Goal: Information Seeking & Learning: Learn about a topic

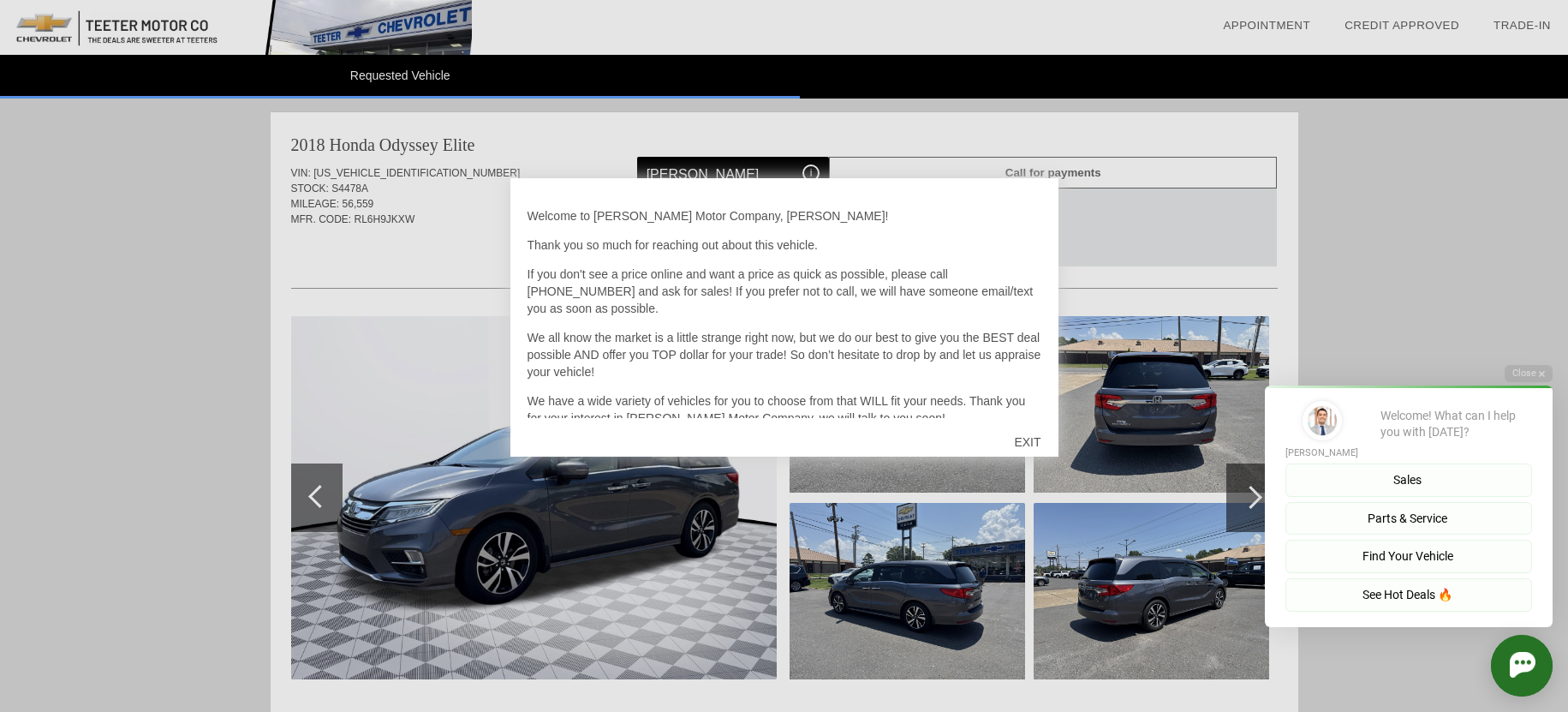
scroll to position [50, 0]
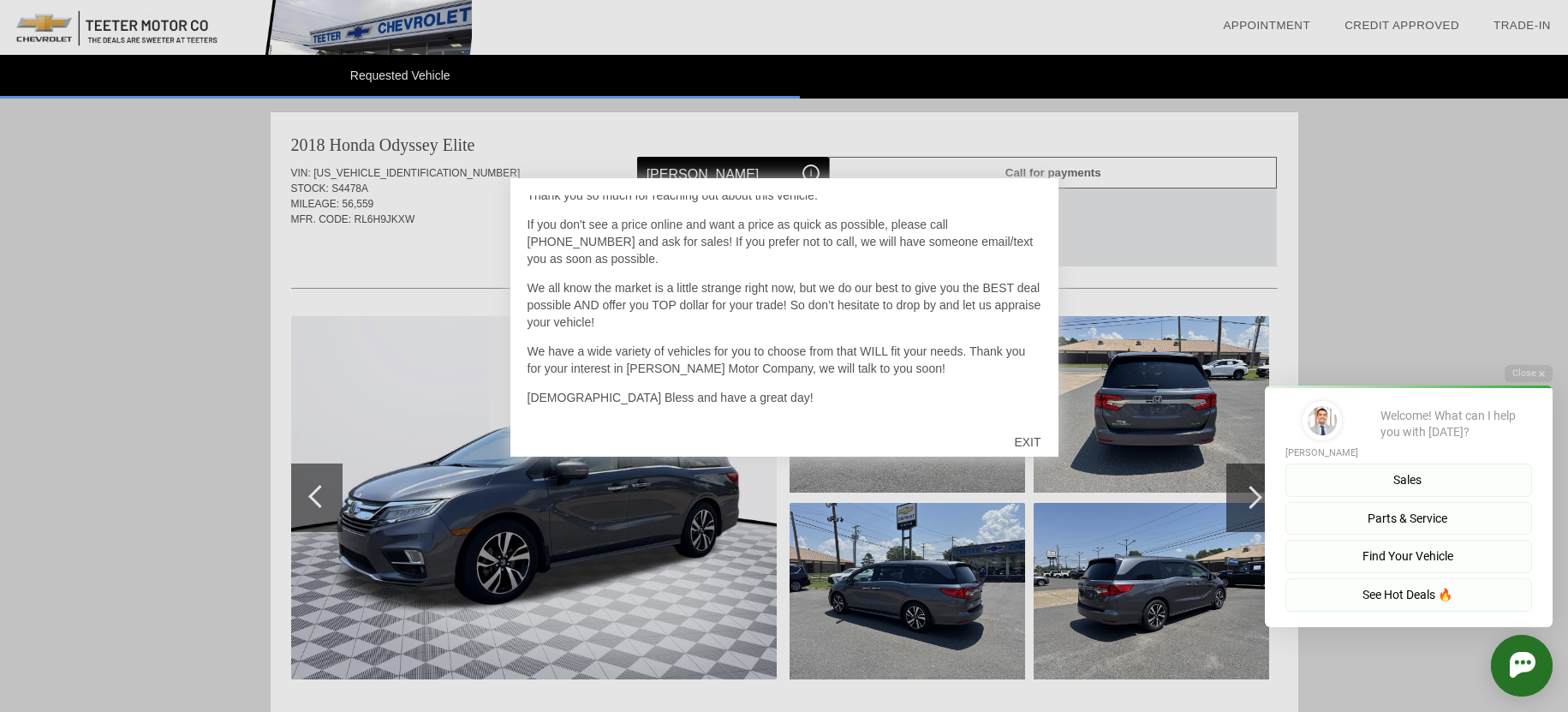
click at [1017, 439] on div "EXIT" at bounding box center [1028, 442] width 60 height 52
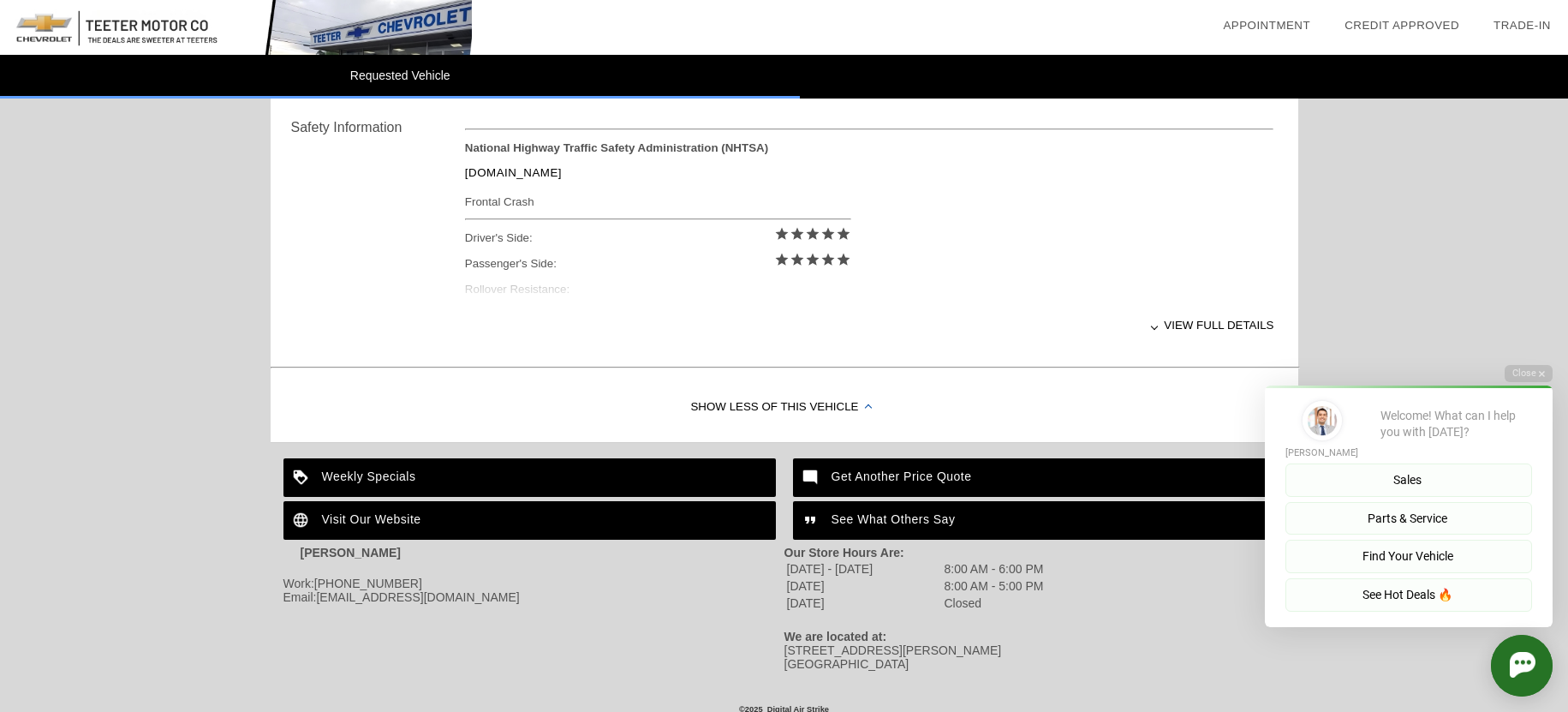
scroll to position [716, 0]
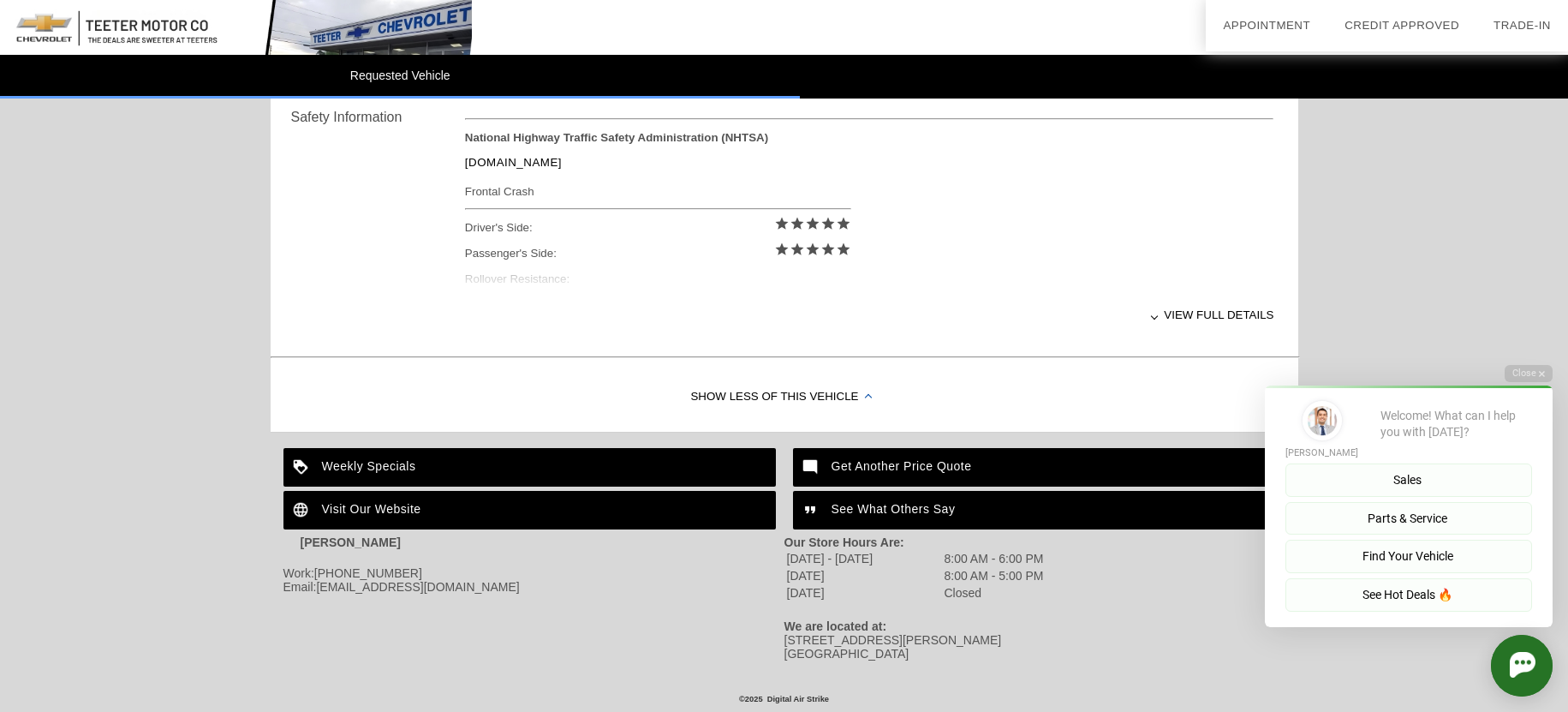
click at [1195, 310] on div "View full details" at bounding box center [869, 315] width 810 height 42
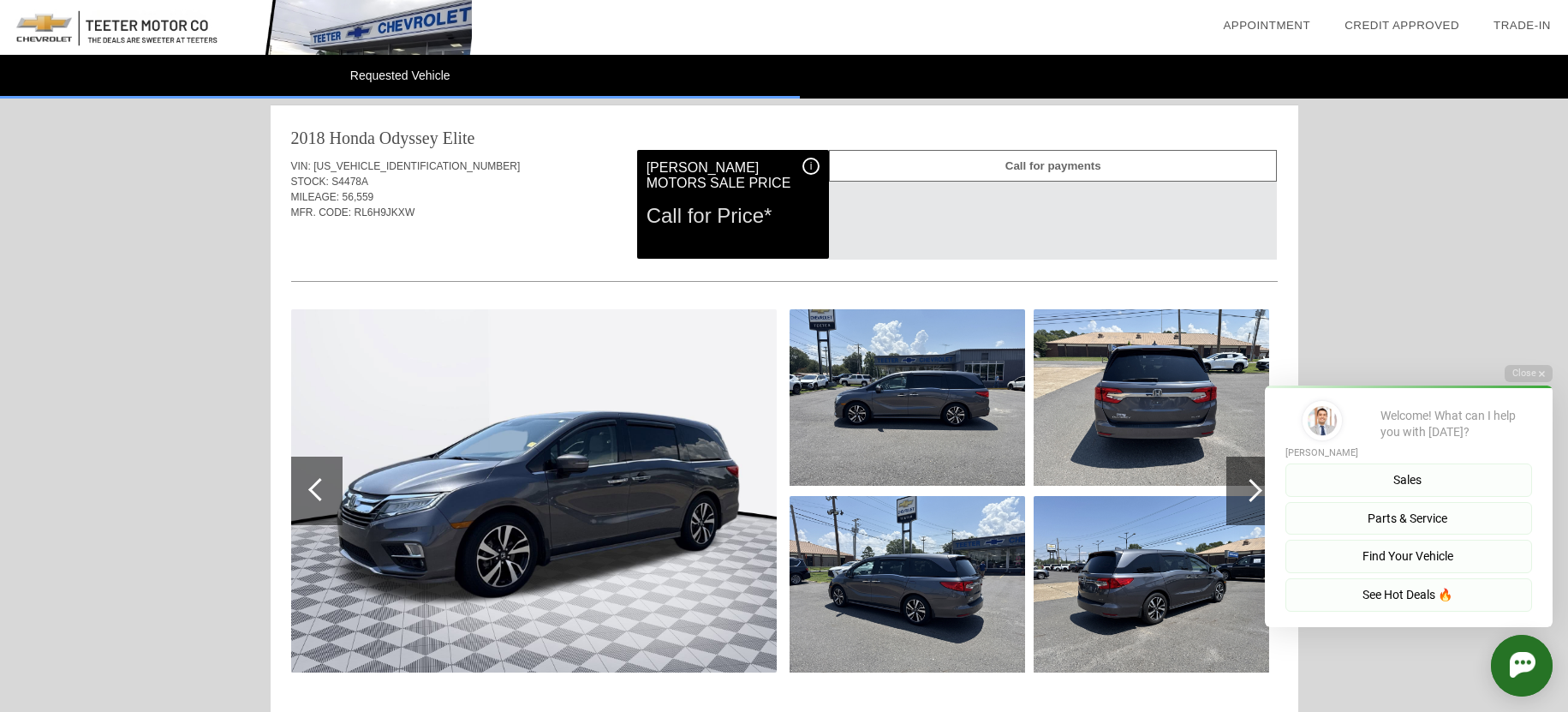
scroll to position [0, 0]
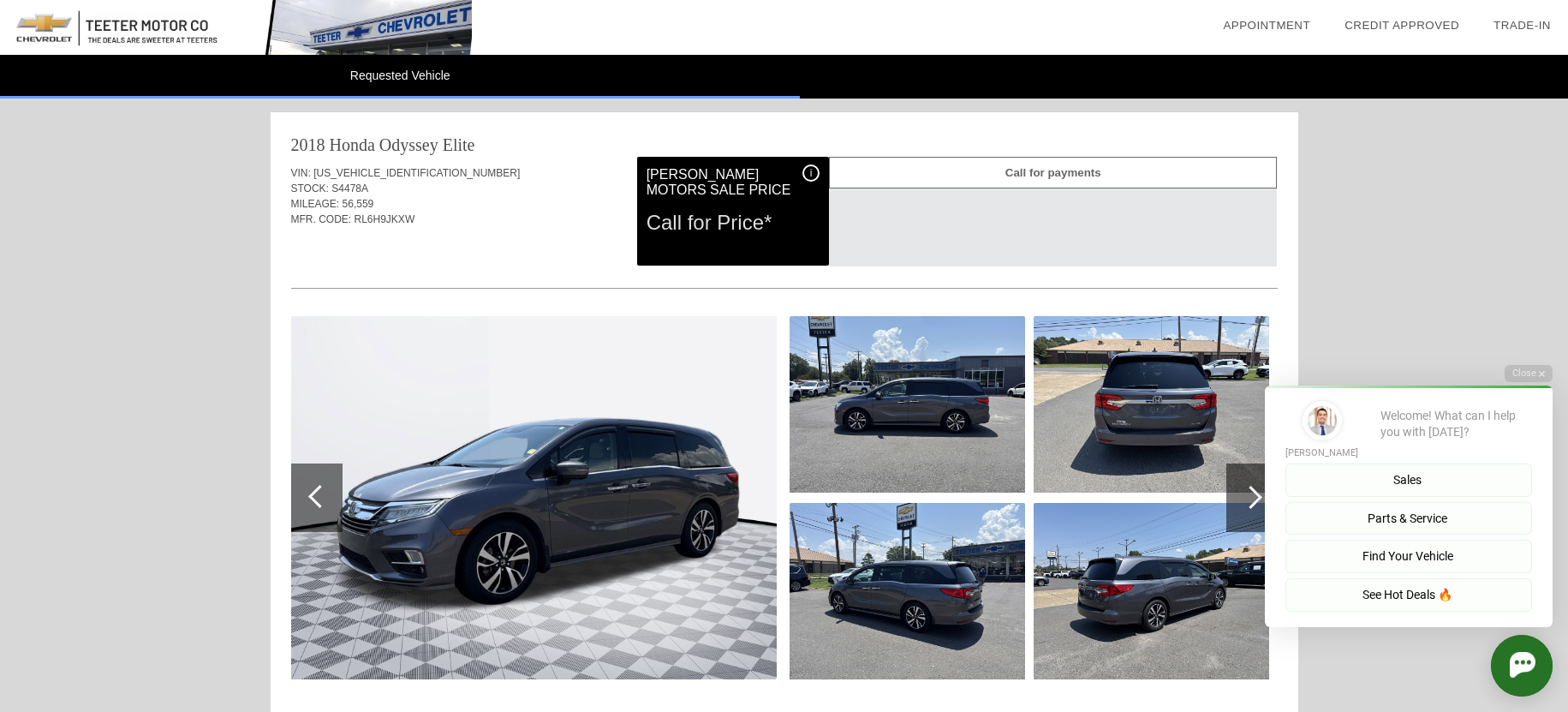
click at [629, 384] on img at bounding box center [534, 498] width 485 height 364
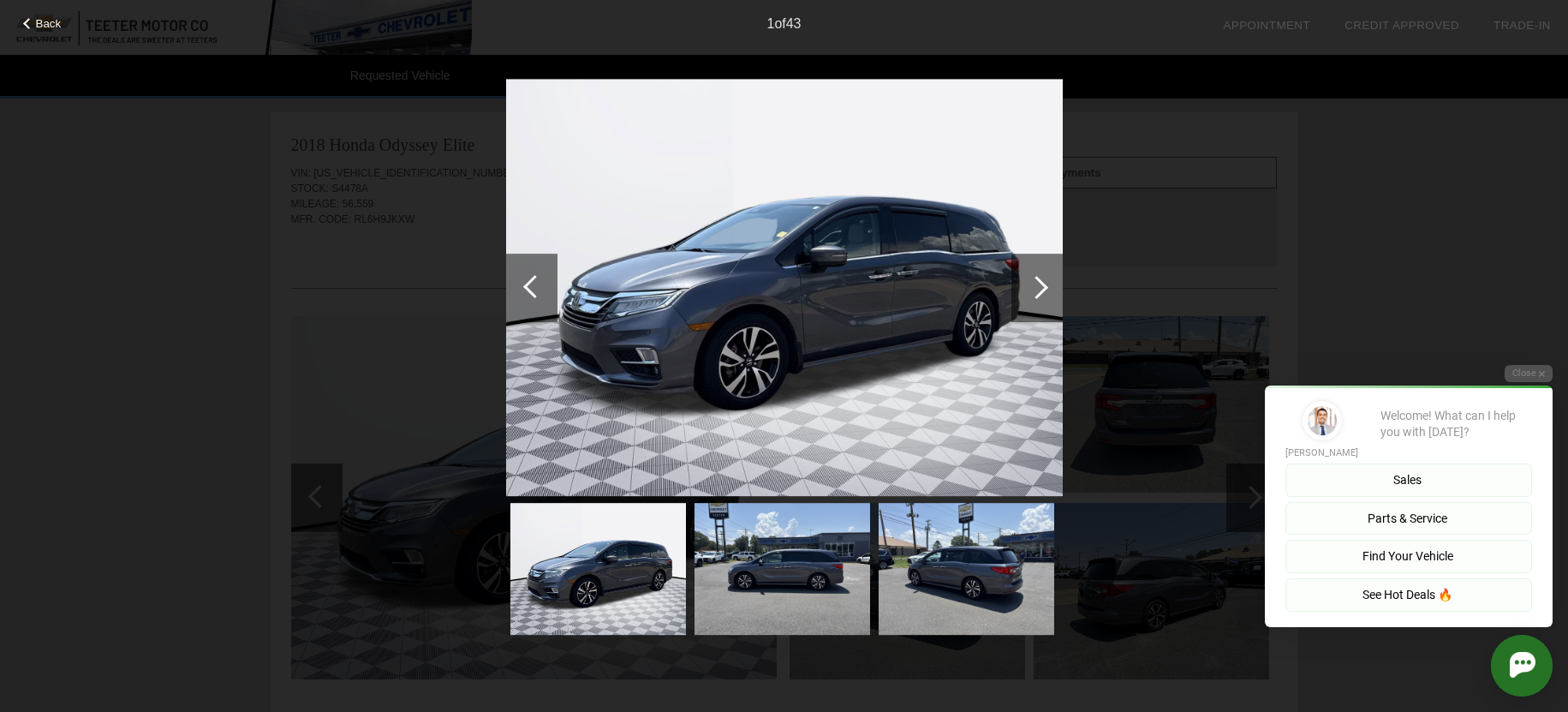
click at [1041, 285] on div at bounding box center [1036, 287] width 23 height 23
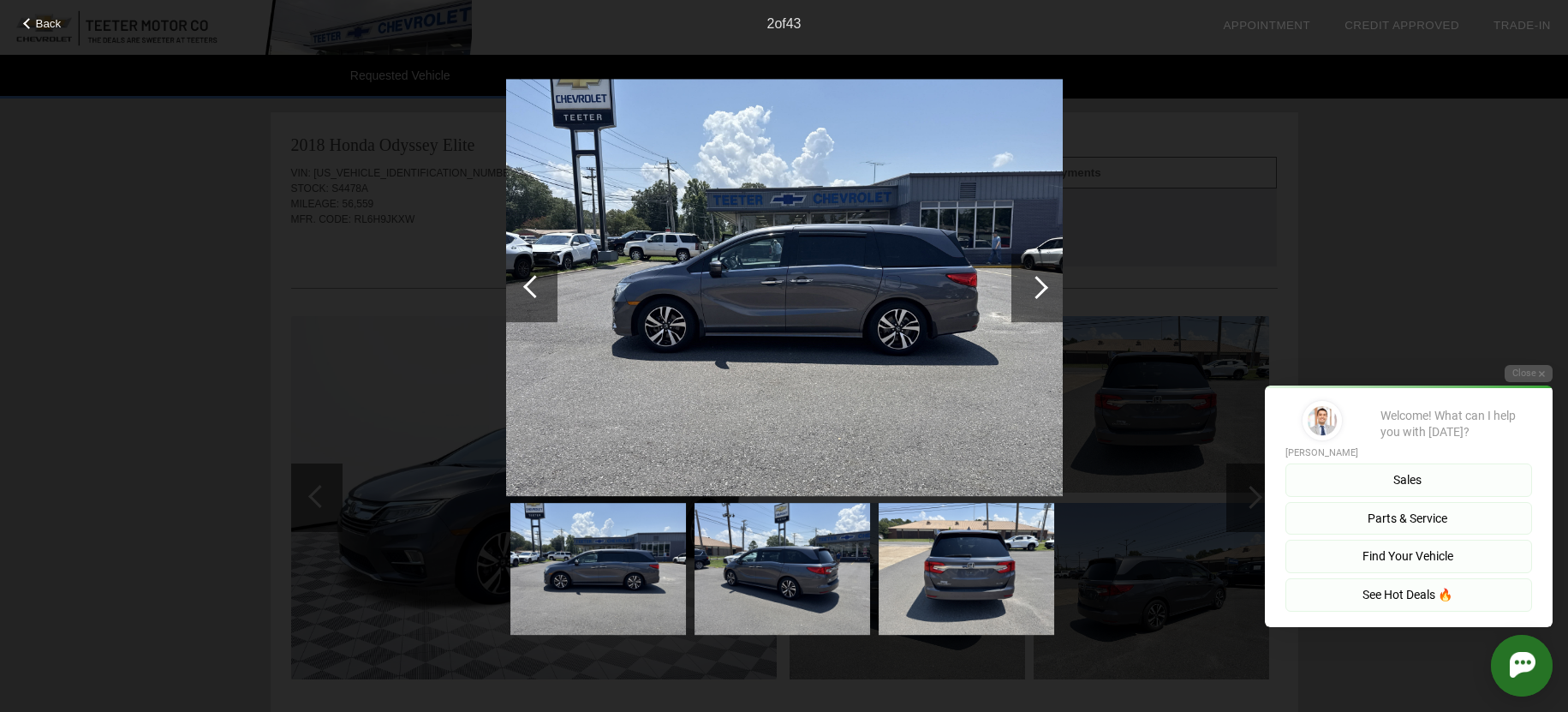
click at [1041, 285] on div at bounding box center [1036, 287] width 23 height 23
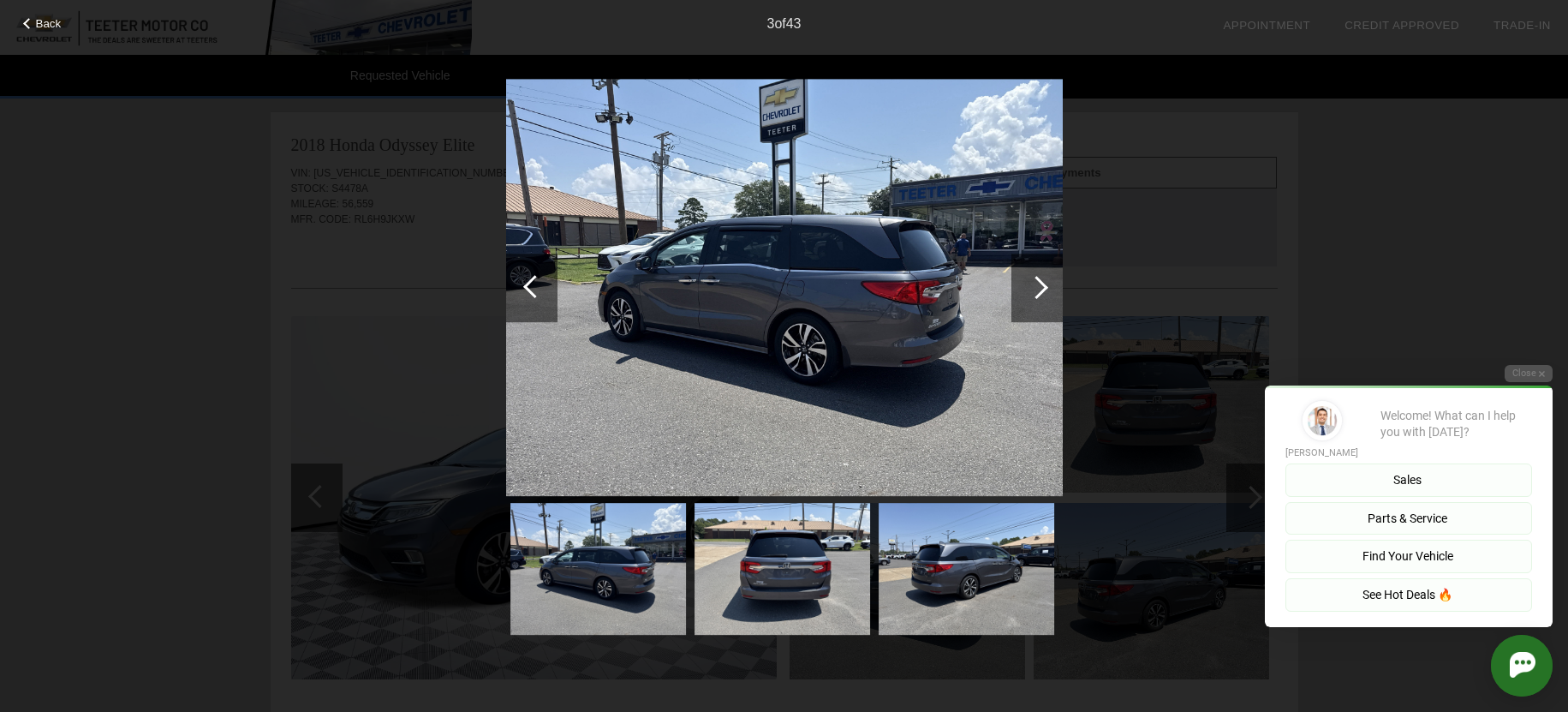
click at [1041, 285] on div at bounding box center [1036, 287] width 23 height 23
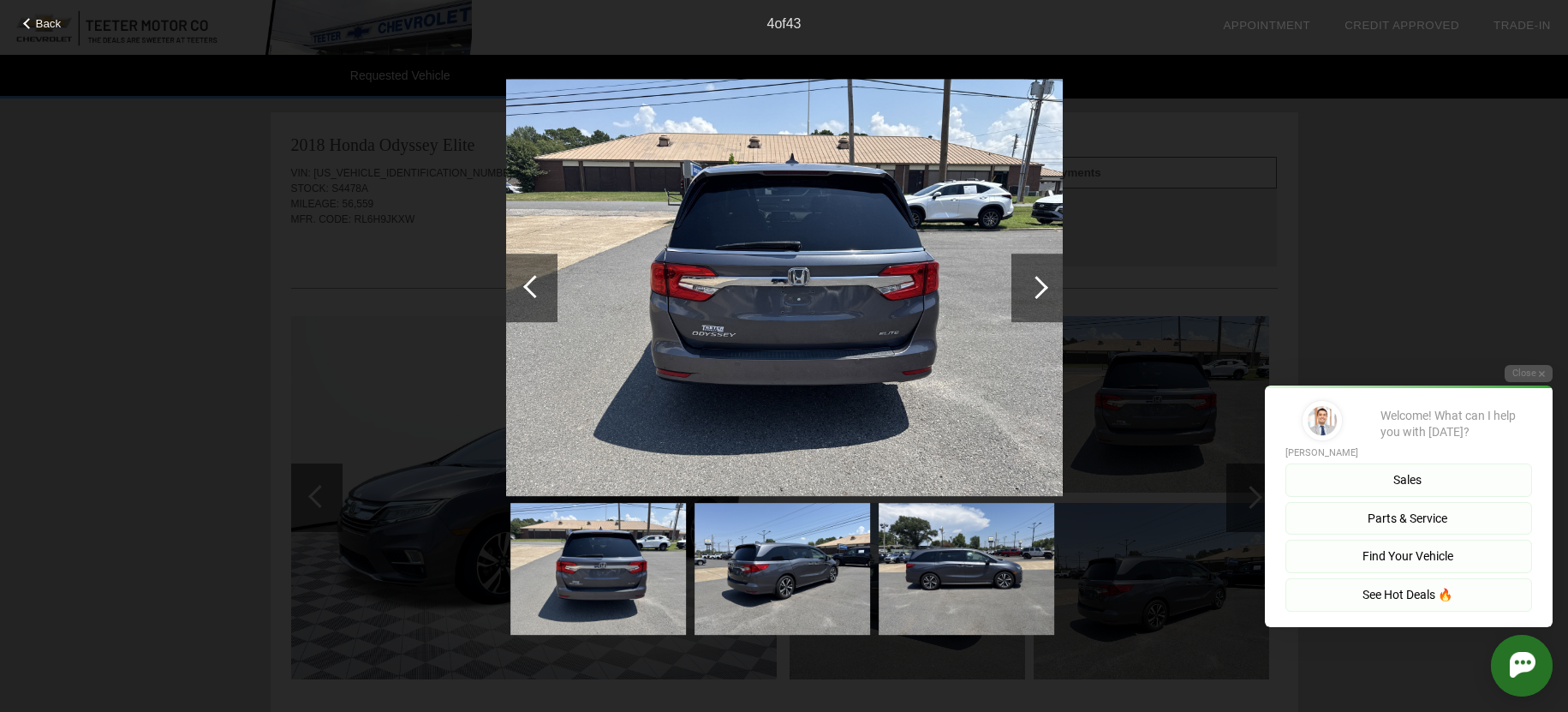
click at [1041, 285] on div at bounding box center [1036, 287] width 23 height 23
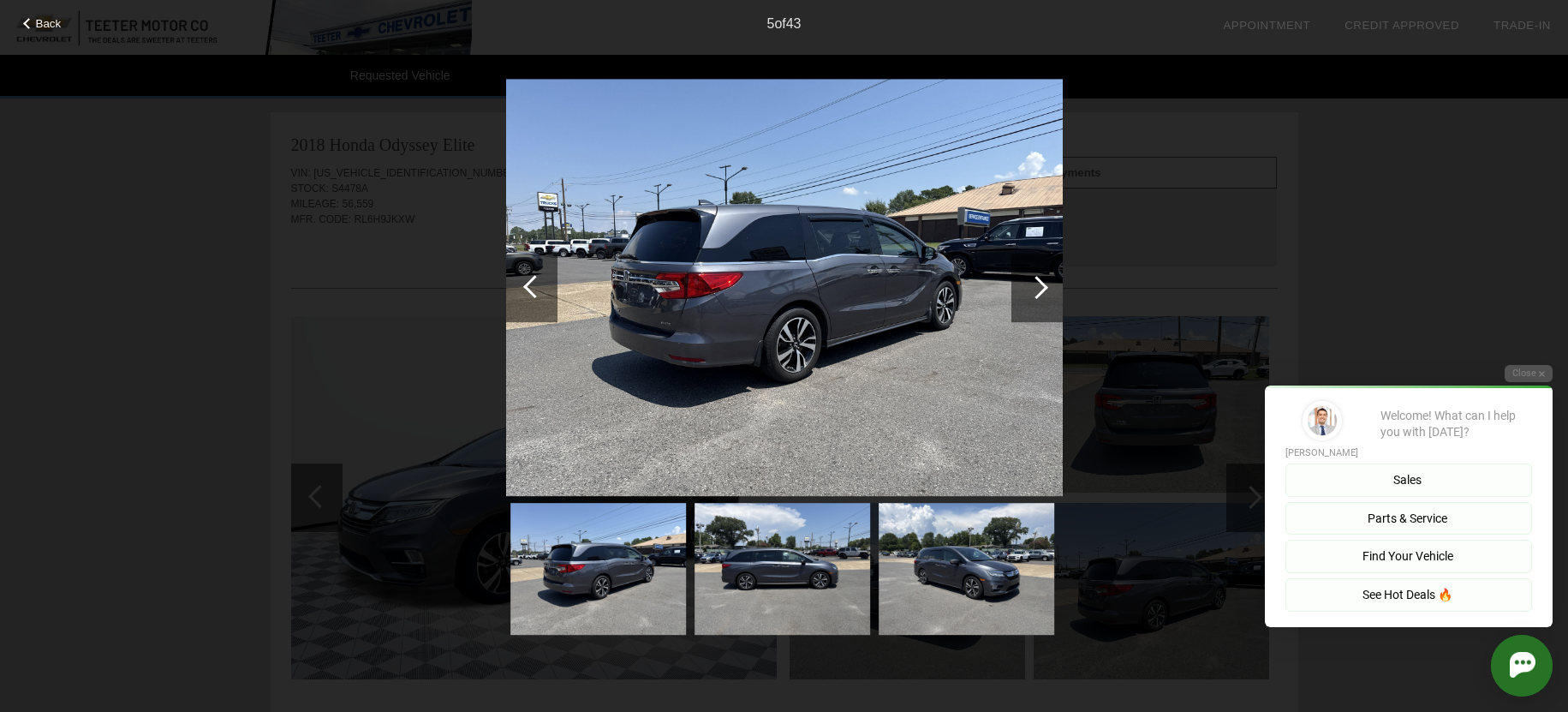
click at [1041, 285] on div at bounding box center [1036, 287] width 23 height 23
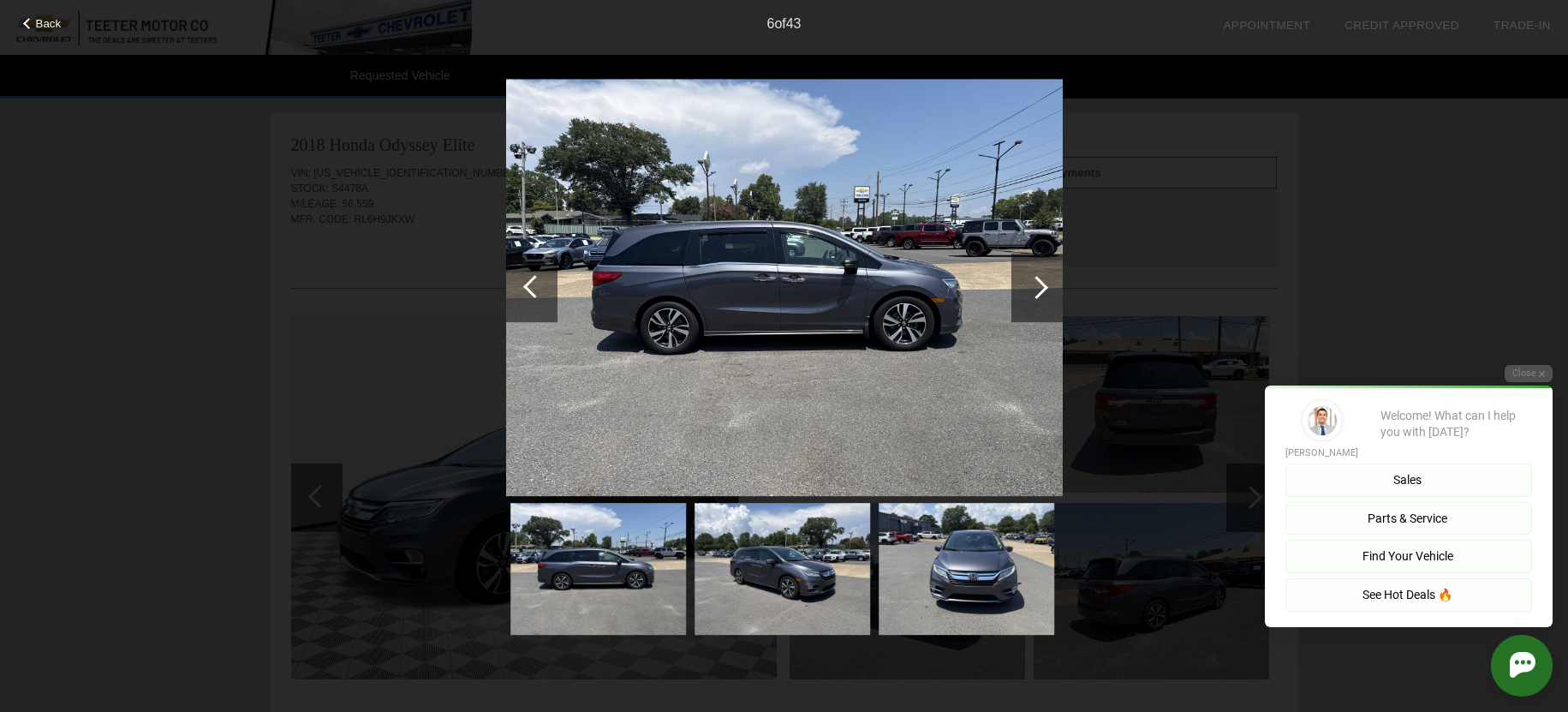
click at [1041, 285] on div at bounding box center [1036, 287] width 23 height 23
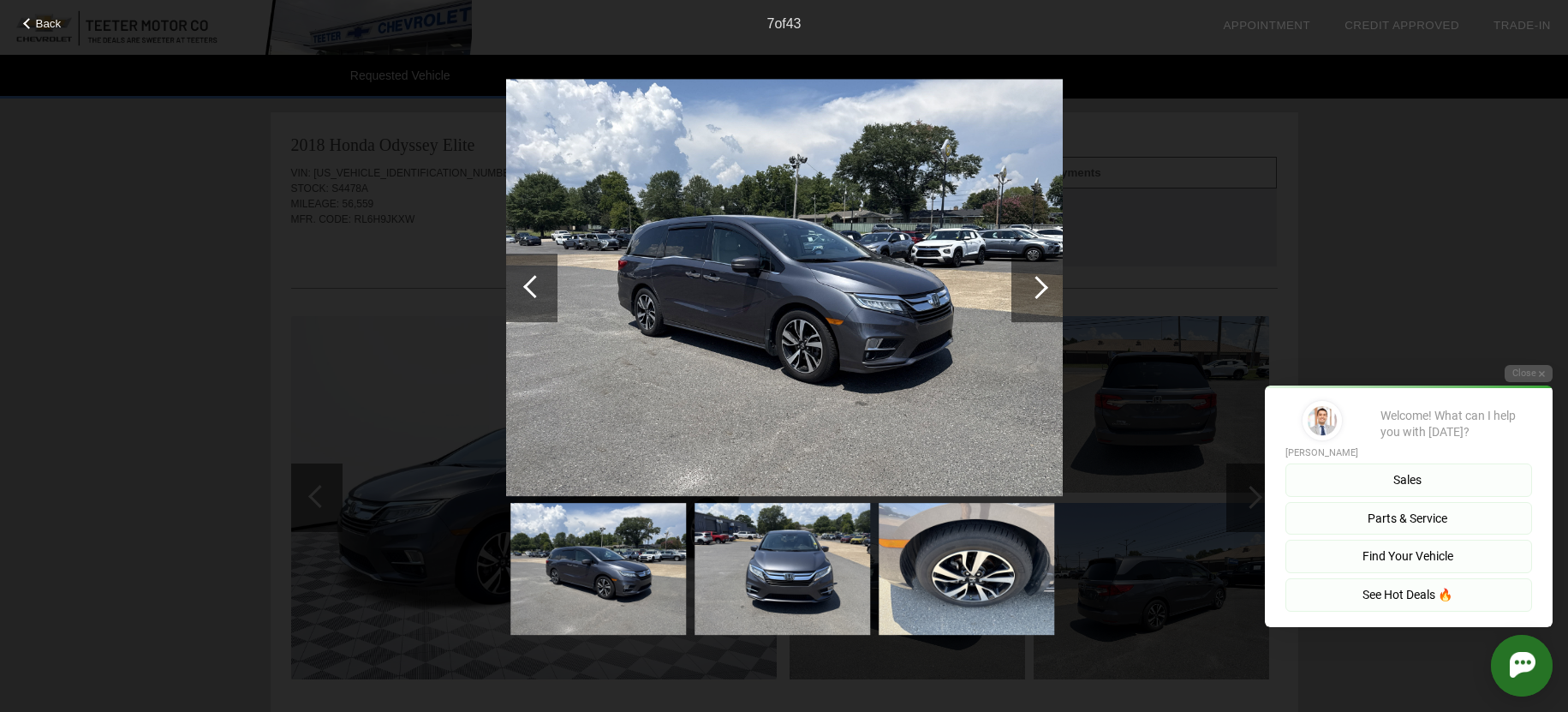
click at [1041, 285] on div at bounding box center [1036, 287] width 23 height 23
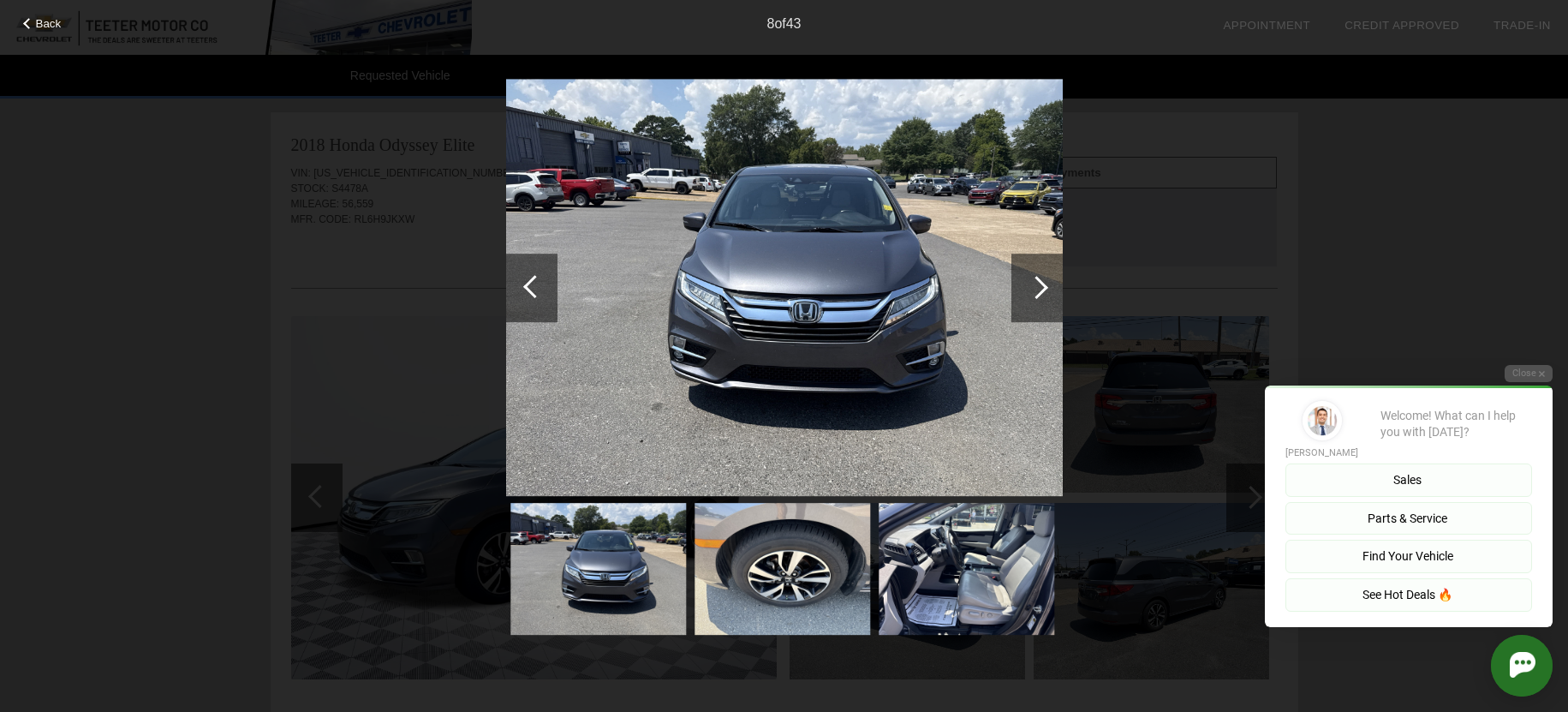
click at [1041, 285] on div at bounding box center [1036, 287] width 23 height 23
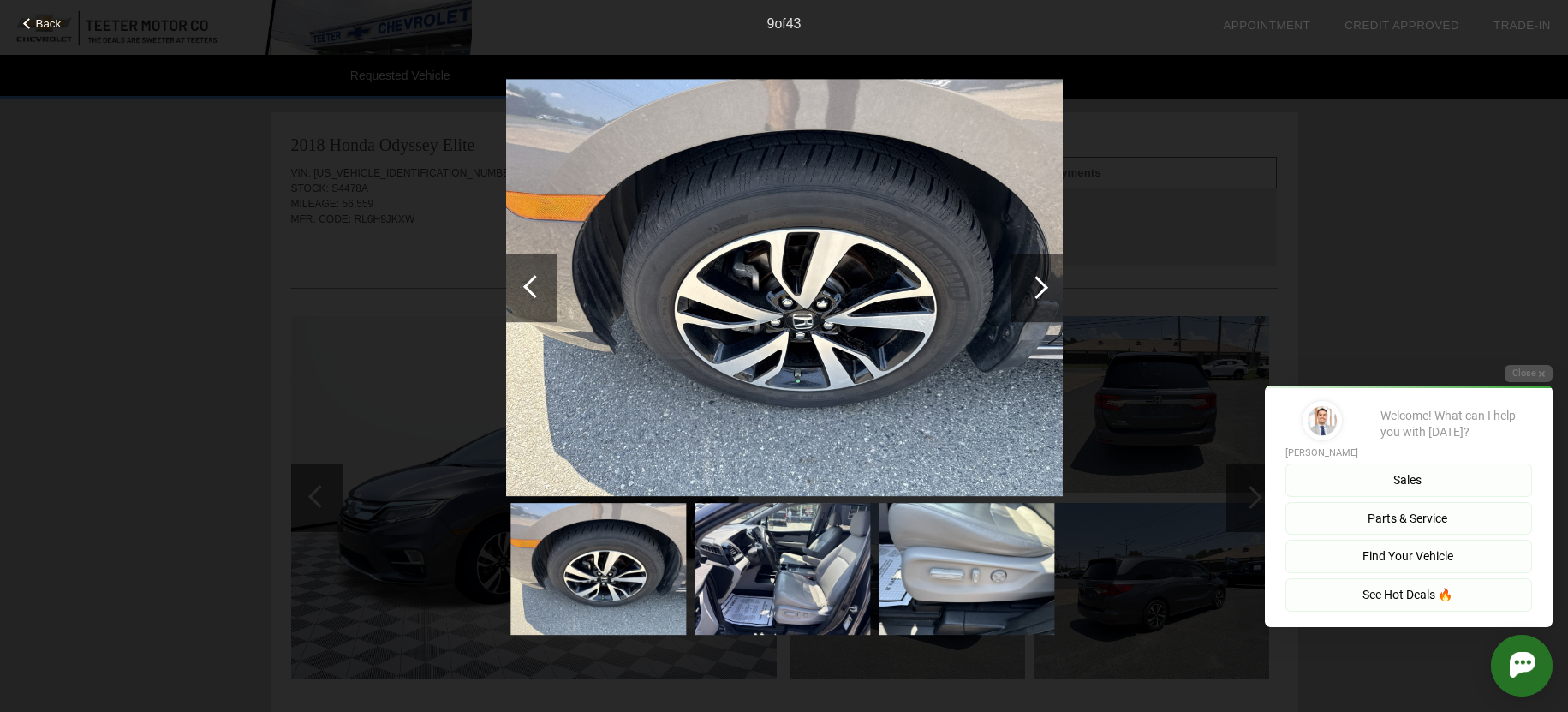
click at [1041, 285] on div at bounding box center [1036, 287] width 23 height 23
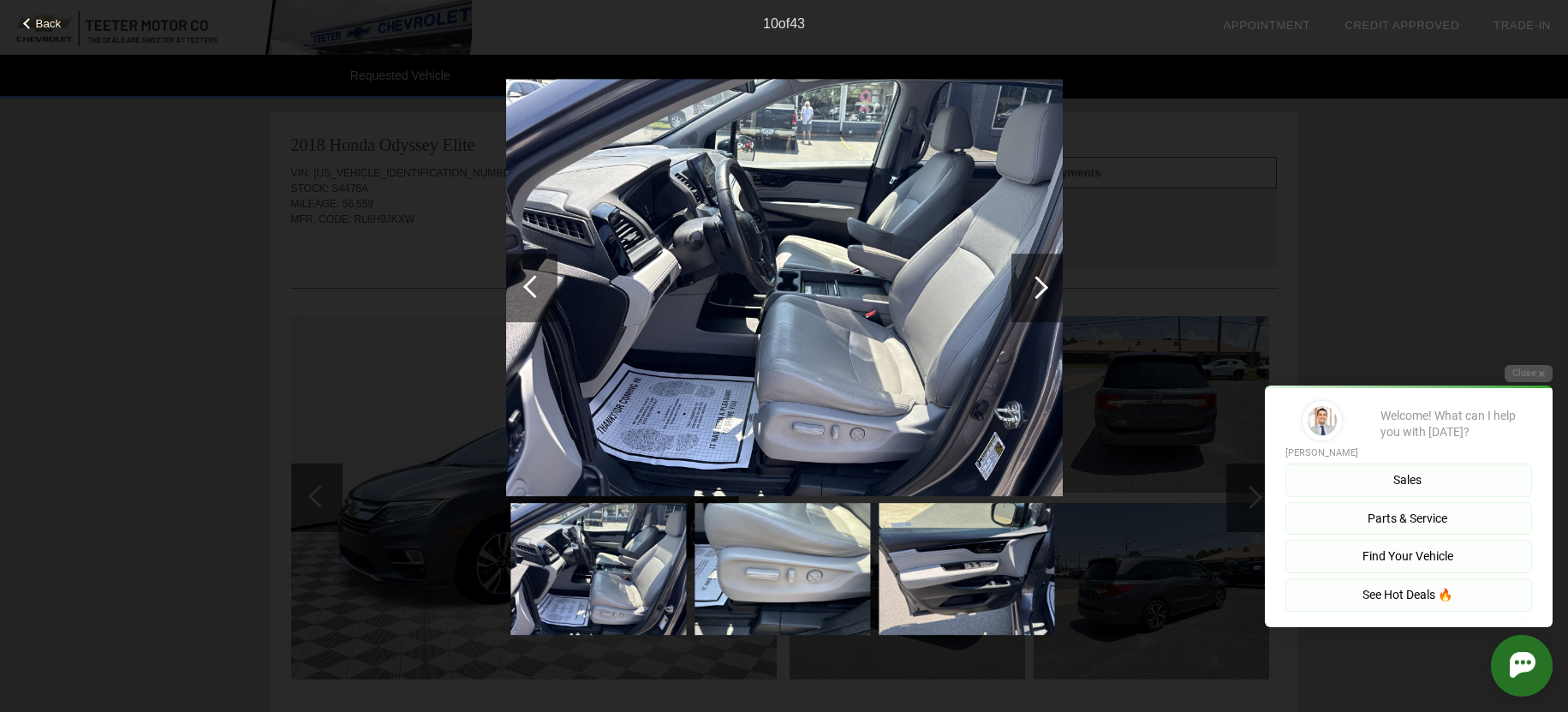
click at [1048, 283] on div at bounding box center [1037, 287] width 52 height 68
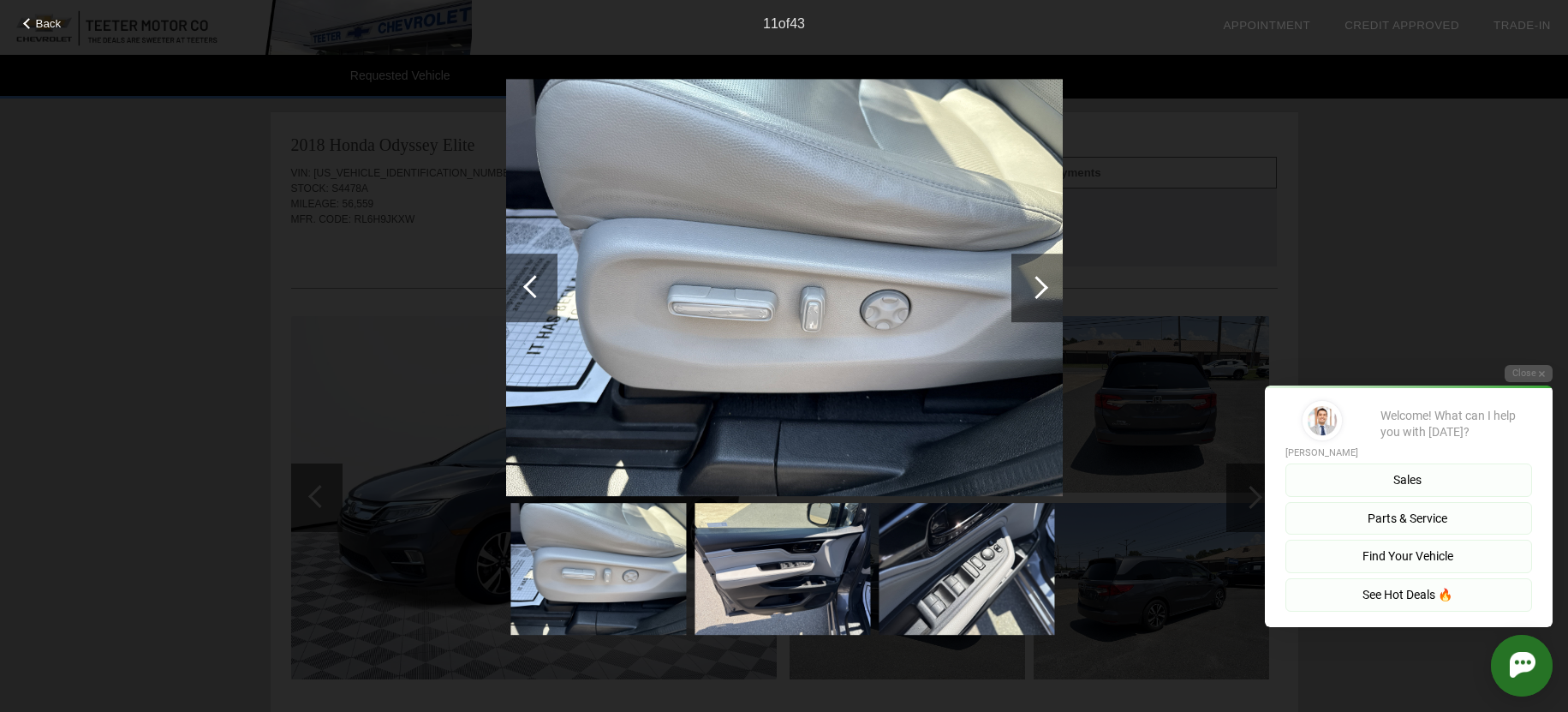
click at [1048, 283] on div at bounding box center [1037, 287] width 52 height 68
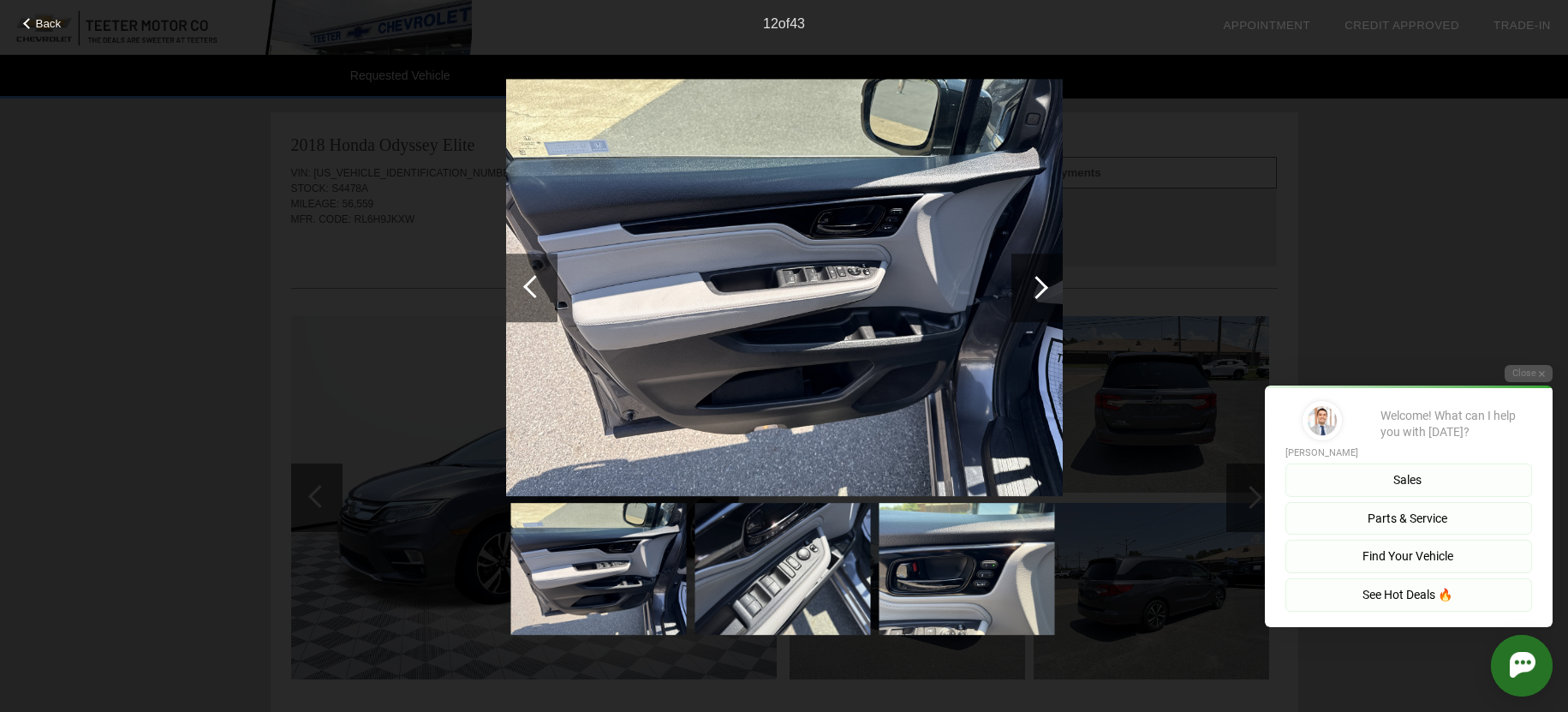
click at [1048, 283] on div at bounding box center [1037, 287] width 52 height 68
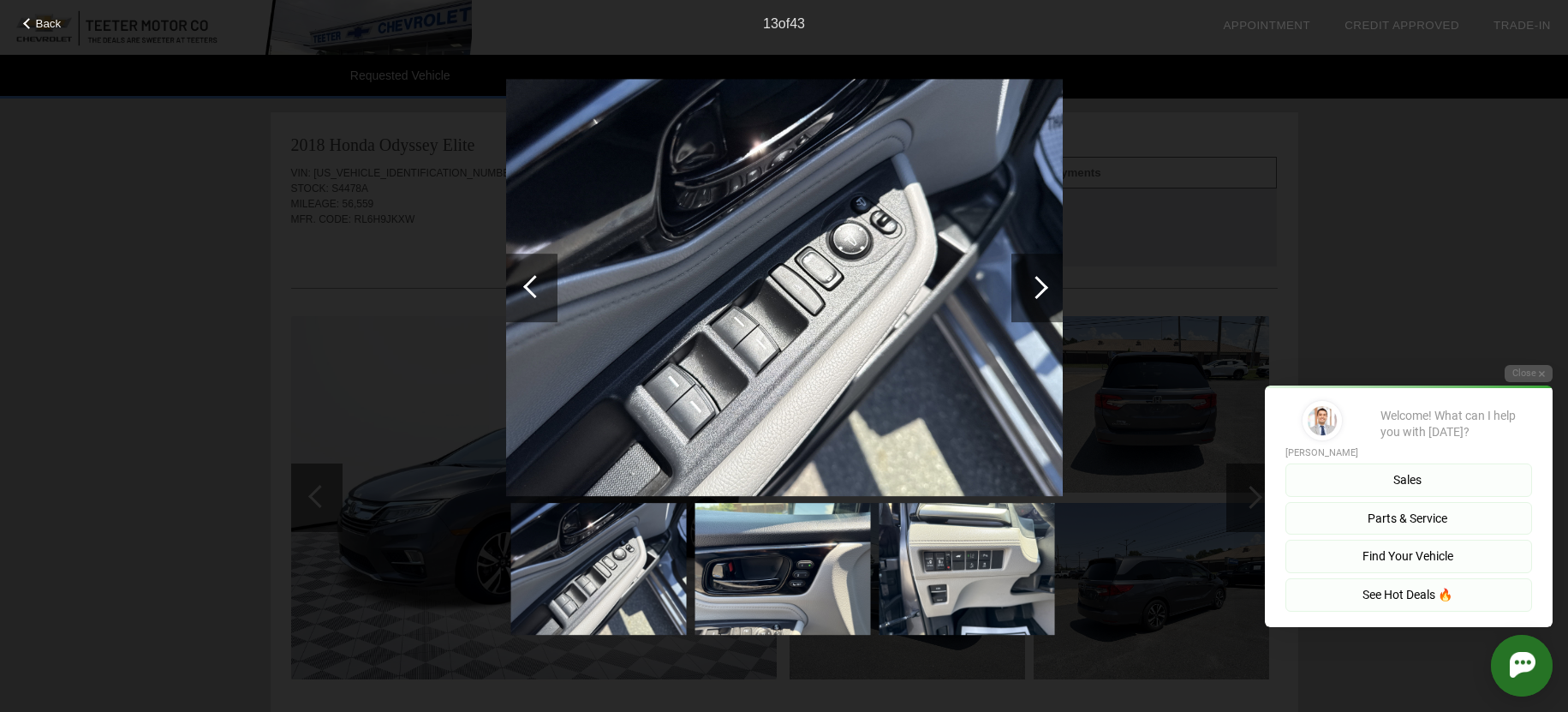
click at [1048, 282] on div at bounding box center [1037, 287] width 52 height 68
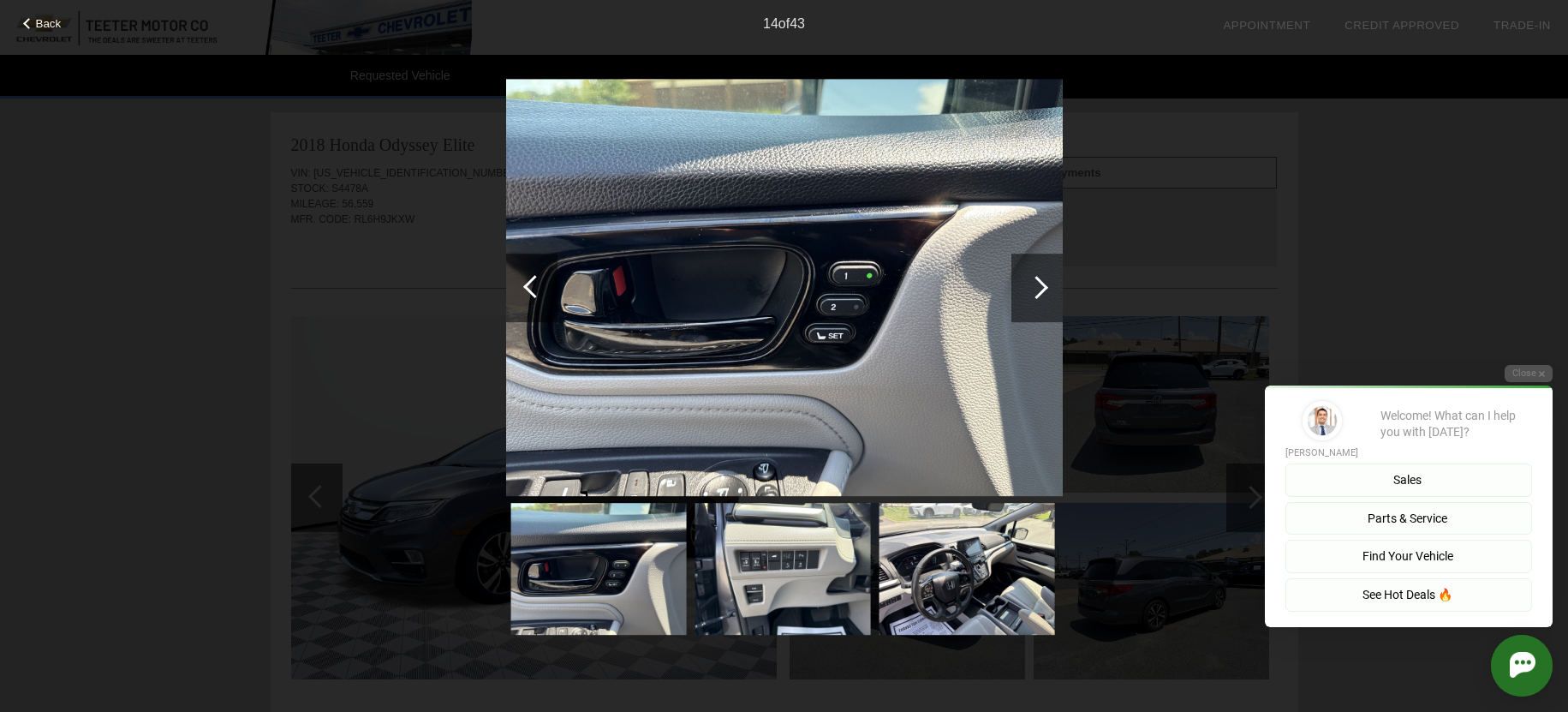
click at [1048, 282] on div at bounding box center [1037, 287] width 52 height 68
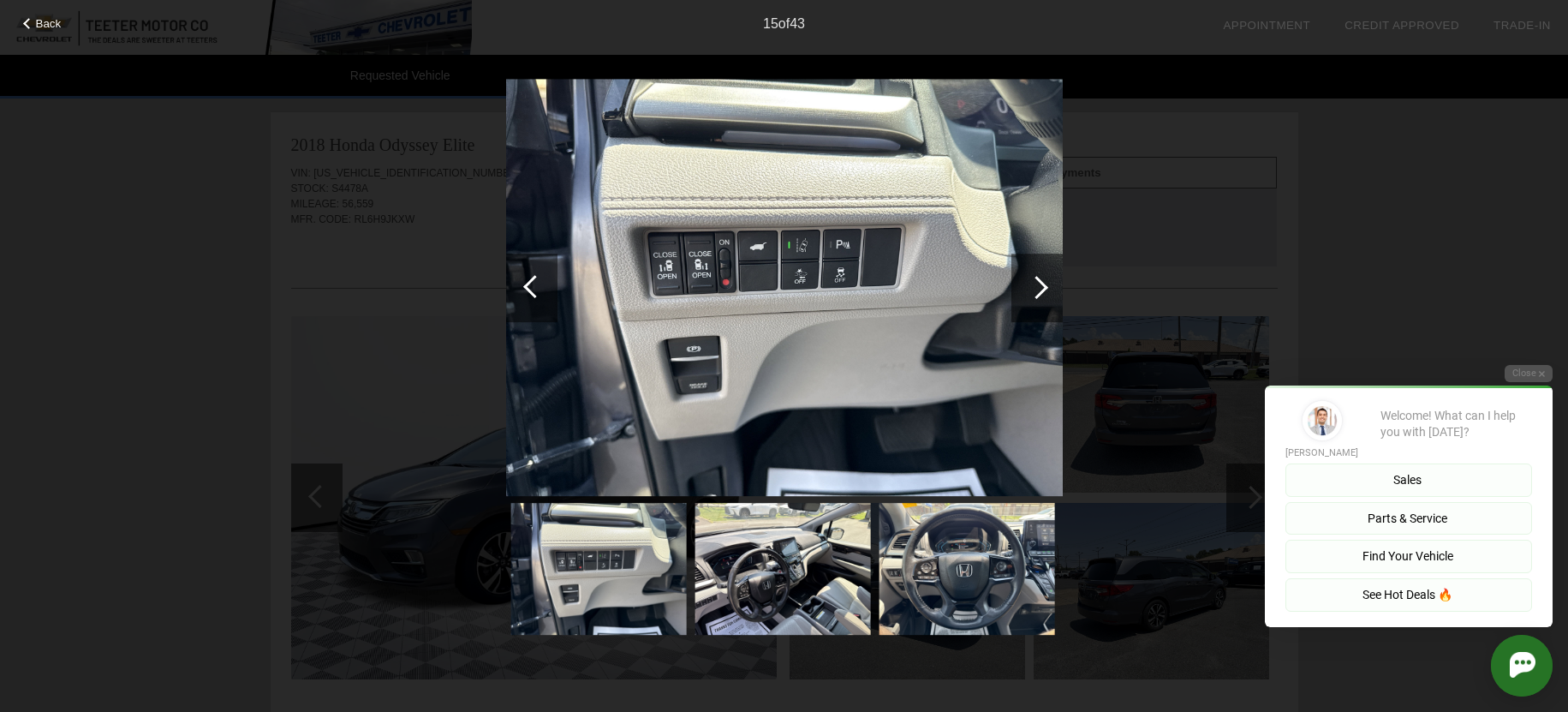
click at [1048, 282] on div at bounding box center [1037, 287] width 52 height 68
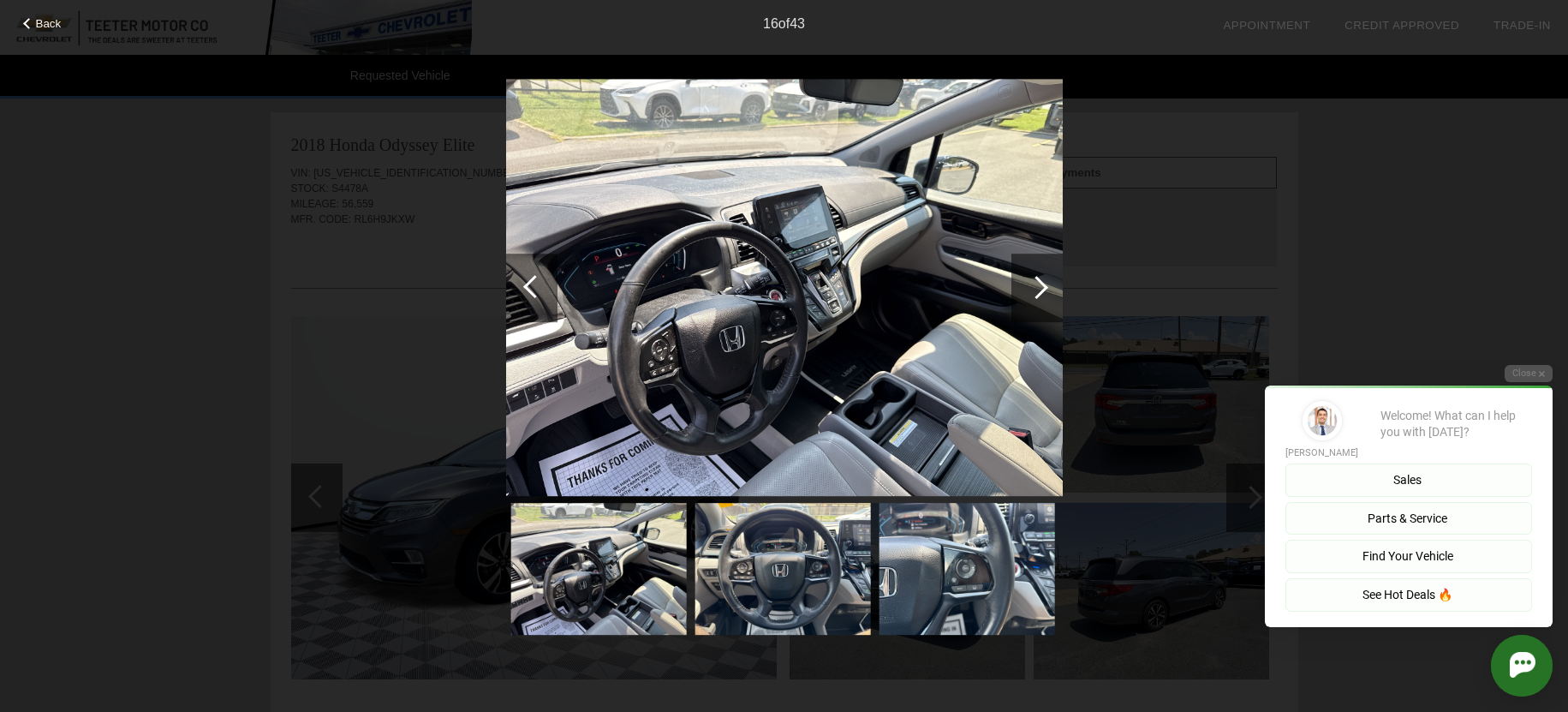
click at [1048, 282] on div at bounding box center [1037, 287] width 52 height 68
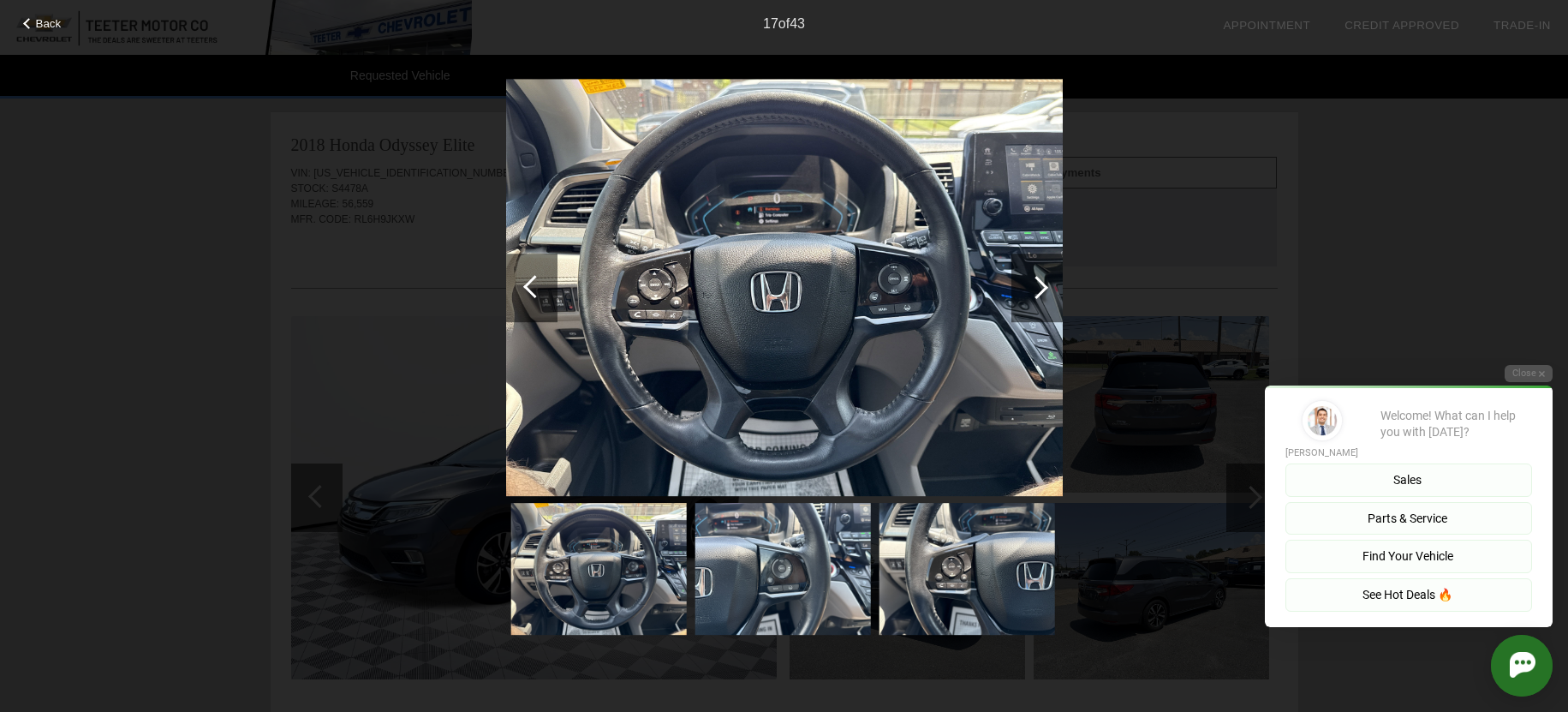
click at [1048, 282] on div at bounding box center [1037, 287] width 52 height 68
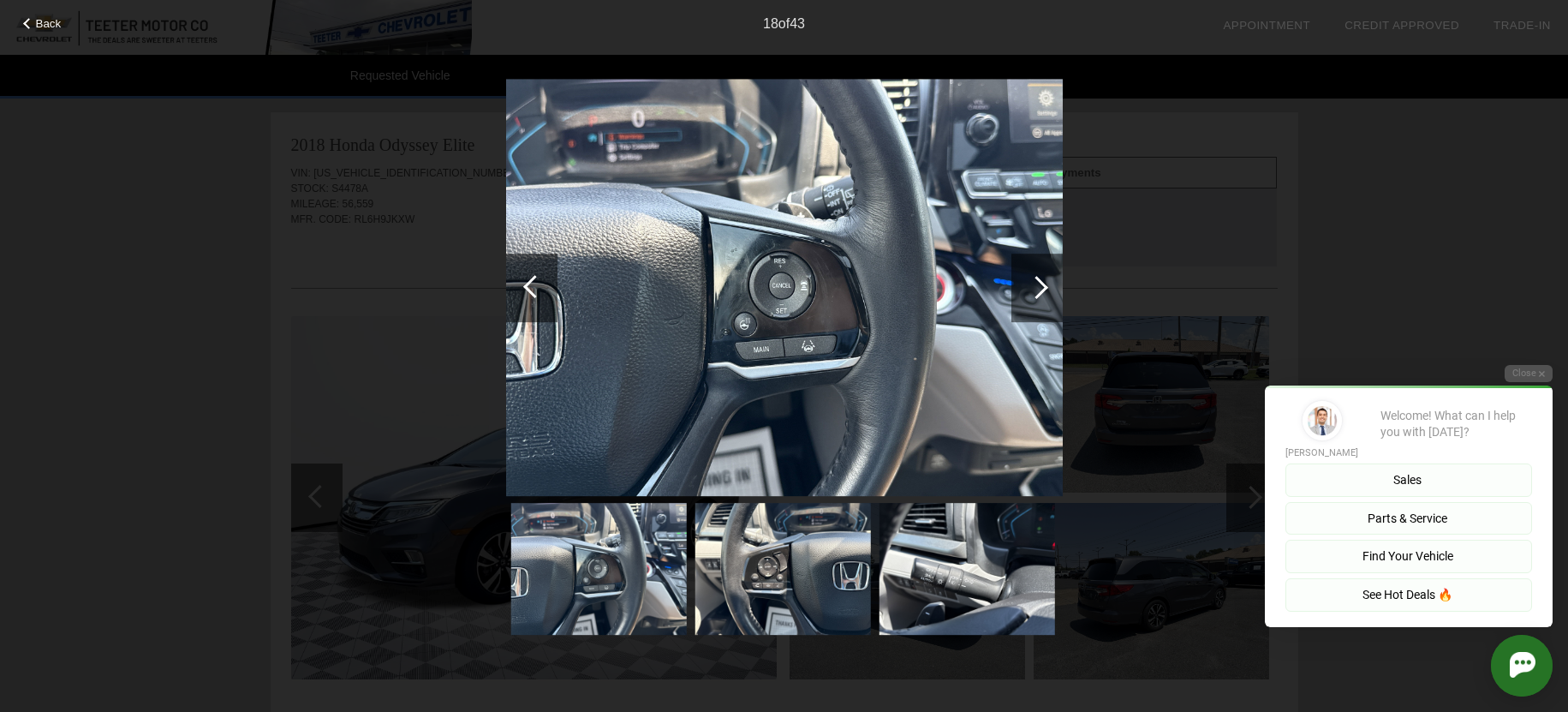
click at [1048, 282] on div at bounding box center [1037, 287] width 52 height 68
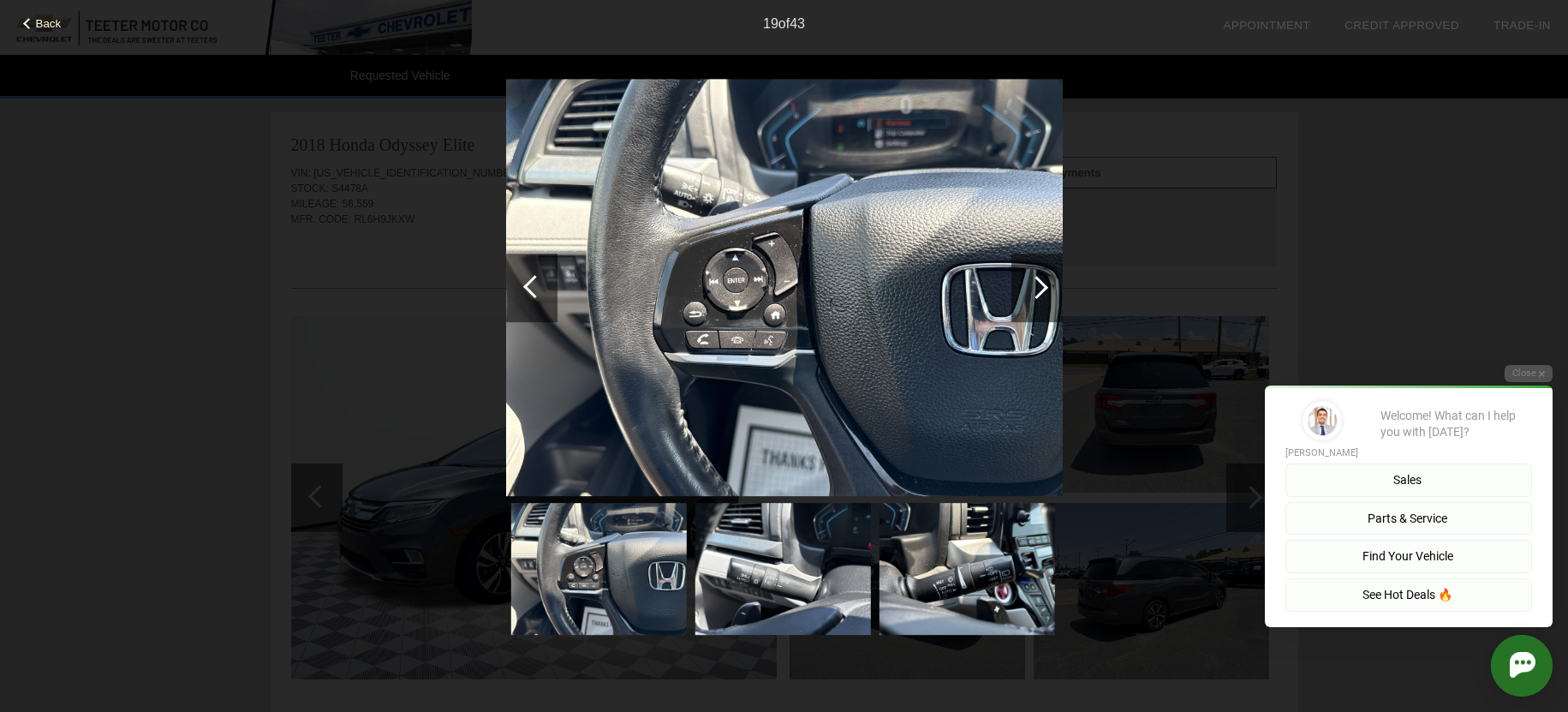
click at [1048, 282] on div at bounding box center [1037, 287] width 52 height 68
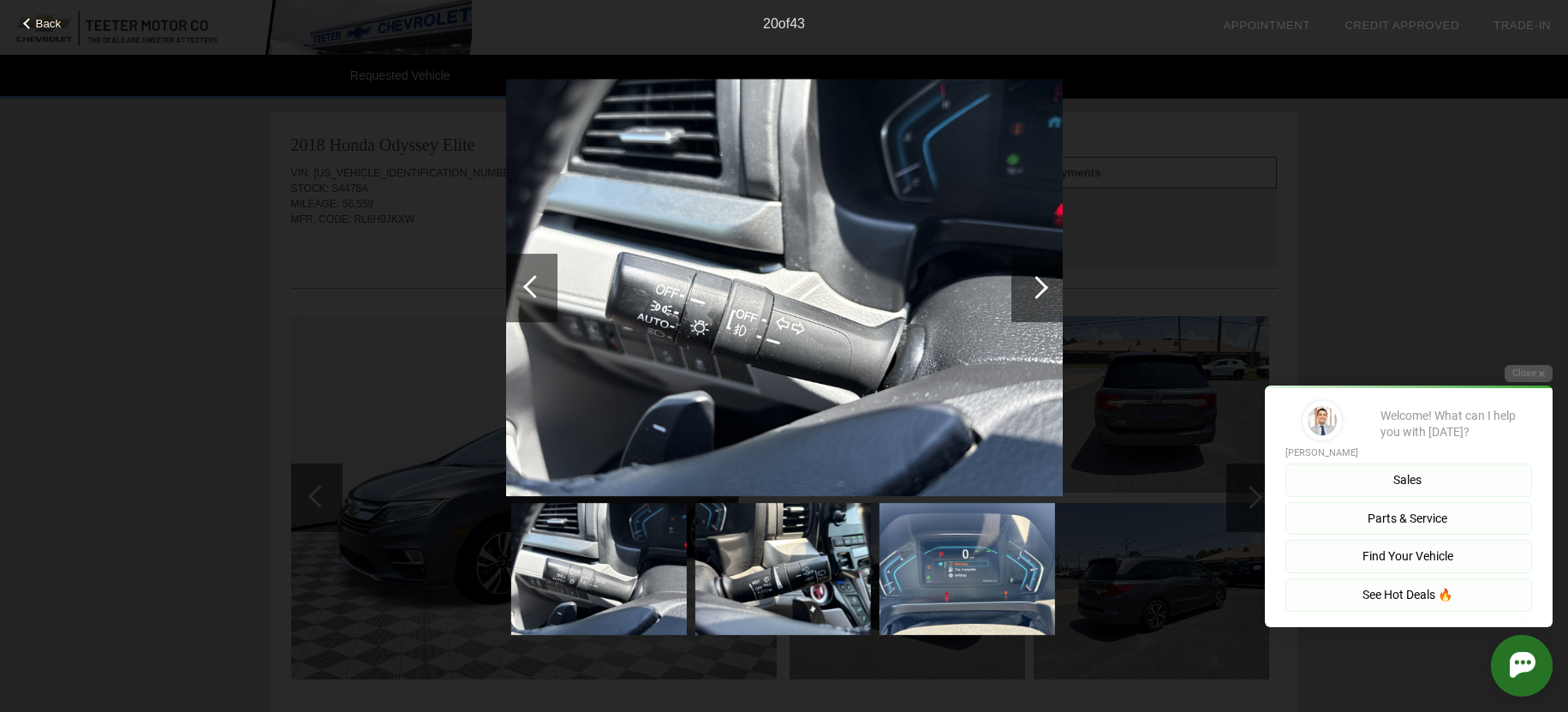
click at [1048, 282] on div at bounding box center [1037, 287] width 52 height 68
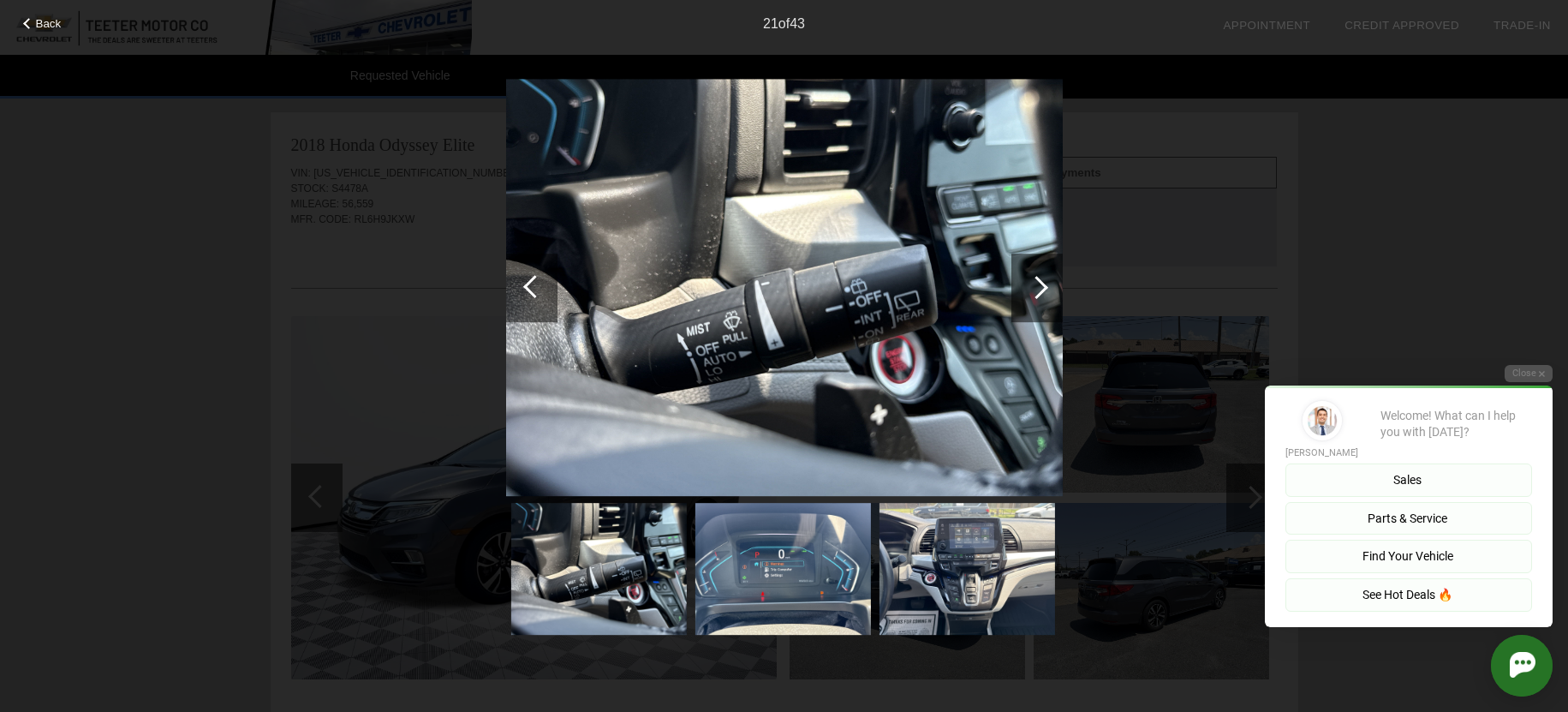
click at [1048, 282] on div at bounding box center [1037, 287] width 52 height 68
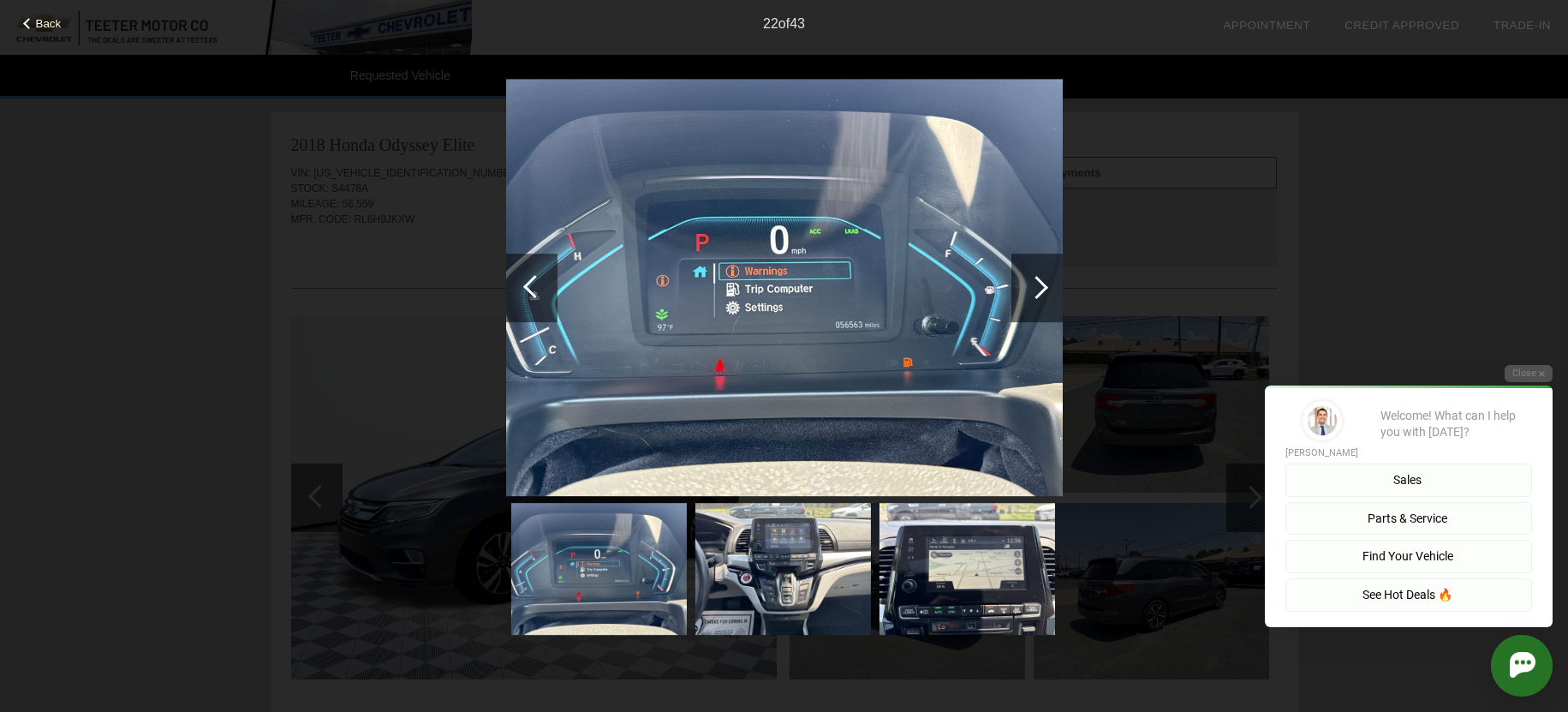
click at [1048, 282] on div at bounding box center [1037, 287] width 52 height 68
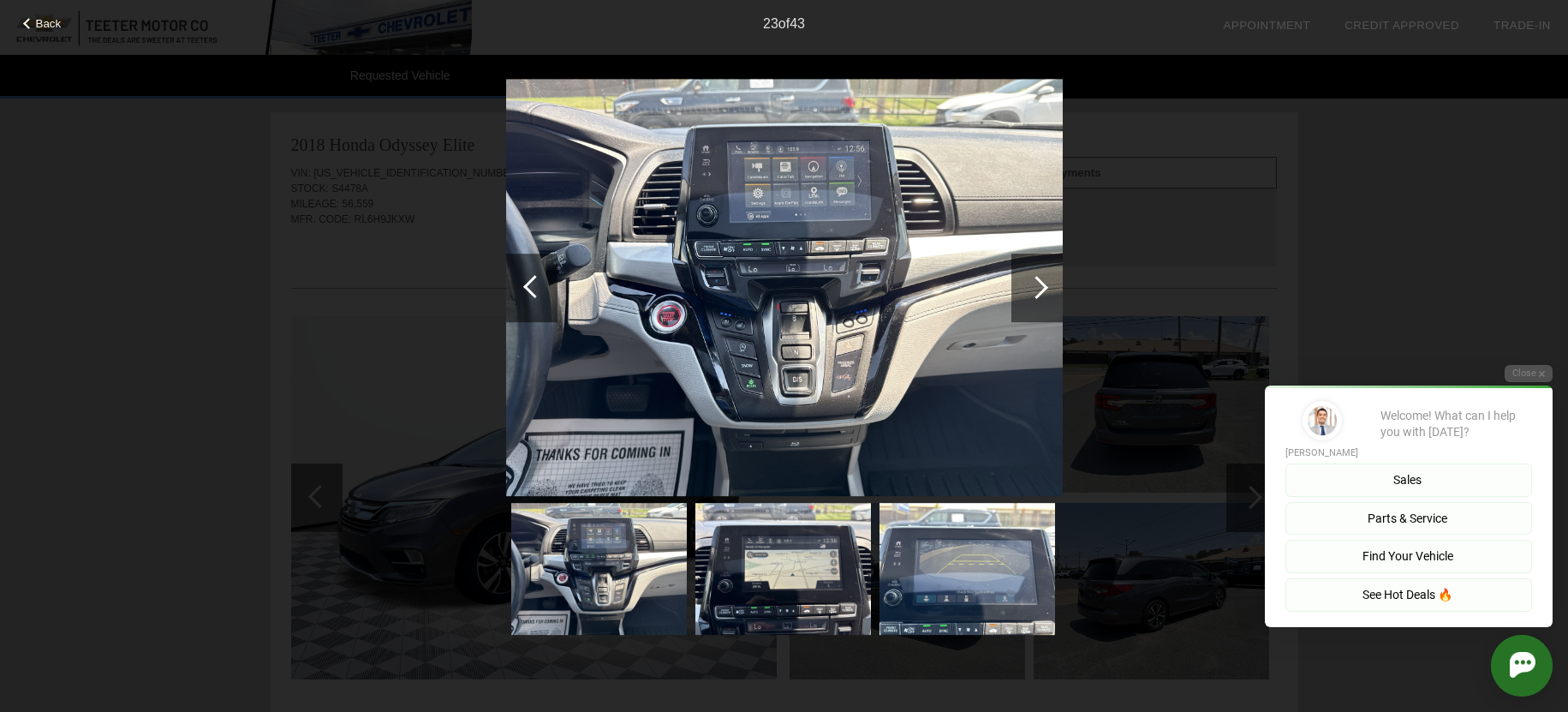
click at [1048, 282] on div at bounding box center [1037, 287] width 52 height 68
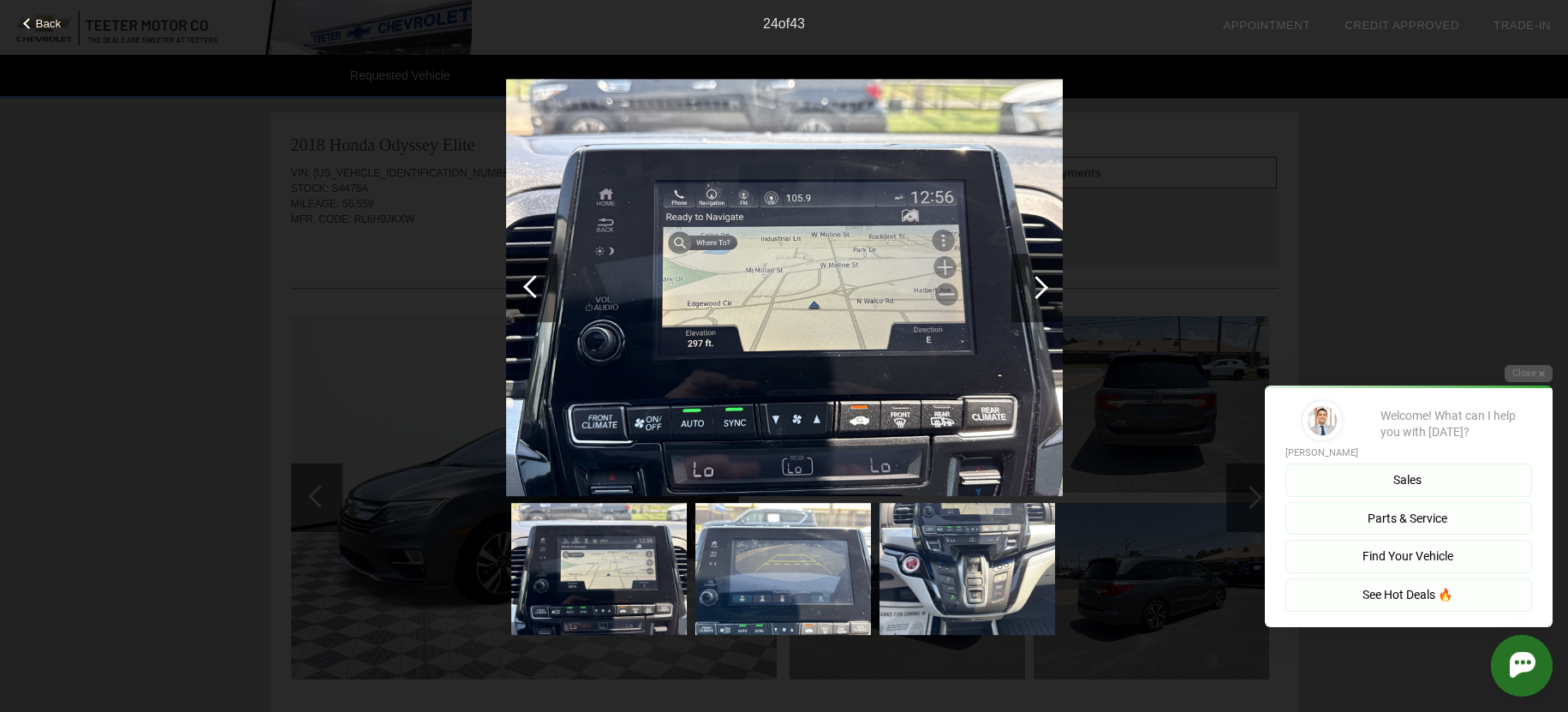
click at [1048, 282] on div at bounding box center [1037, 287] width 52 height 68
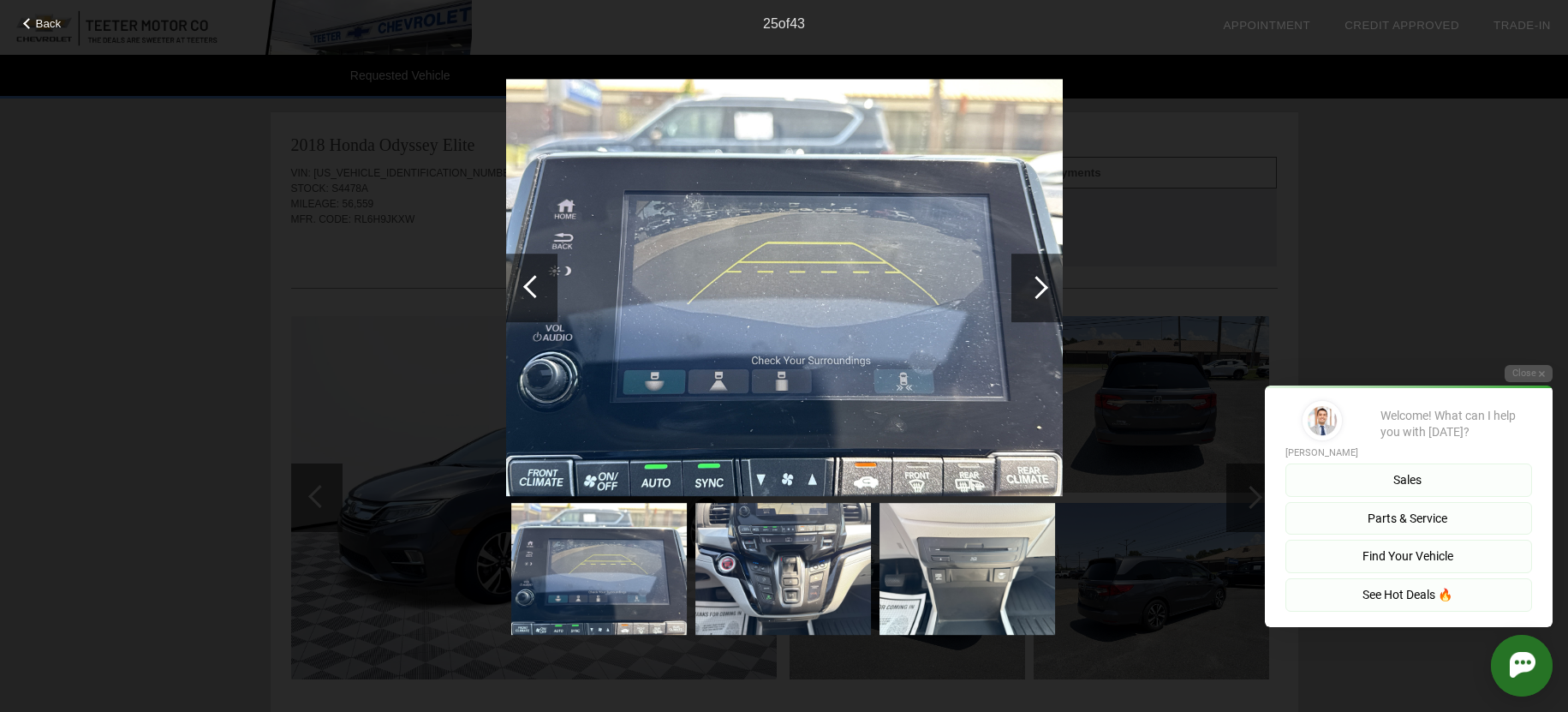
click at [1048, 282] on div at bounding box center [1037, 287] width 52 height 68
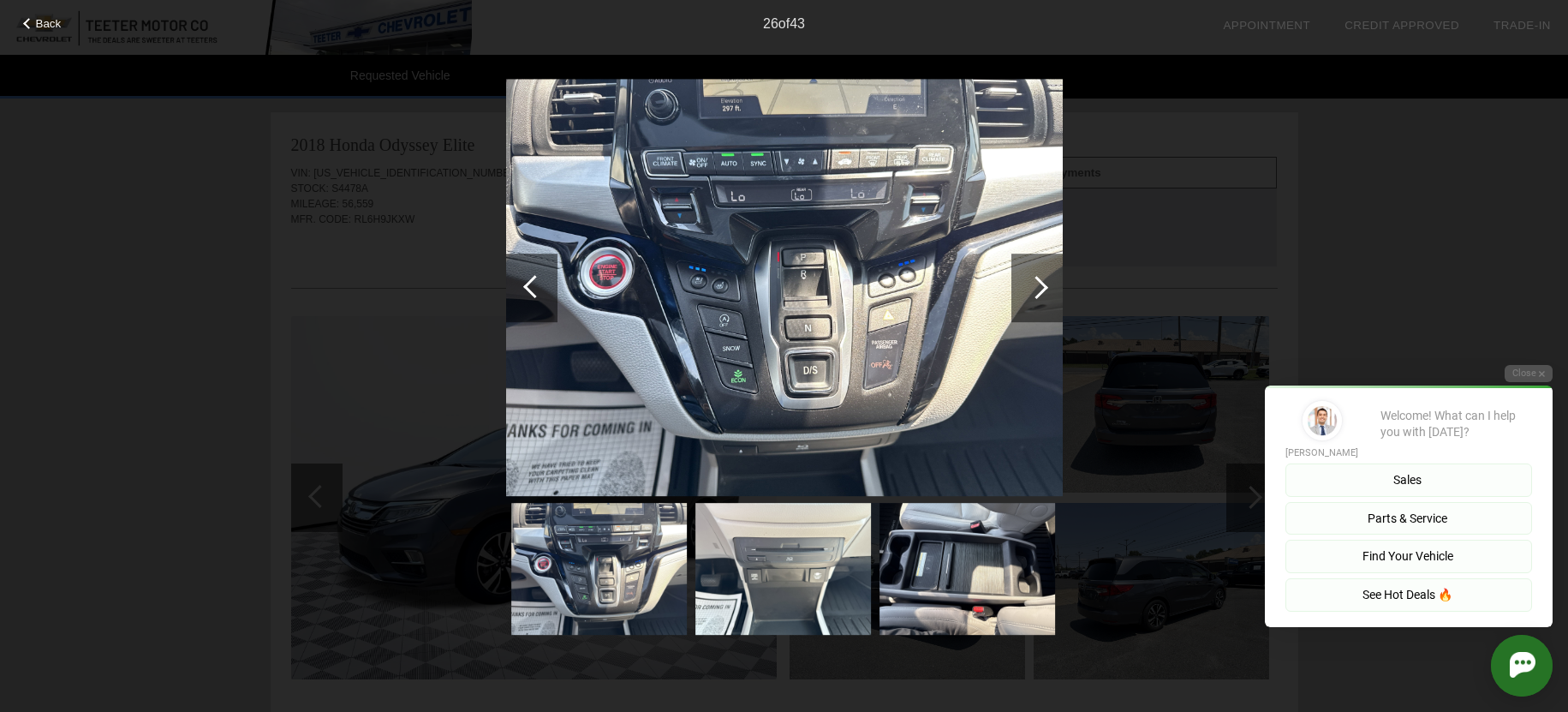
click at [1048, 282] on div at bounding box center [1037, 287] width 52 height 68
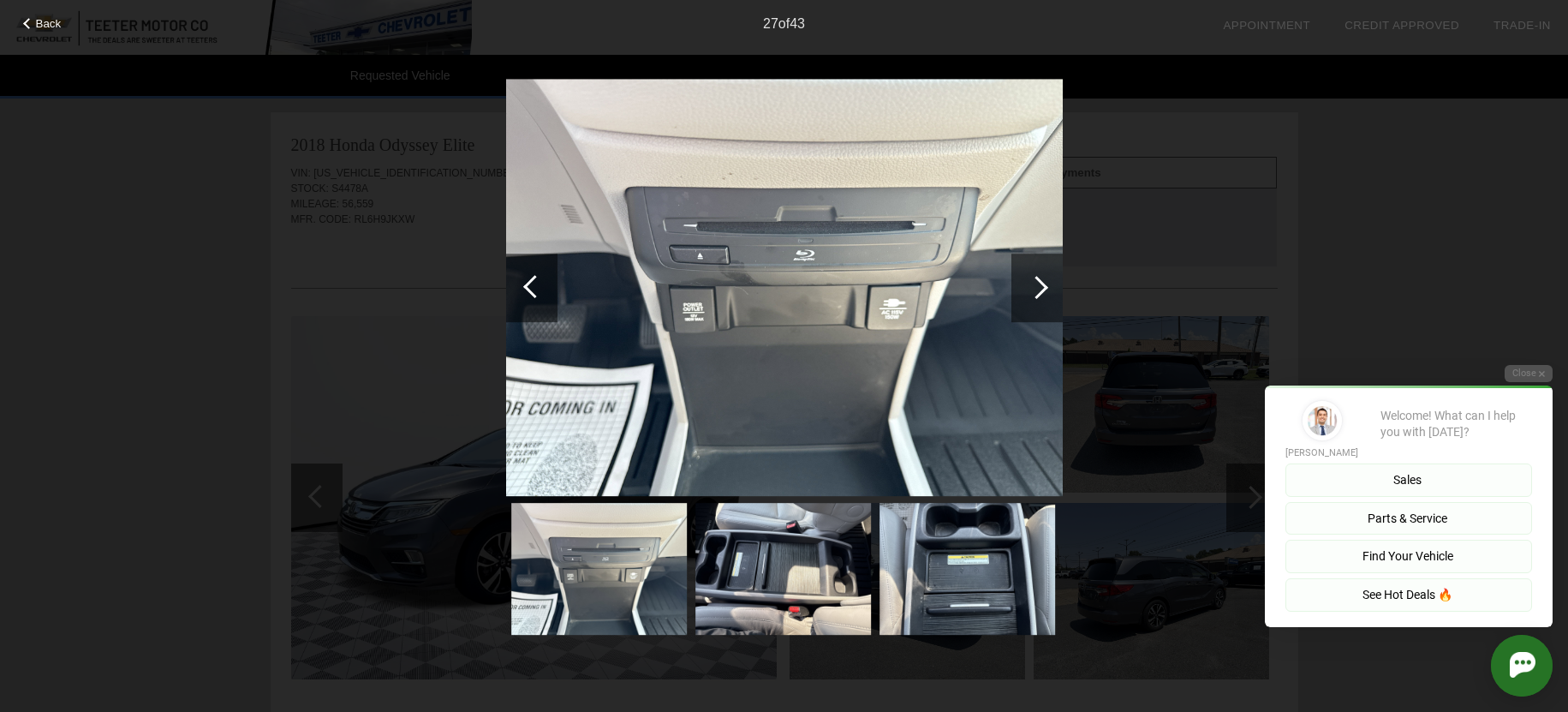
click at [1048, 282] on div at bounding box center [1037, 287] width 52 height 68
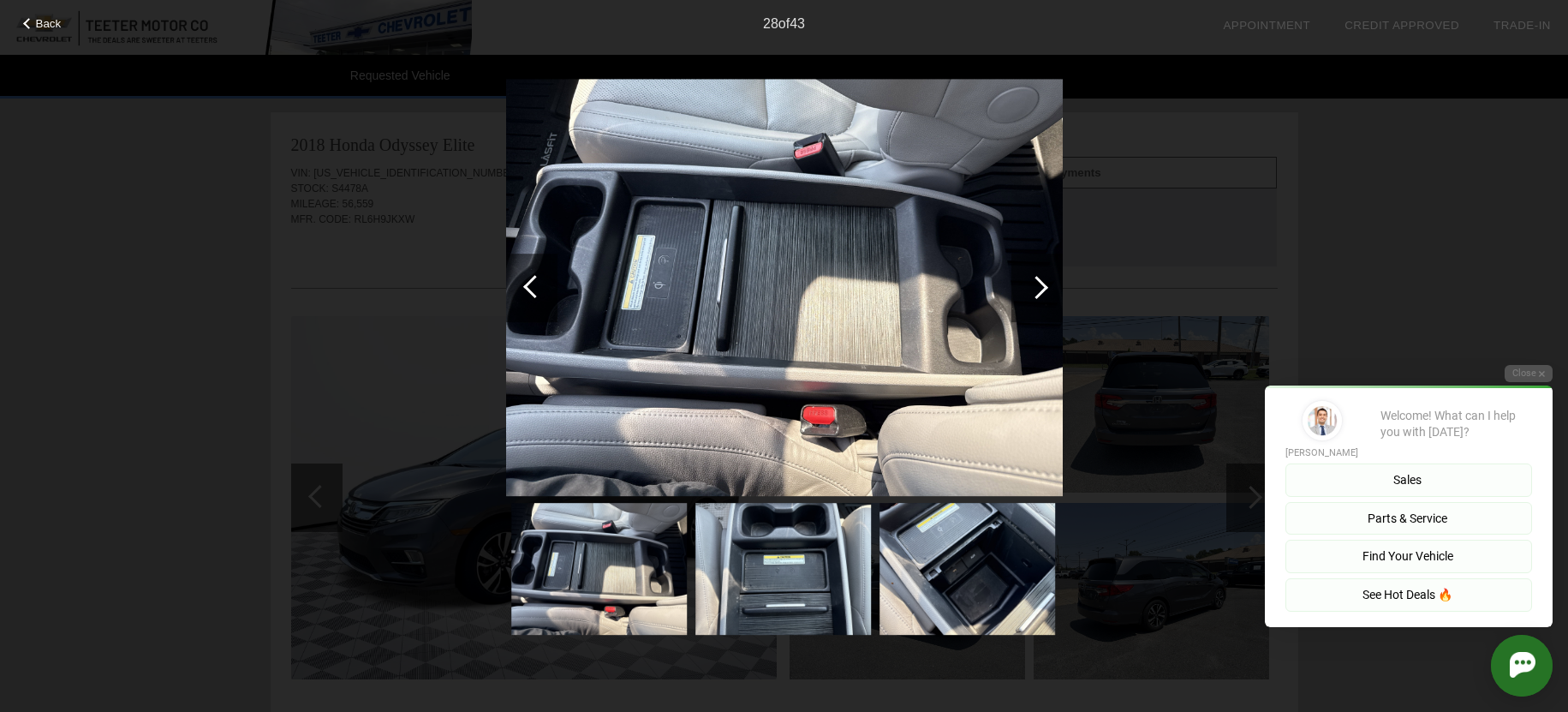
click at [519, 271] on div at bounding box center [532, 287] width 52 height 68
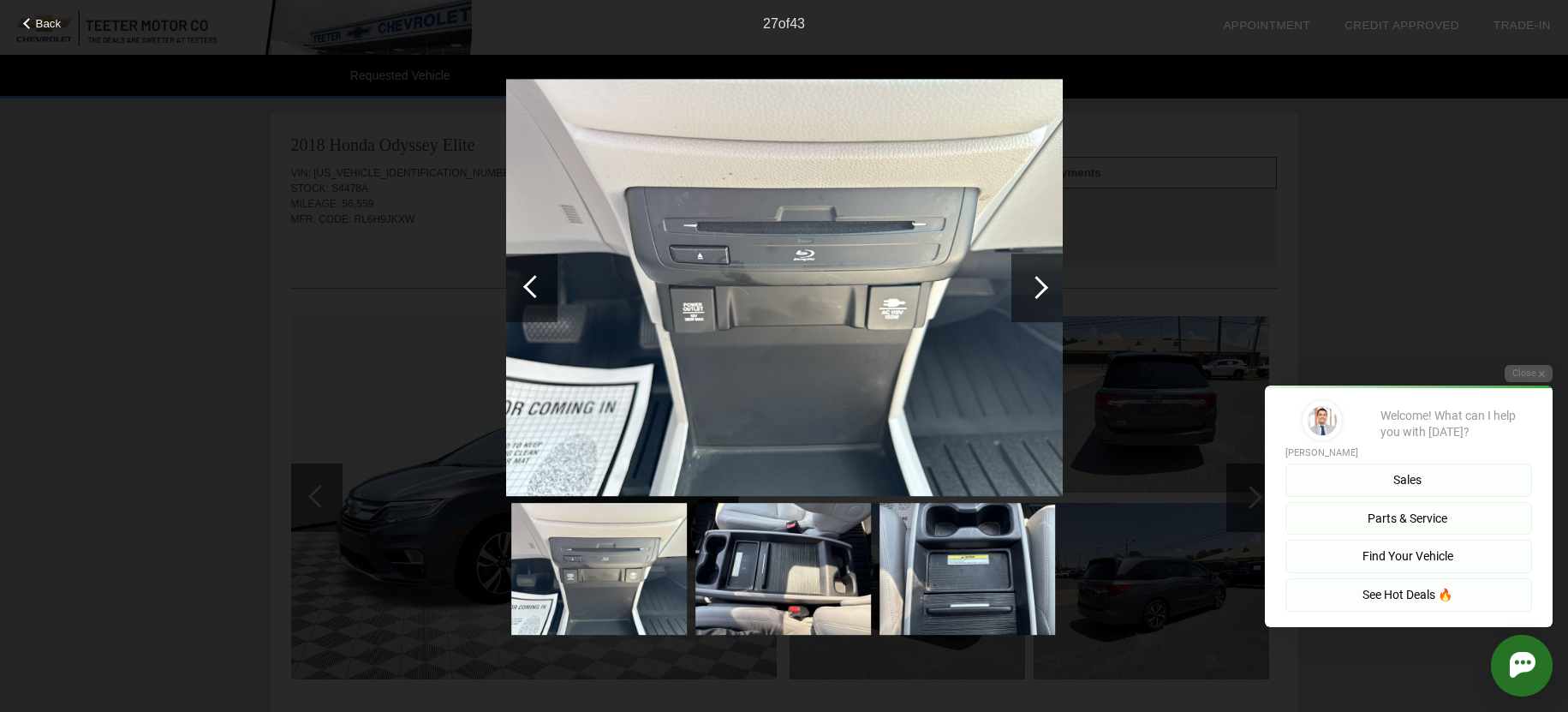
click at [1013, 276] on div at bounding box center [1037, 287] width 52 height 68
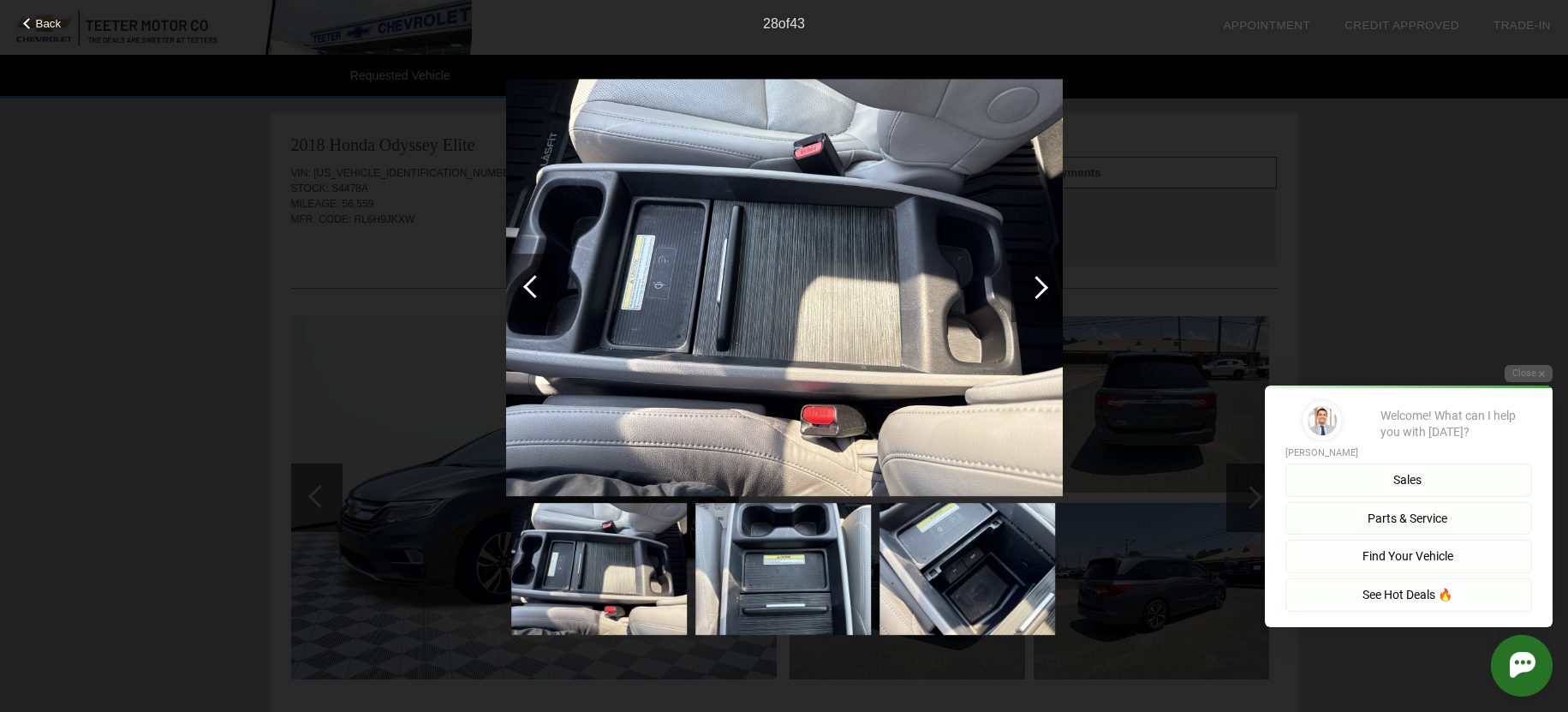
click at [1013, 276] on div at bounding box center [1037, 287] width 52 height 68
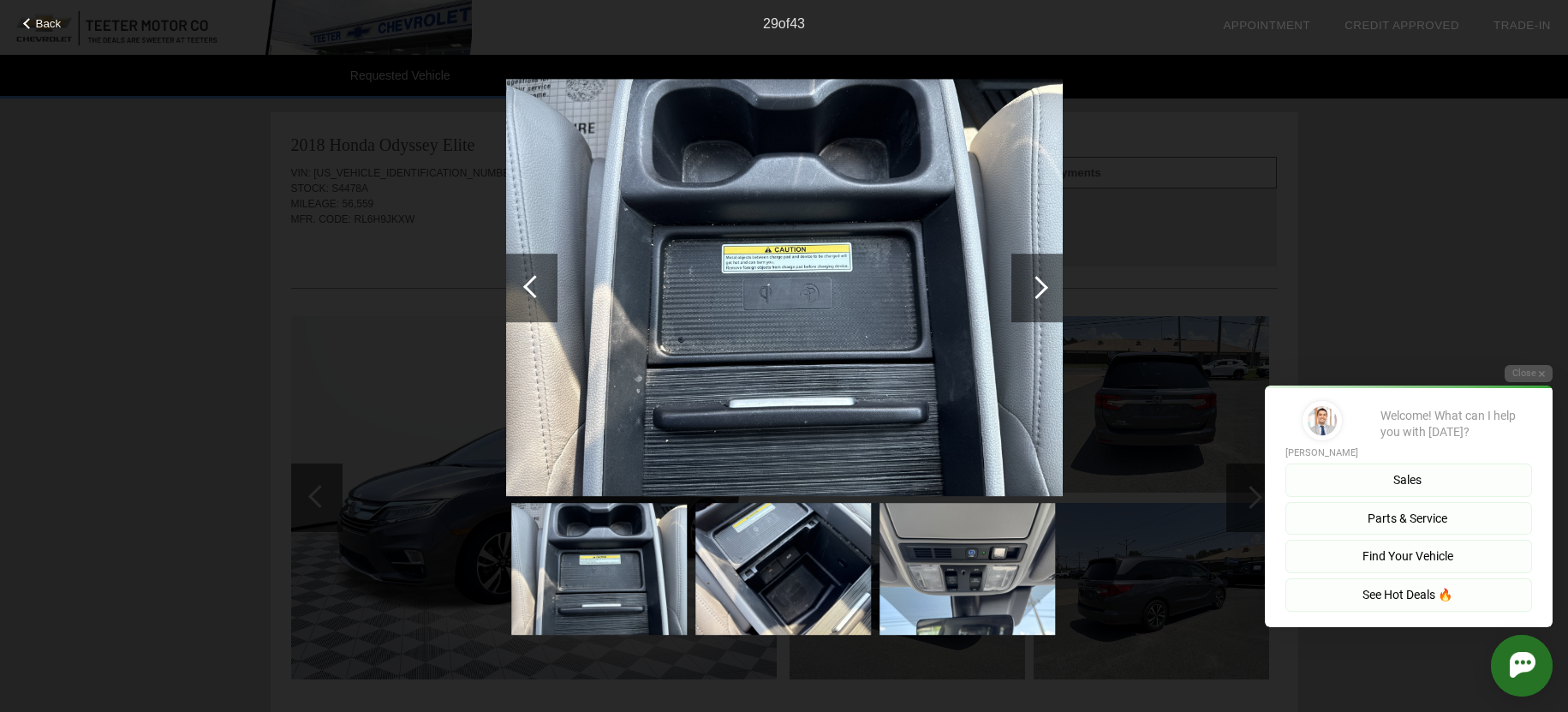
click at [1013, 276] on div at bounding box center [1037, 287] width 52 height 68
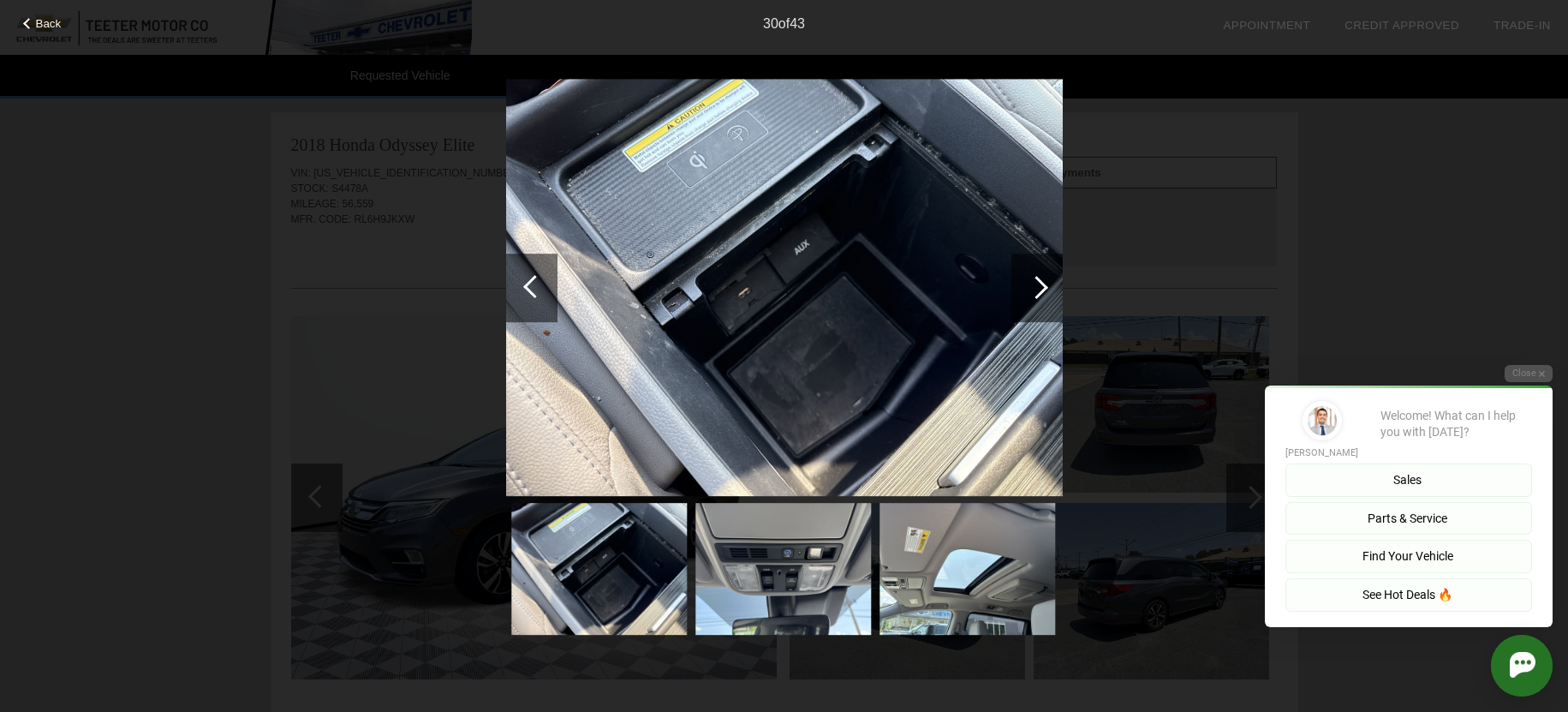
click at [1013, 276] on div at bounding box center [1037, 287] width 52 height 68
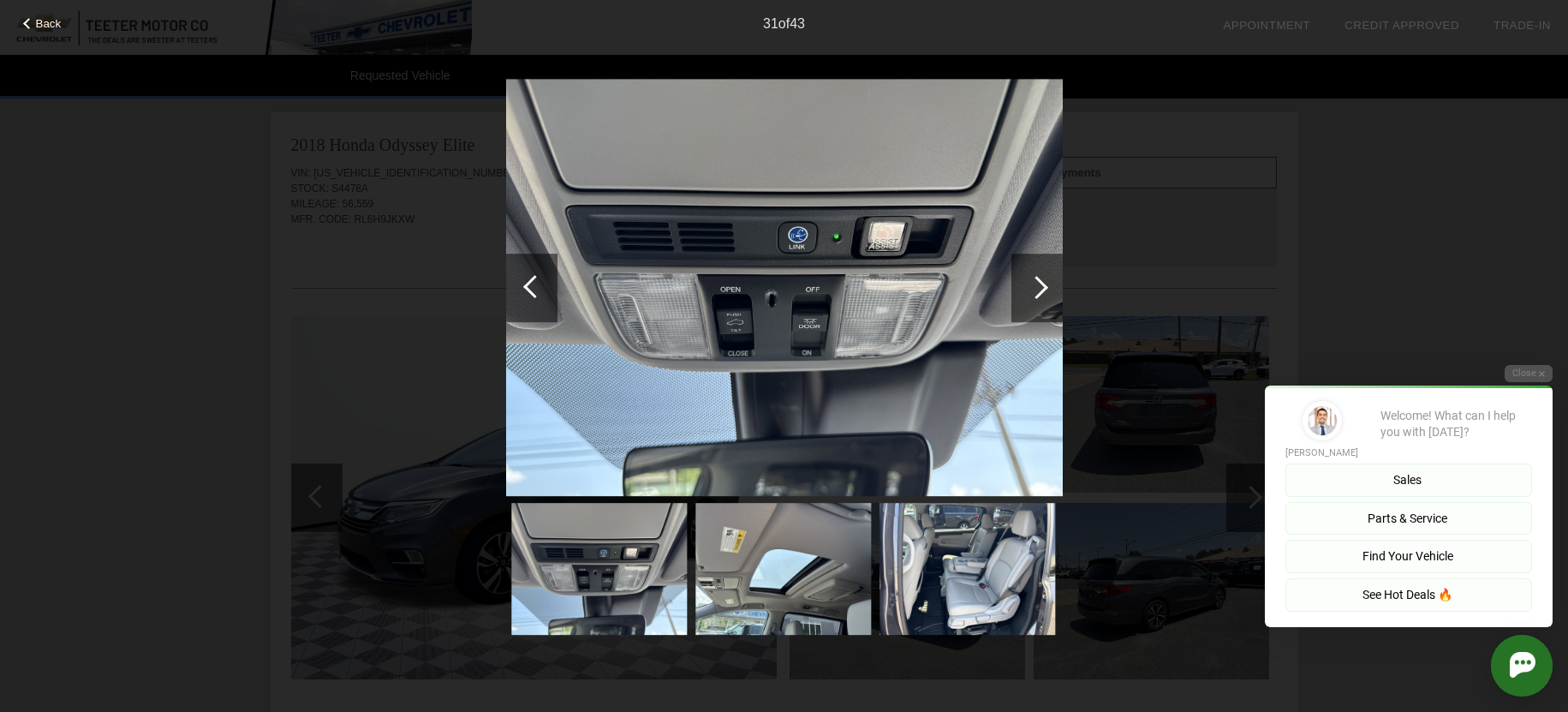
click at [1013, 276] on div at bounding box center [1037, 287] width 52 height 68
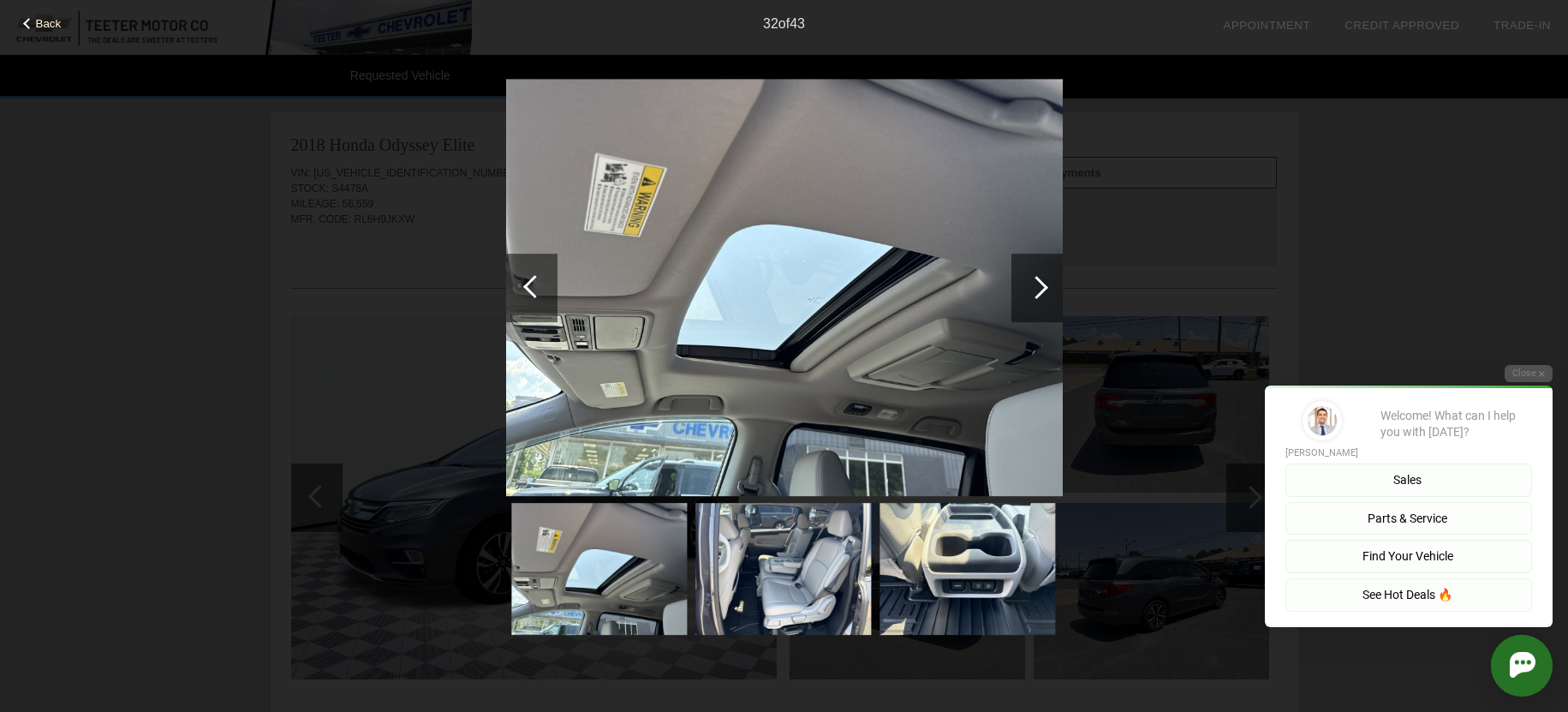
click at [1013, 276] on div at bounding box center [1037, 287] width 52 height 68
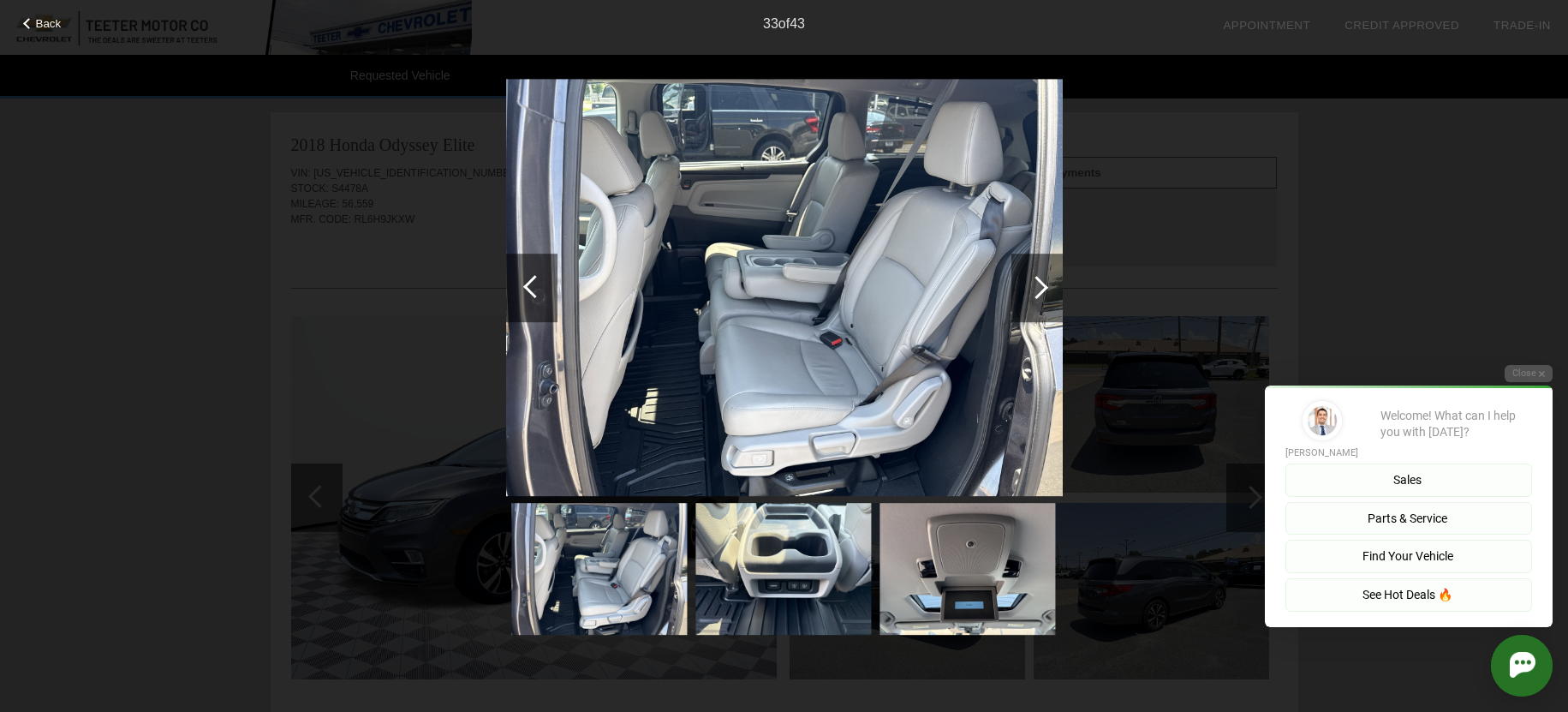
click at [1034, 275] on div at bounding box center [1037, 287] width 52 height 68
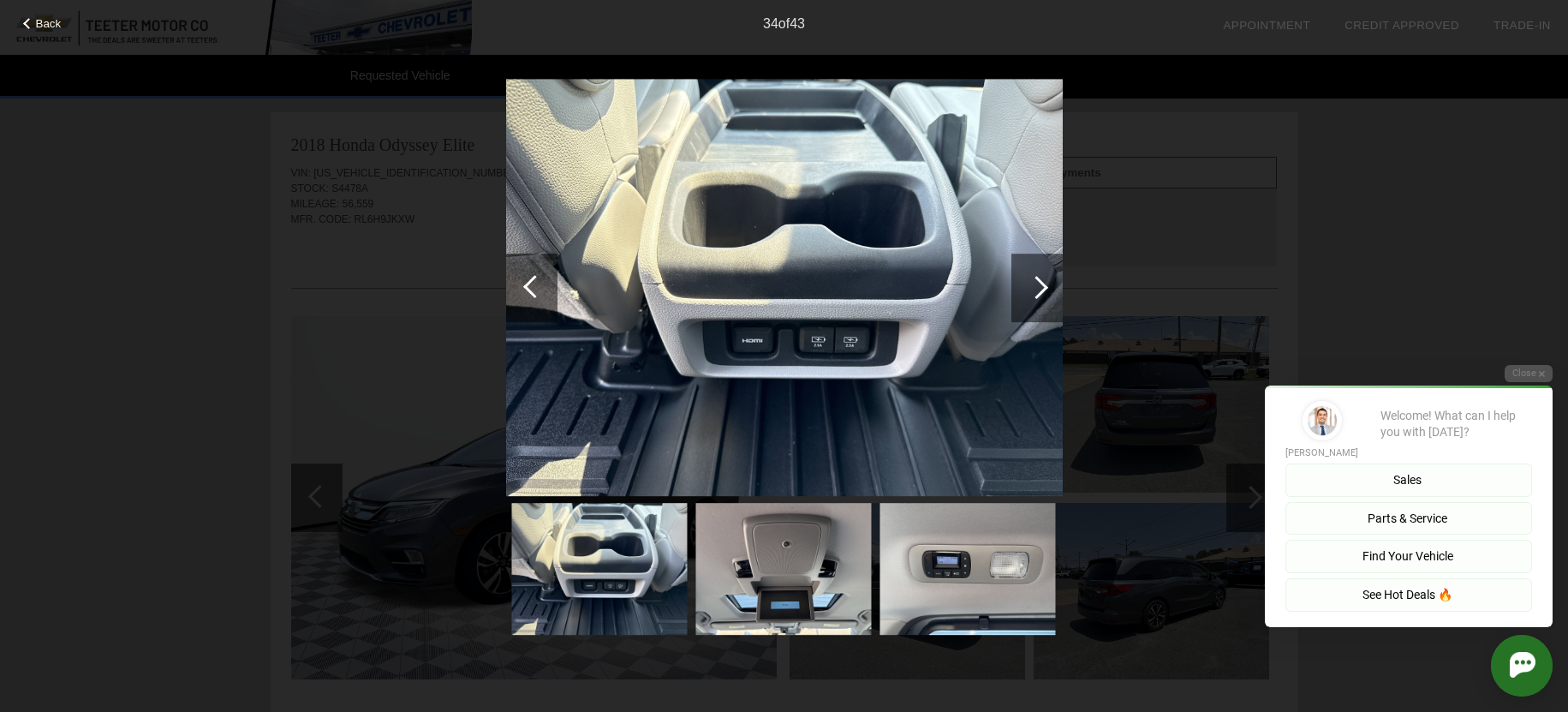
click at [1034, 275] on div at bounding box center [1037, 287] width 52 height 68
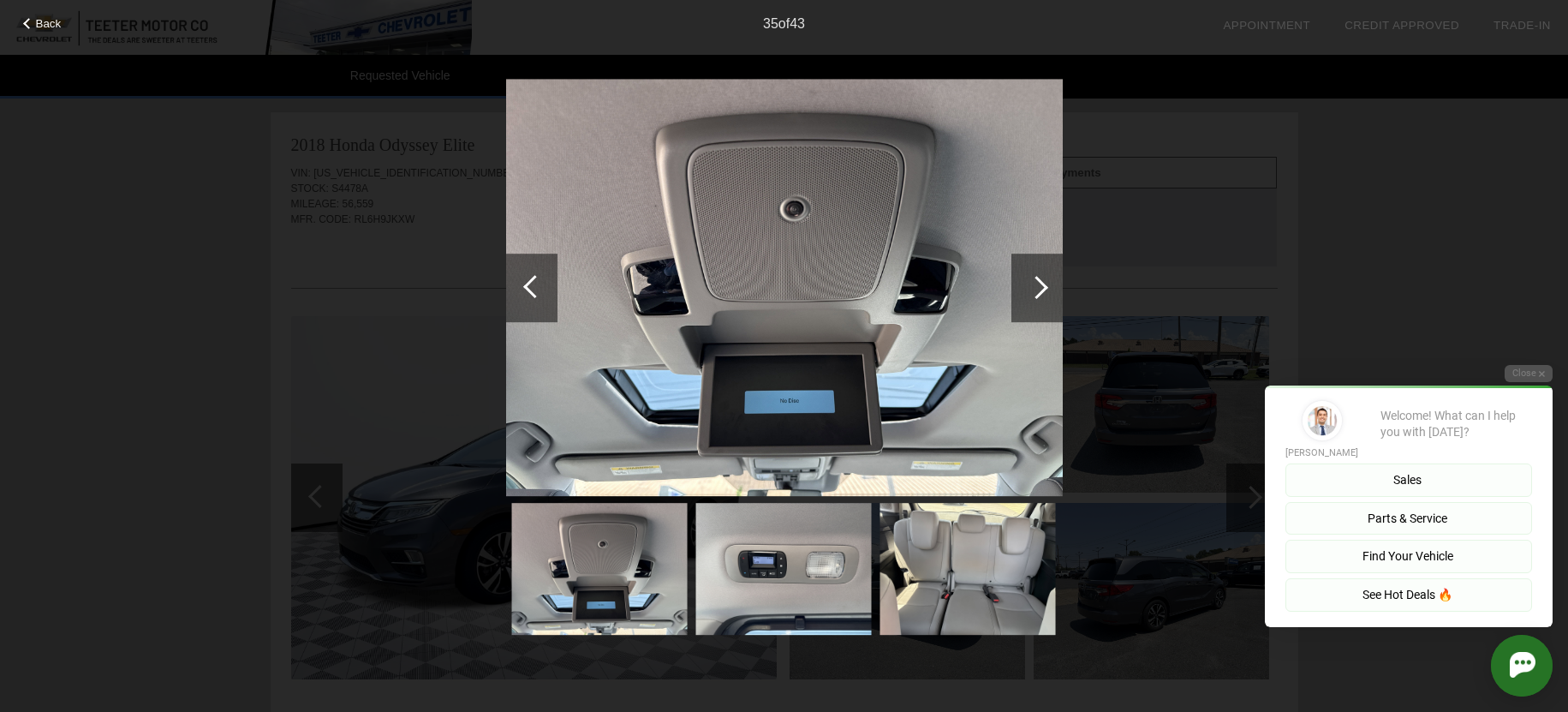
click at [1034, 275] on div at bounding box center [1037, 287] width 52 height 68
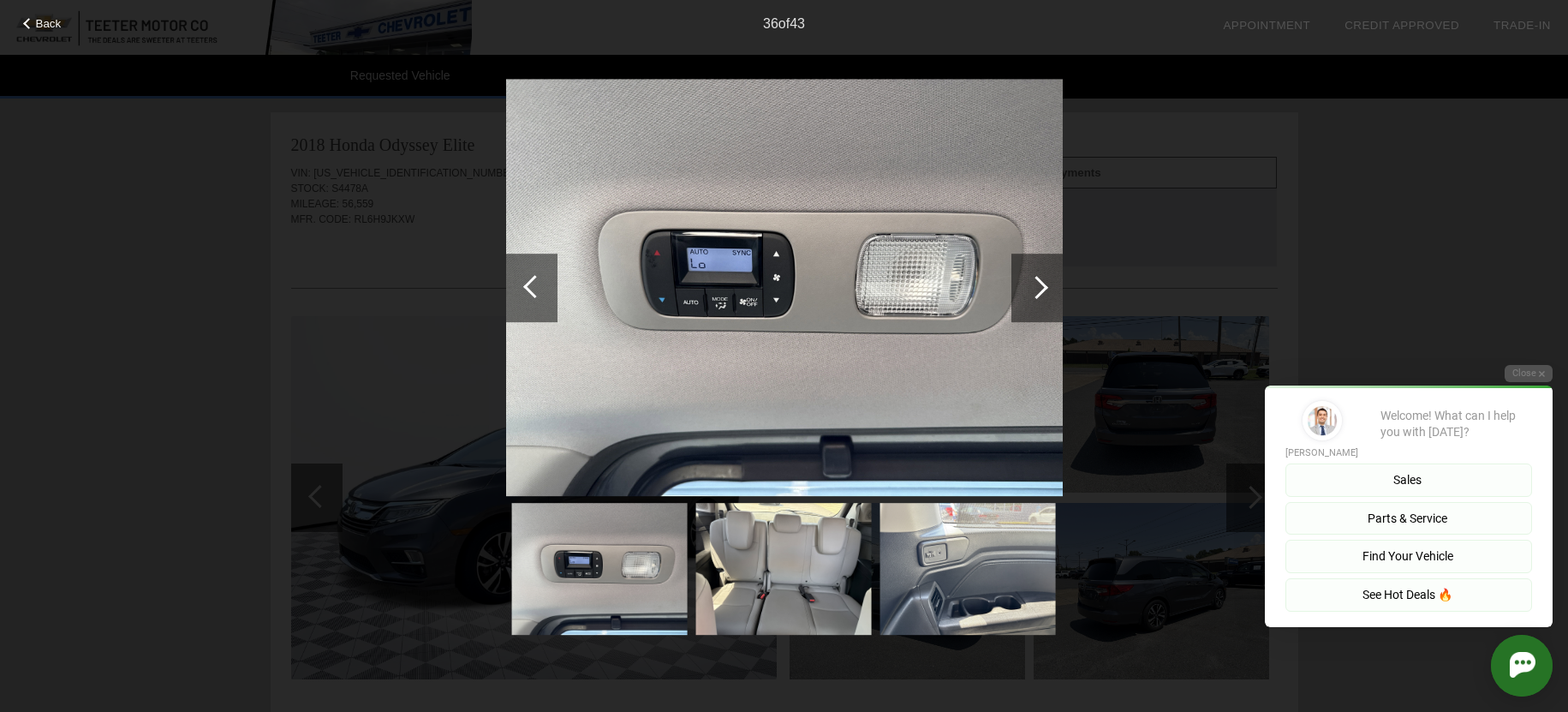
click at [1034, 275] on div at bounding box center [1037, 287] width 52 height 68
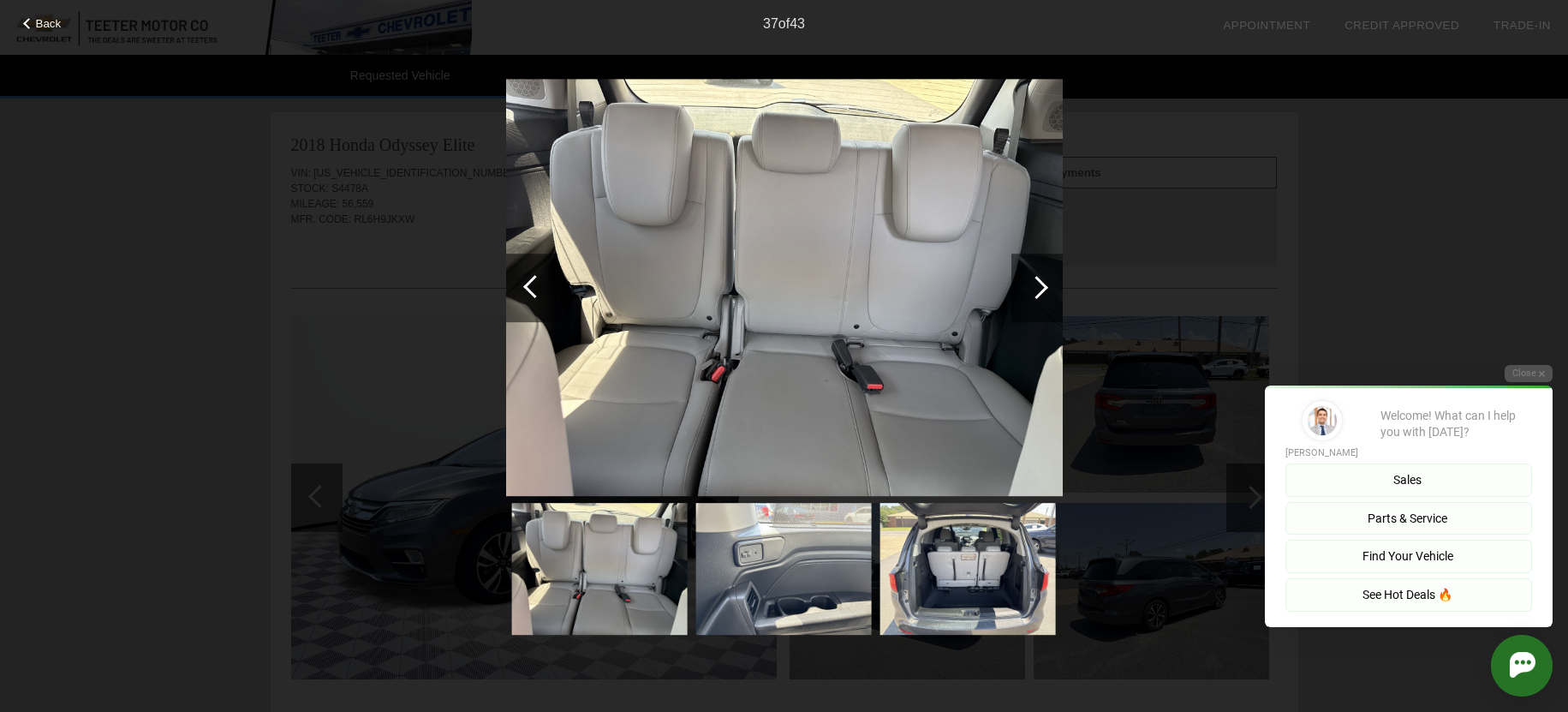
click at [1034, 275] on div at bounding box center [1037, 287] width 52 height 68
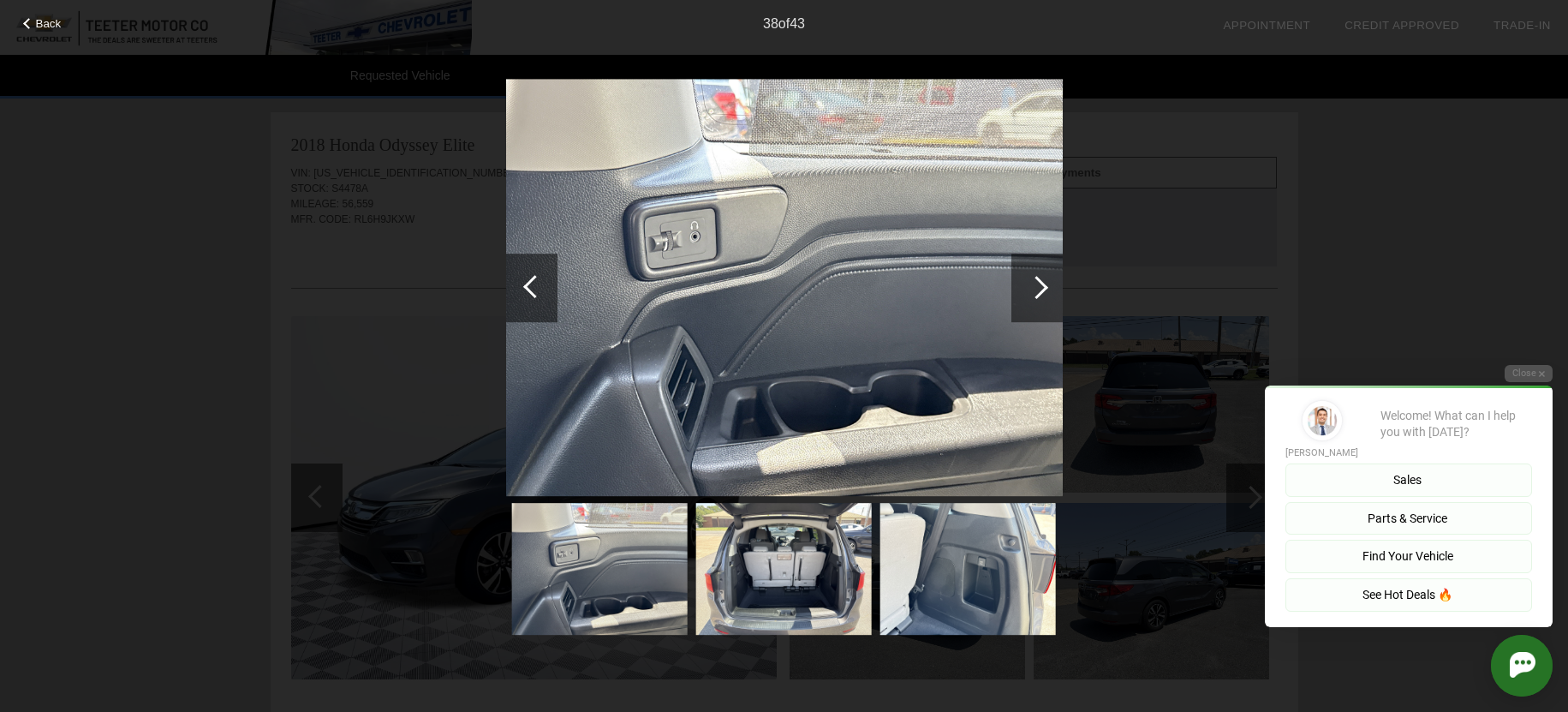
click at [1034, 275] on div at bounding box center [1037, 287] width 52 height 68
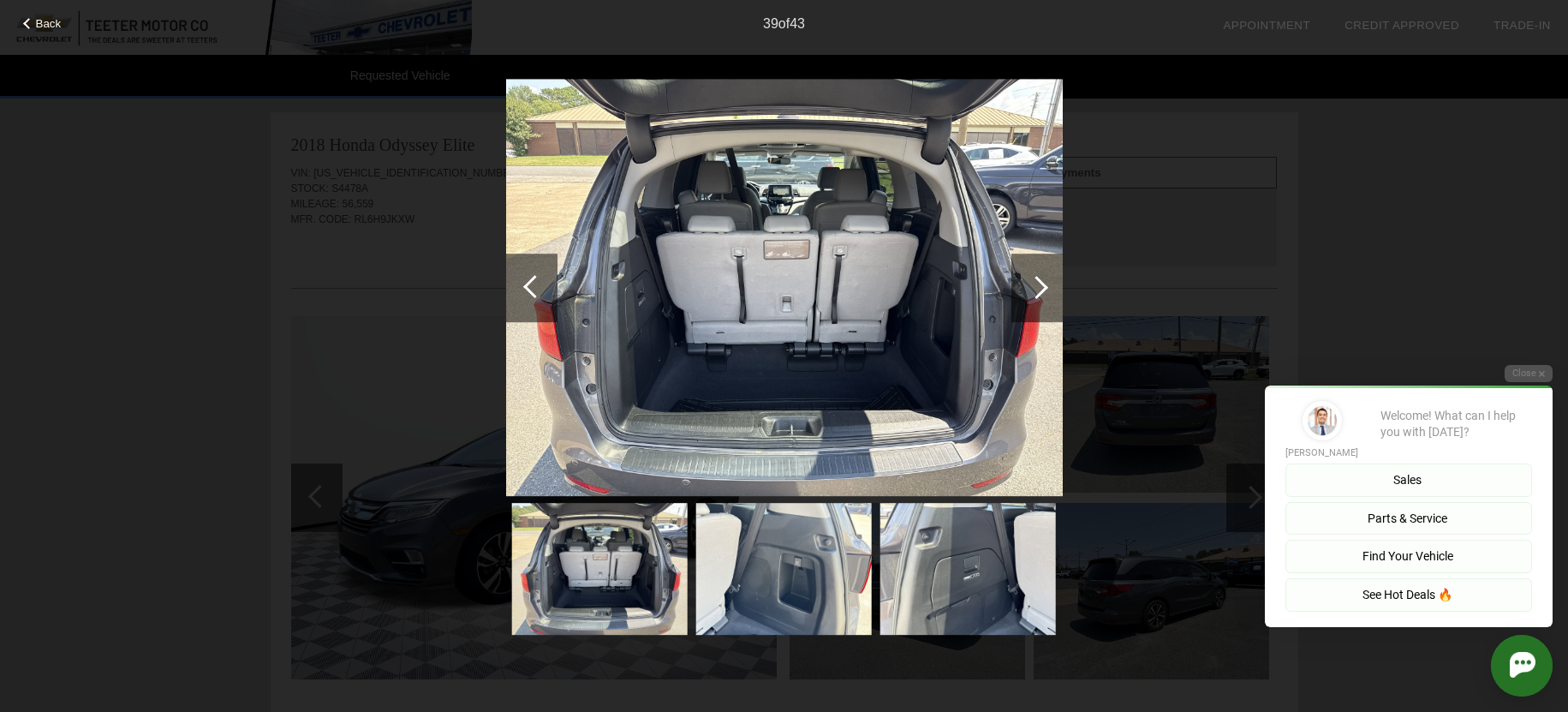
click at [1034, 275] on div at bounding box center [1037, 287] width 52 height 68
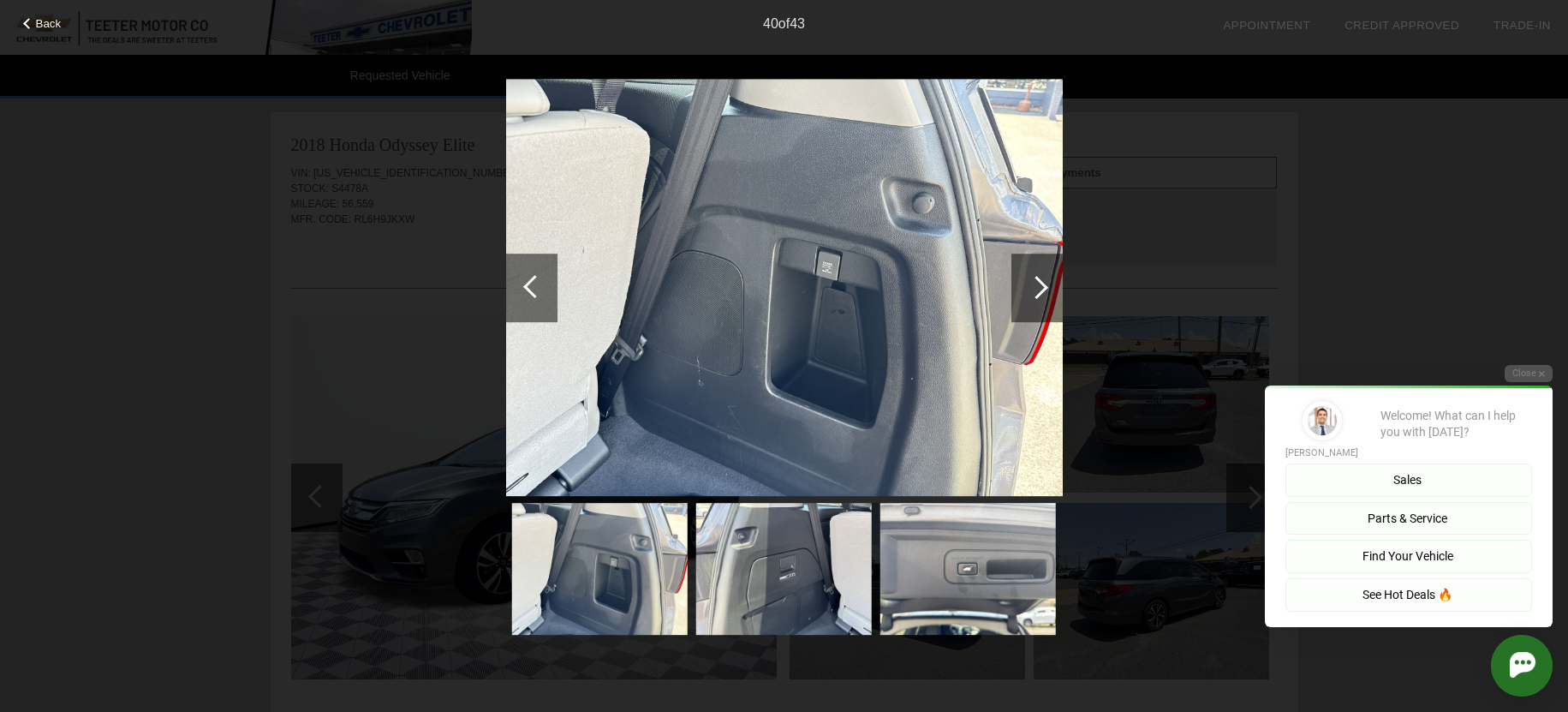
click at [1034, 275] on div at bounding box center [1037, 287] width 52 height 68
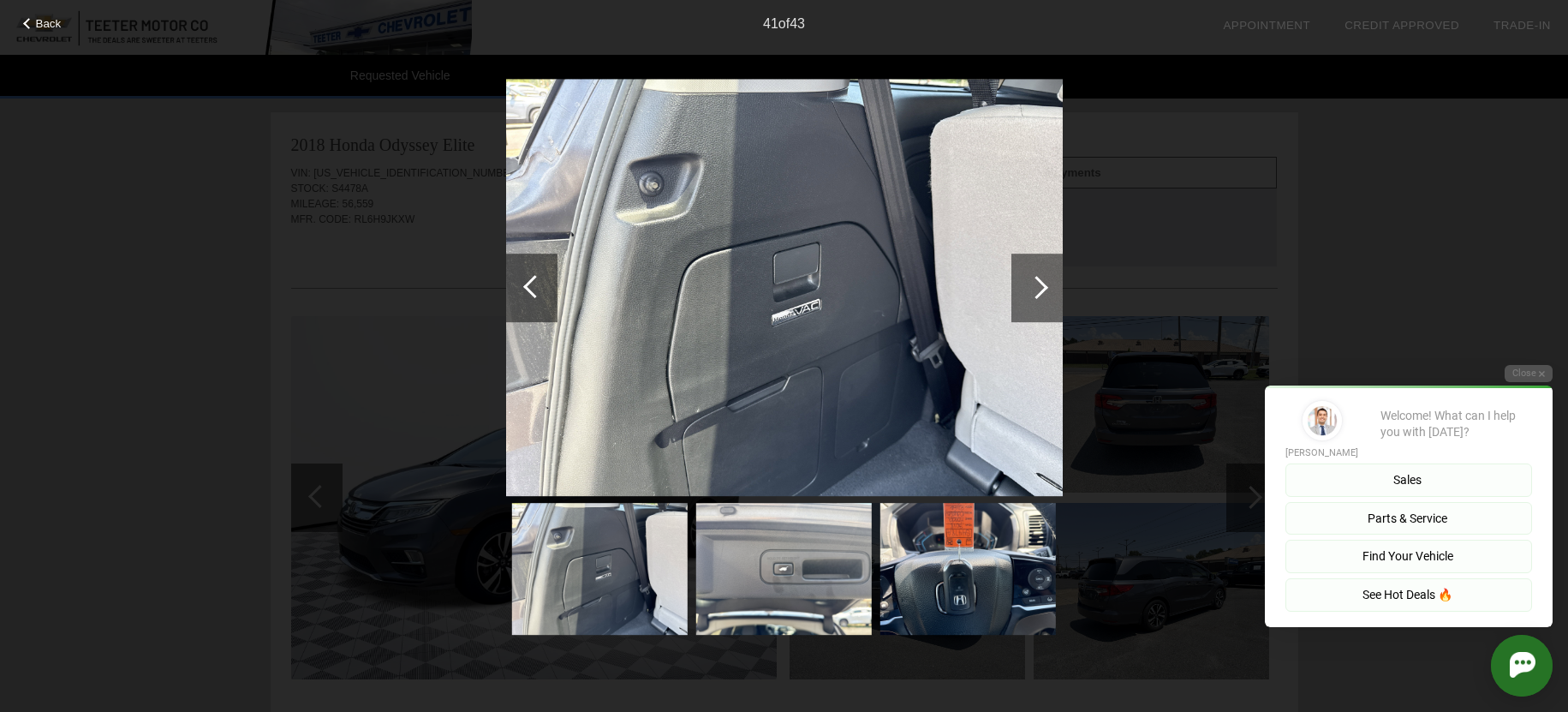
click at [1034, 275] on div at bounding box center [1037, 287] width 52 height 68
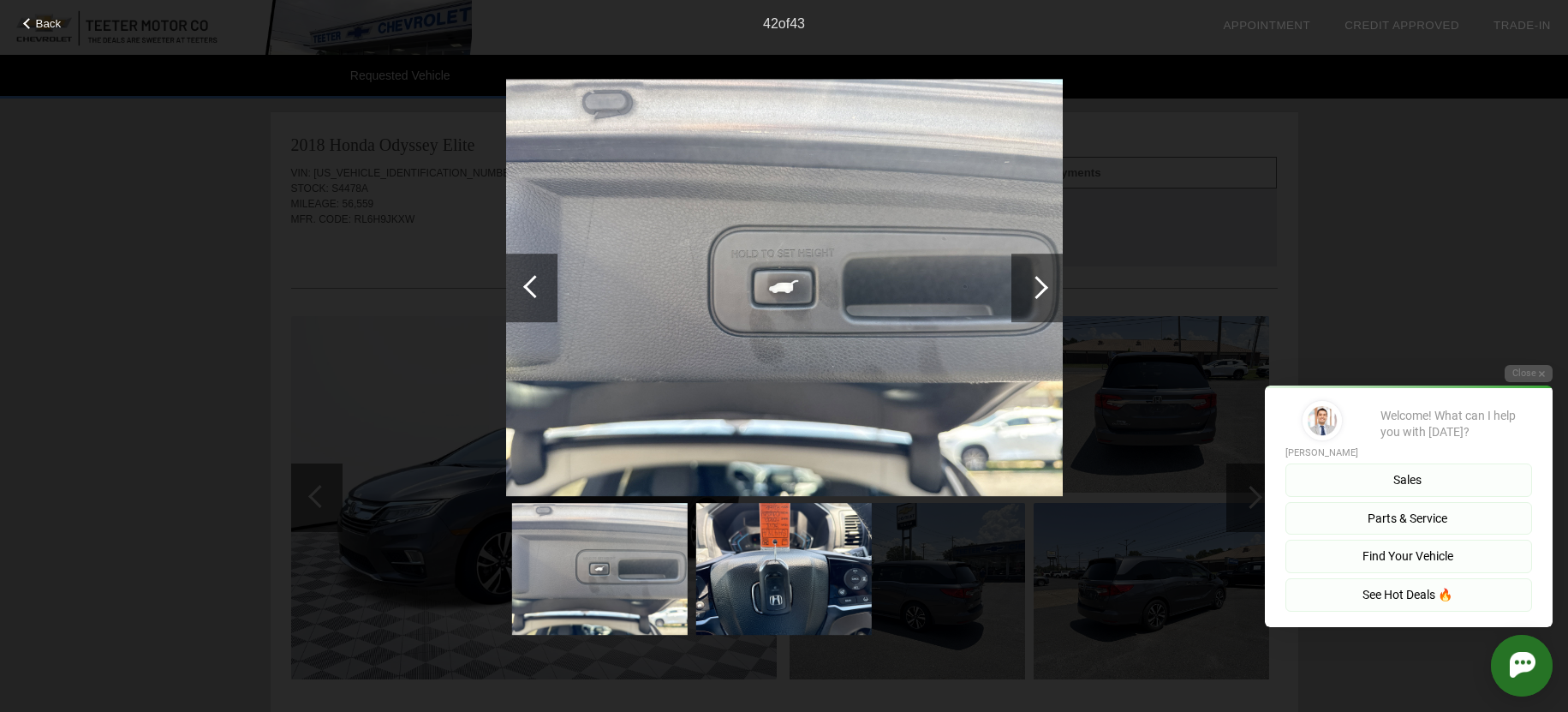
click at [1034, 275] on div at bounding box center [1037, 287] width 52 height 68
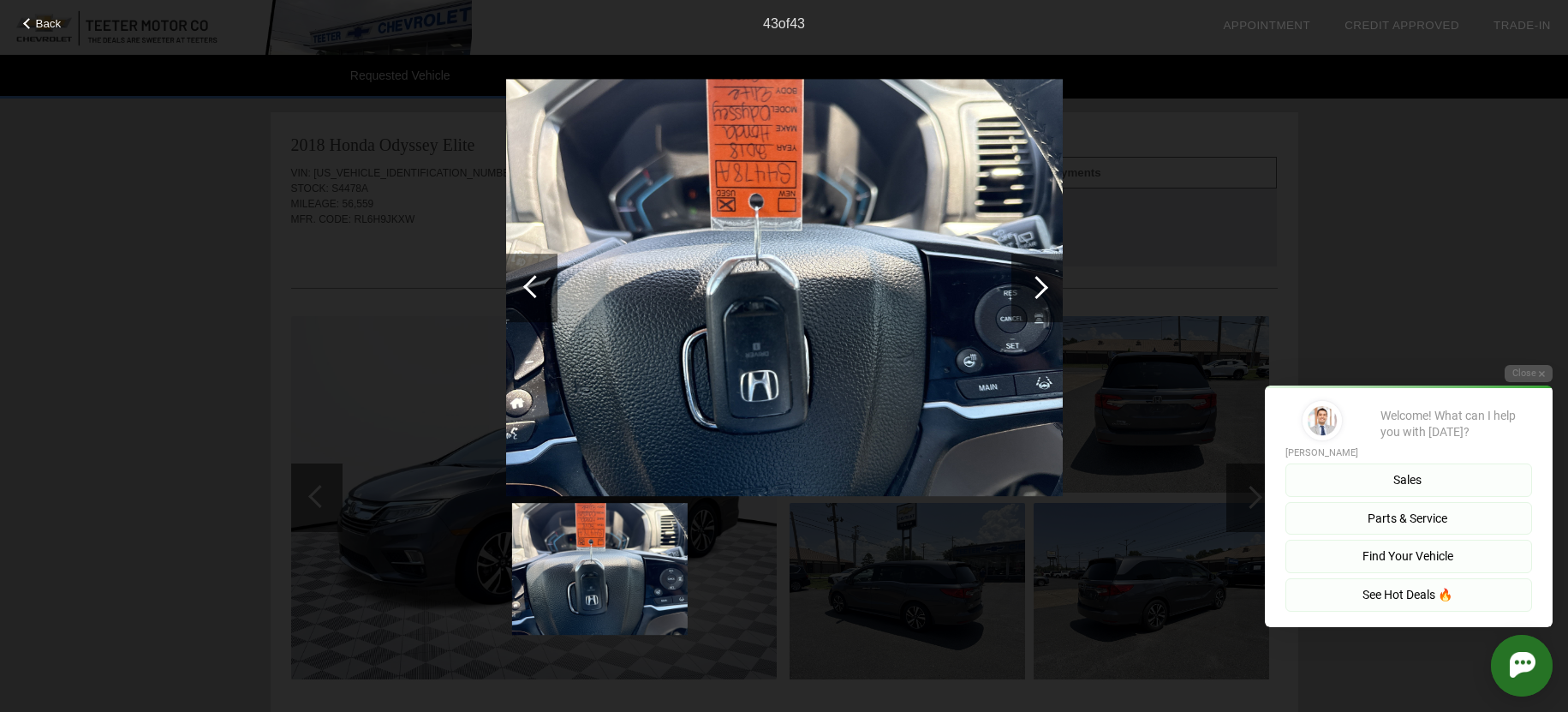
click at [1034, 275] on div at bounding box center [1037, 287] width 52 height 68
click at [1046, 290] on div at bounding box center [1036, 287] width 23 height 23
click at [147, 215] on div "Back 43 of 43" at bounding box center [784, 356] width 1568 height 712
click at [529, 275] on div at bounding box center [532, 287] width 52 height 68
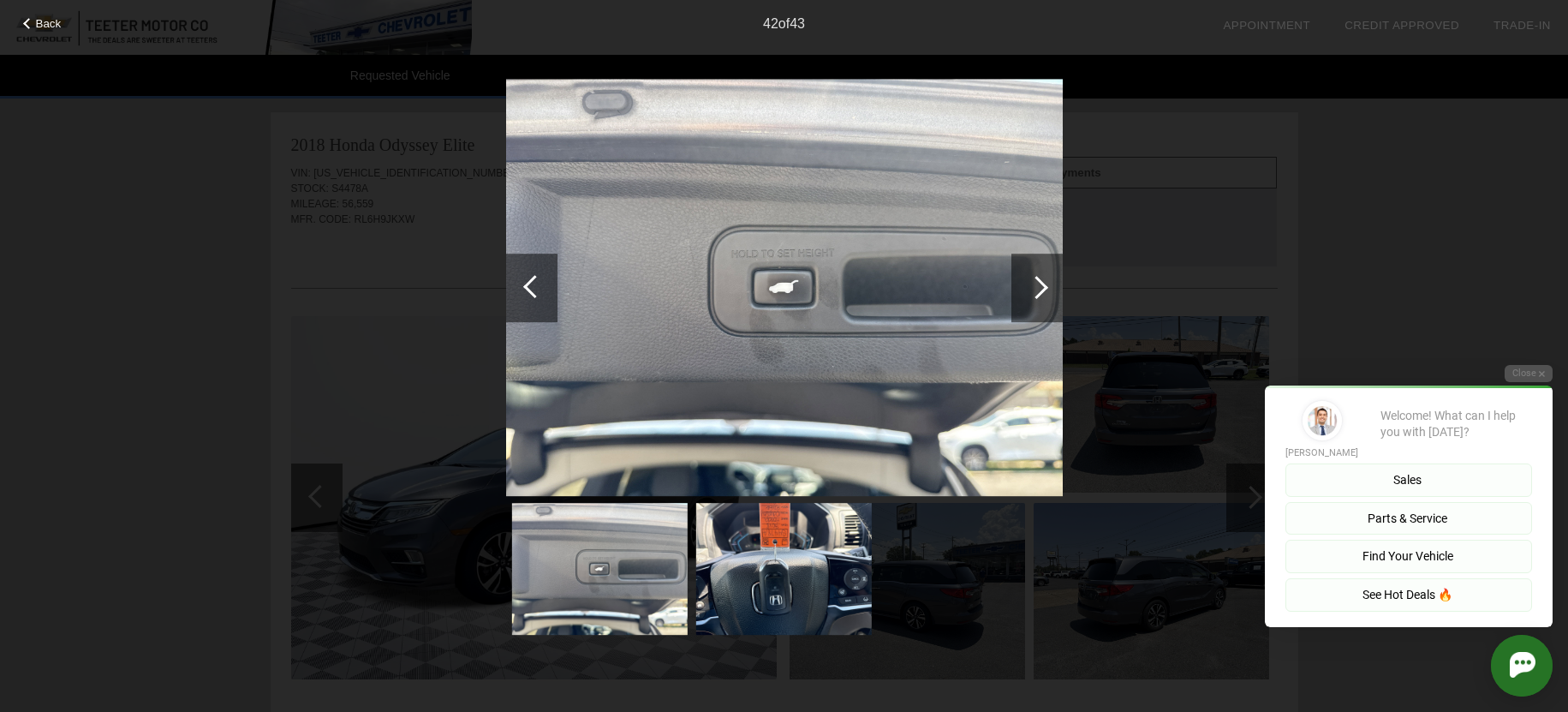
click at [529, 275] on div at bounding box center [532, 287] width 52 height 68
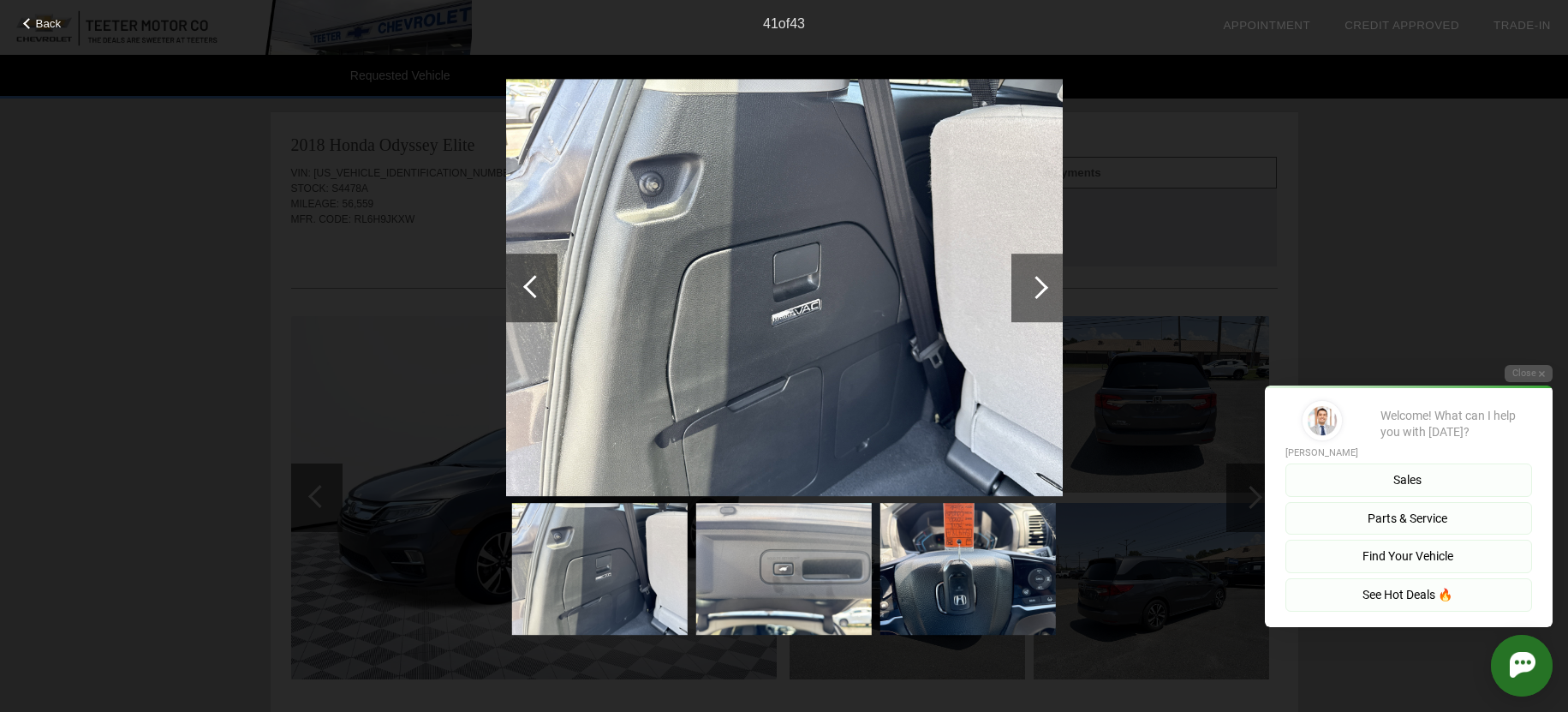
click at [529, 275] on div at bounding box center [532, 287] width 52 height 68
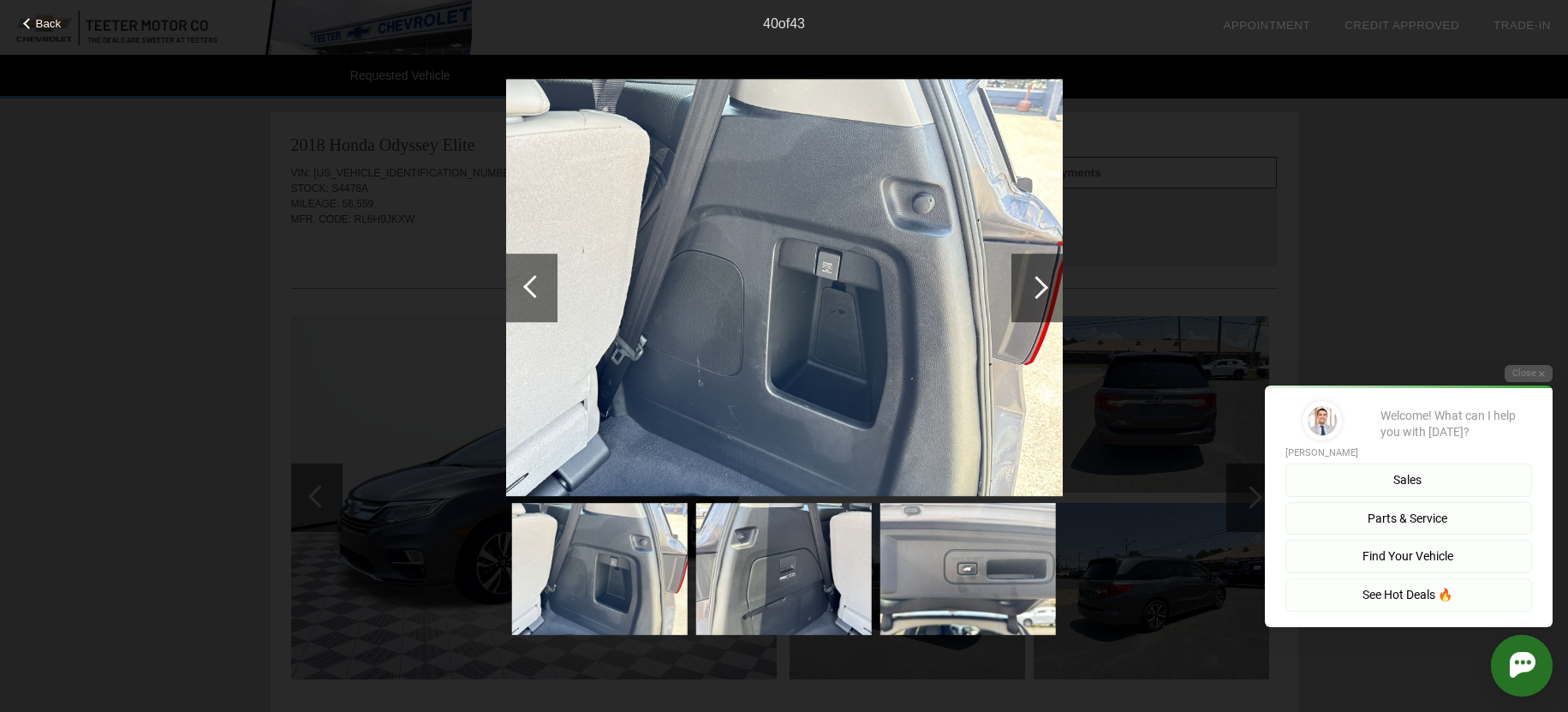
click at [529, 275] on div at bounding box center [532, 287] width 52 height 68
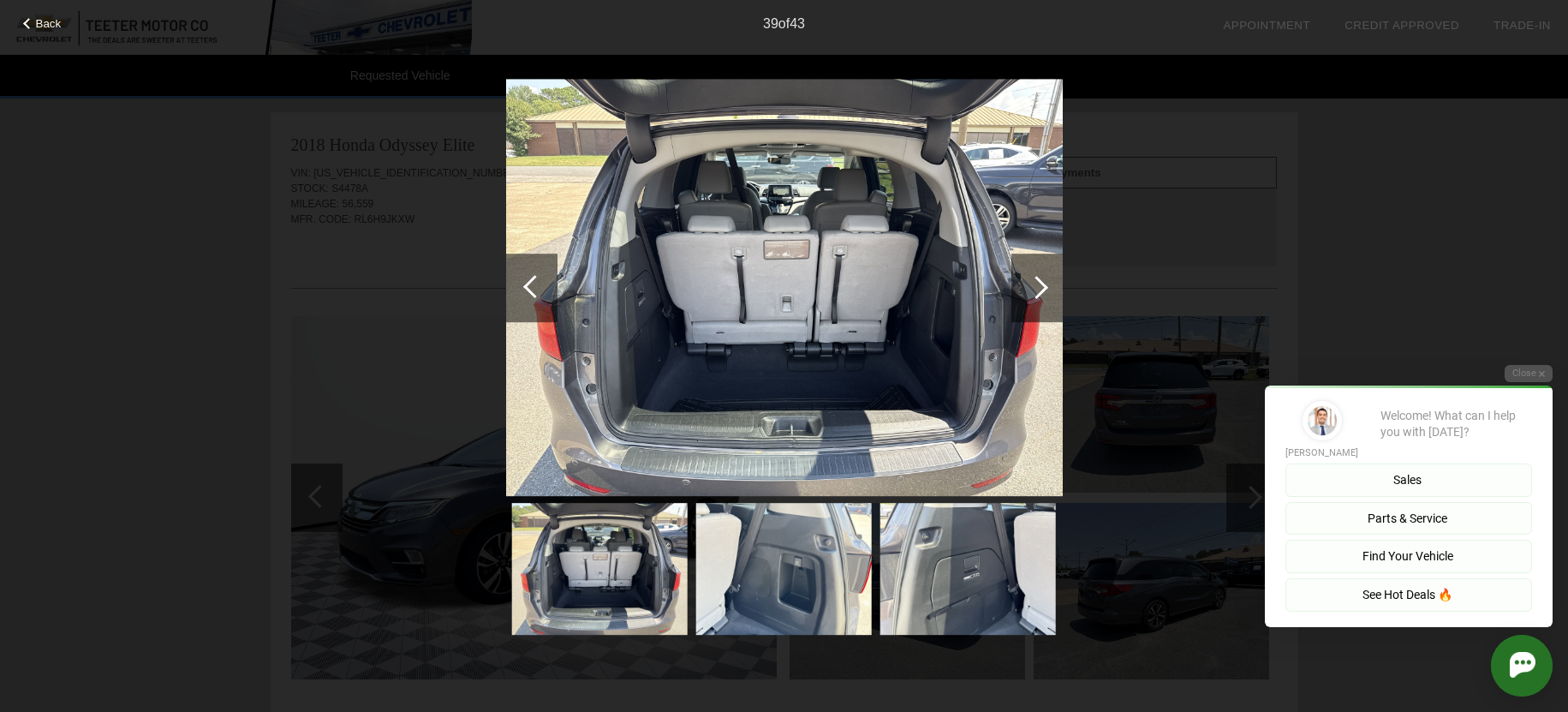
click at [530, 275] on div at bounding box center [532, 287] width 52 height 68
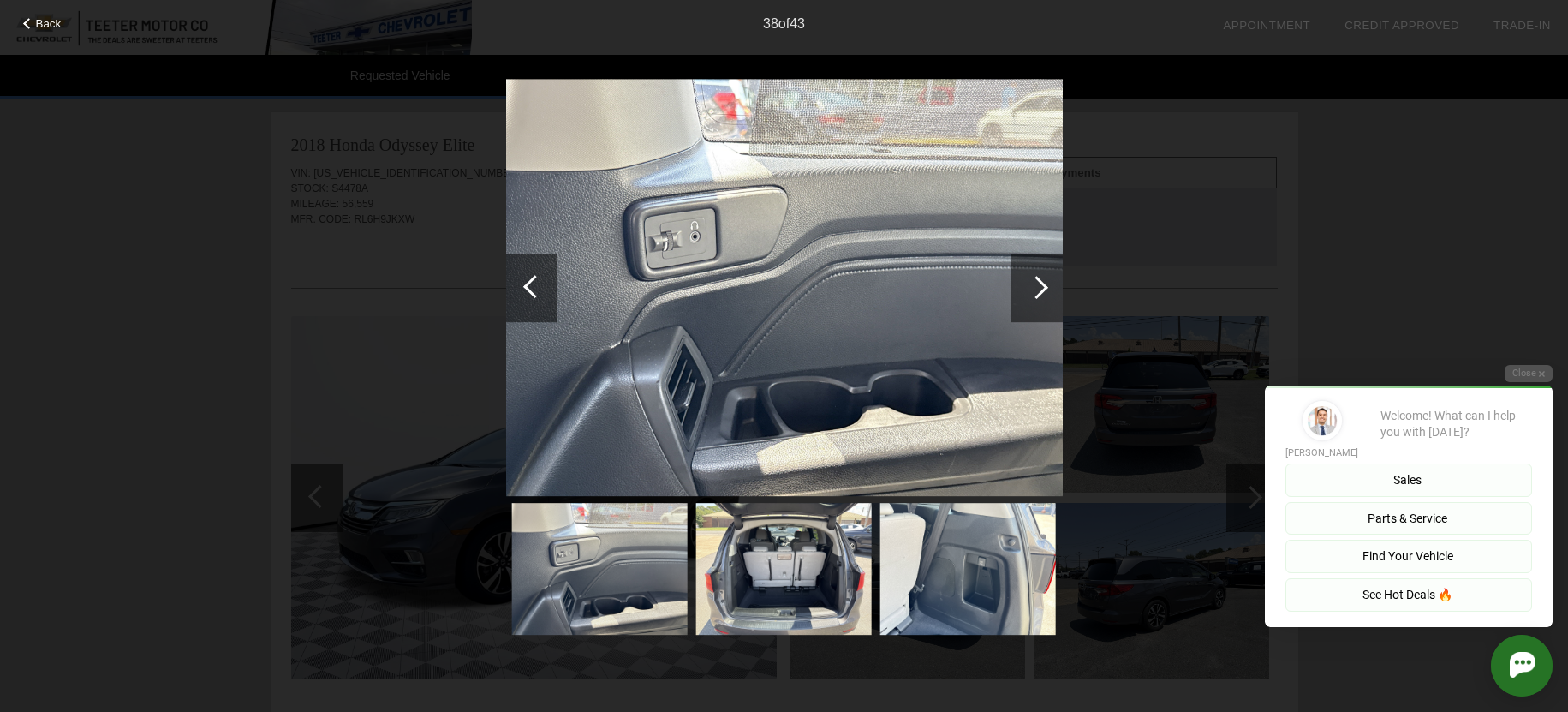
click at [532, 275] on div at bounding box center [532, 287] width 52 height 68
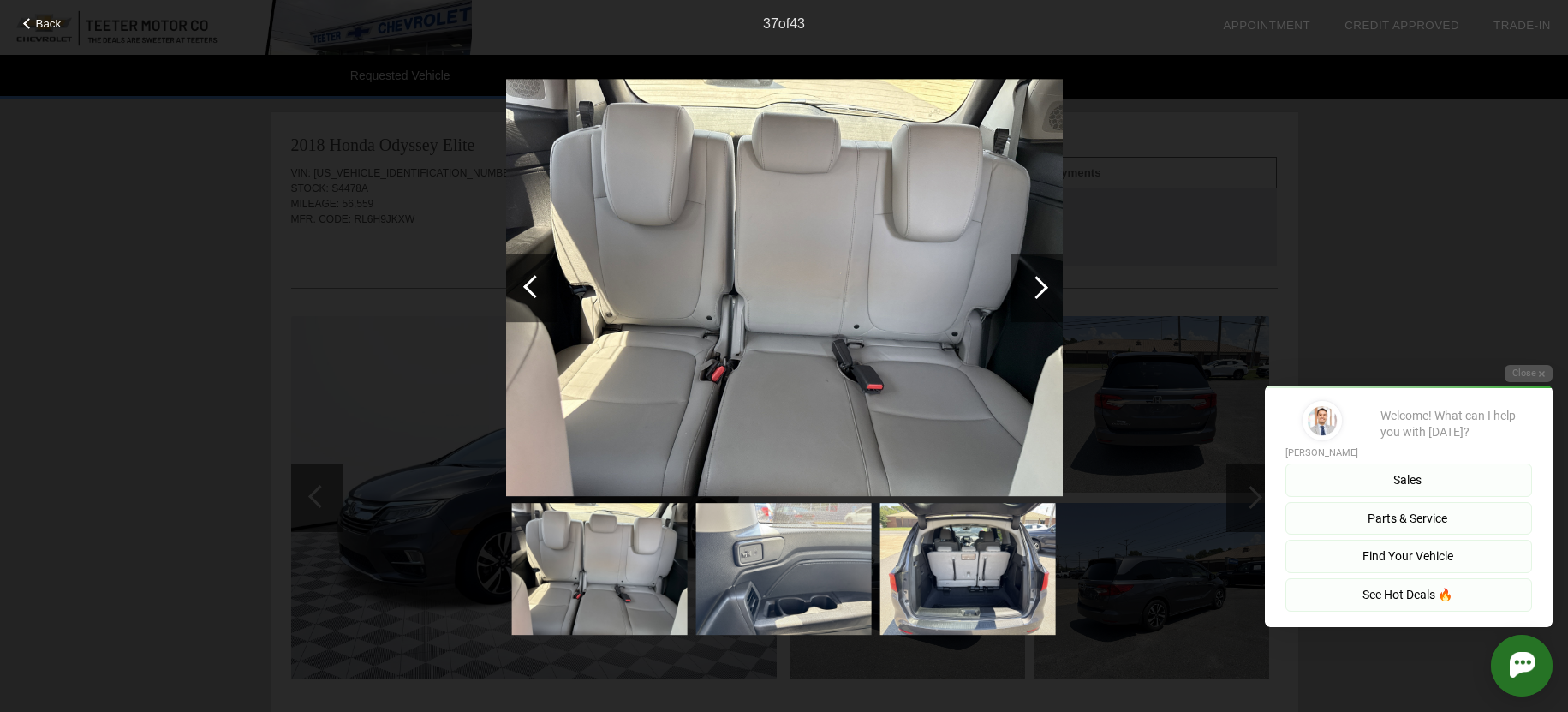
click at [532, 275] on div at bounding box center [532, 287] width 52 height 68
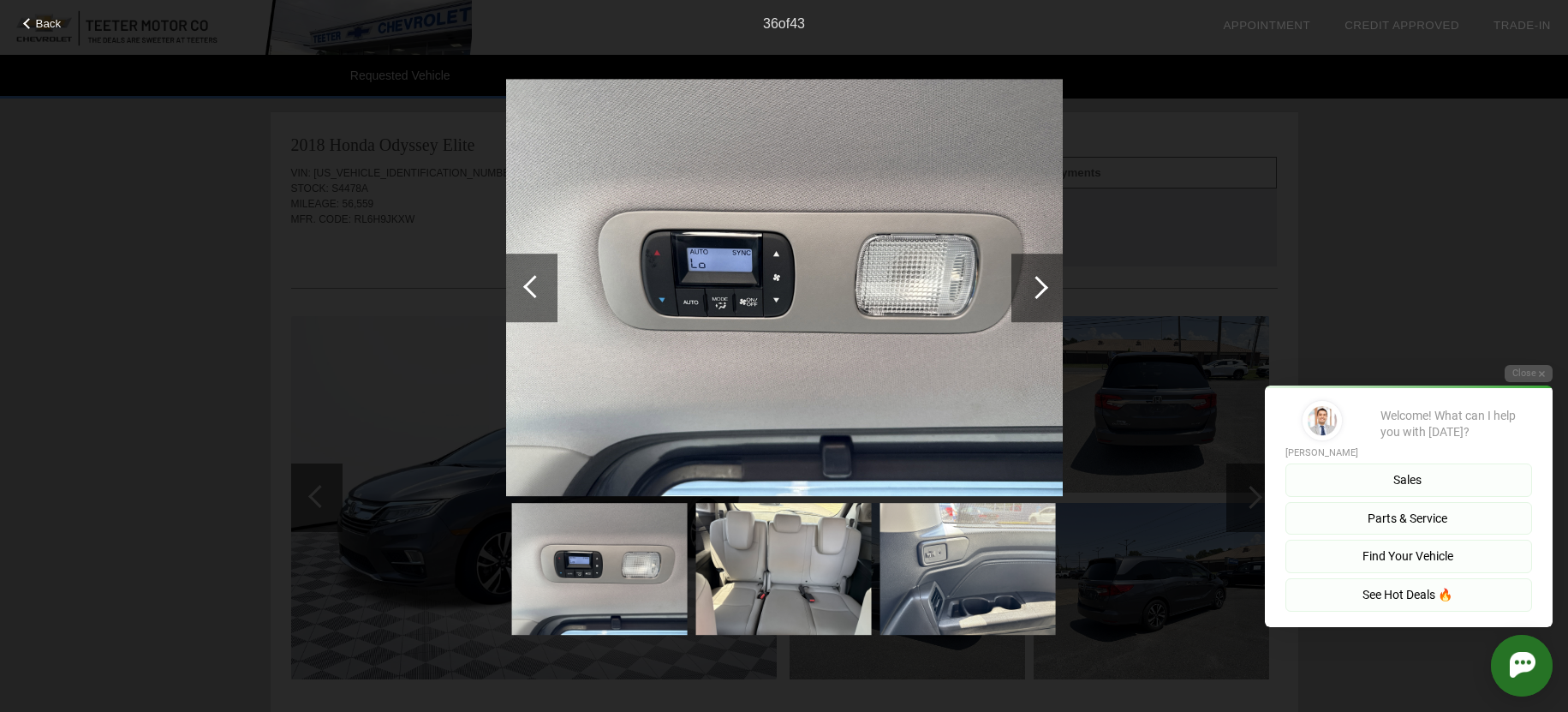
click at [532, 275] on div at bounding box center [532, 287] width 52 height 68
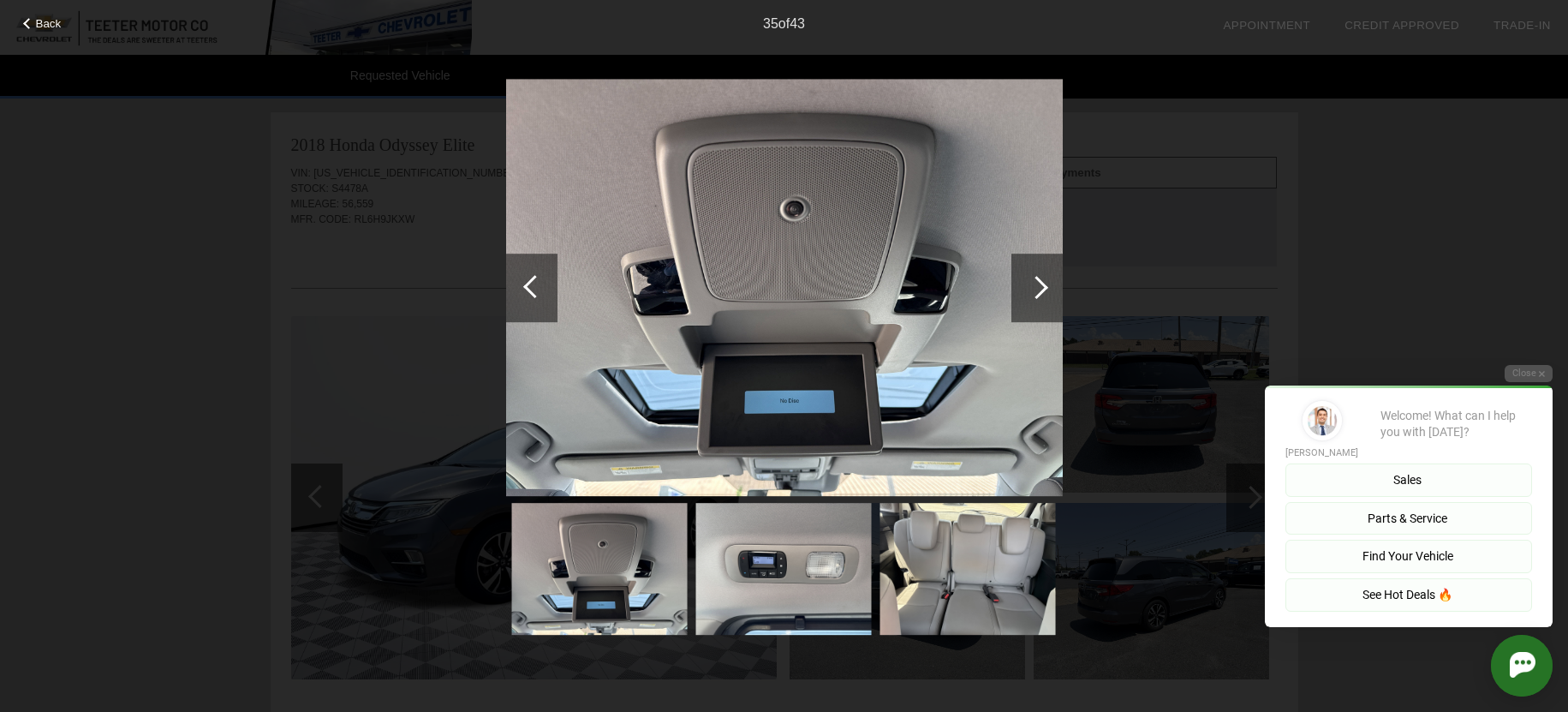
click at [535, 274] on div at bounding box center [532, 287] width 52 height 68
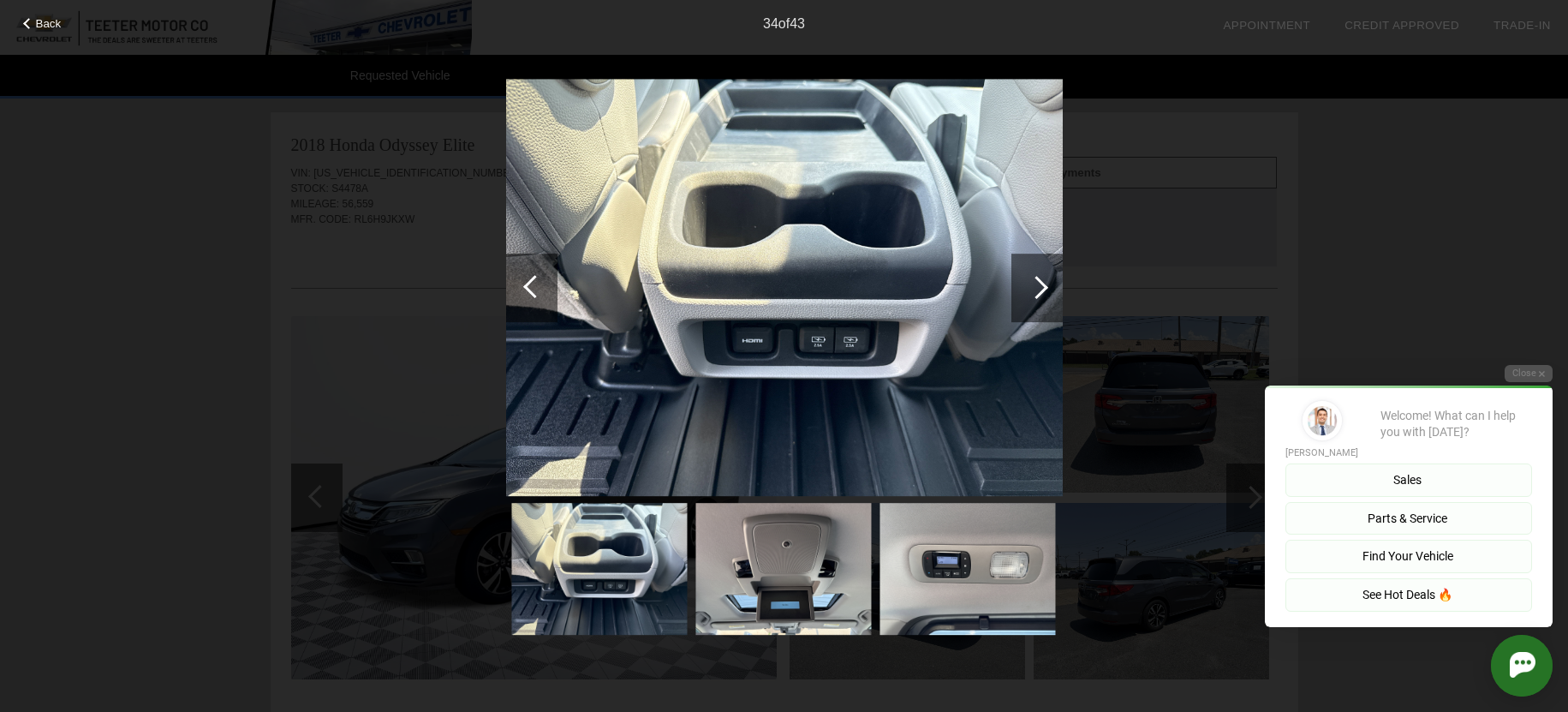
click at [522, 272] on div at bounding box center [532, 287] width 52 height 68
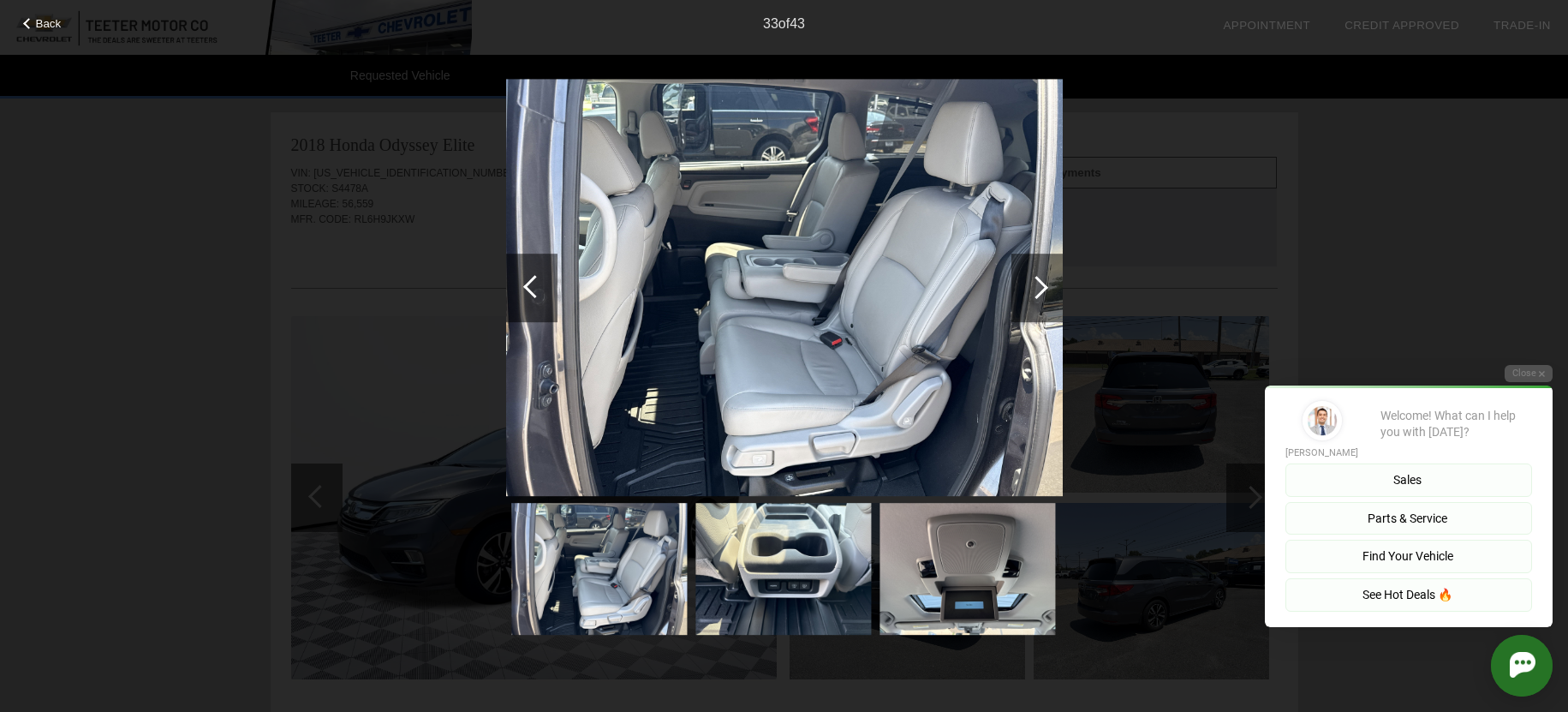
click at [522, 272] on div at bounding box center [532, 287] width 52 height 68
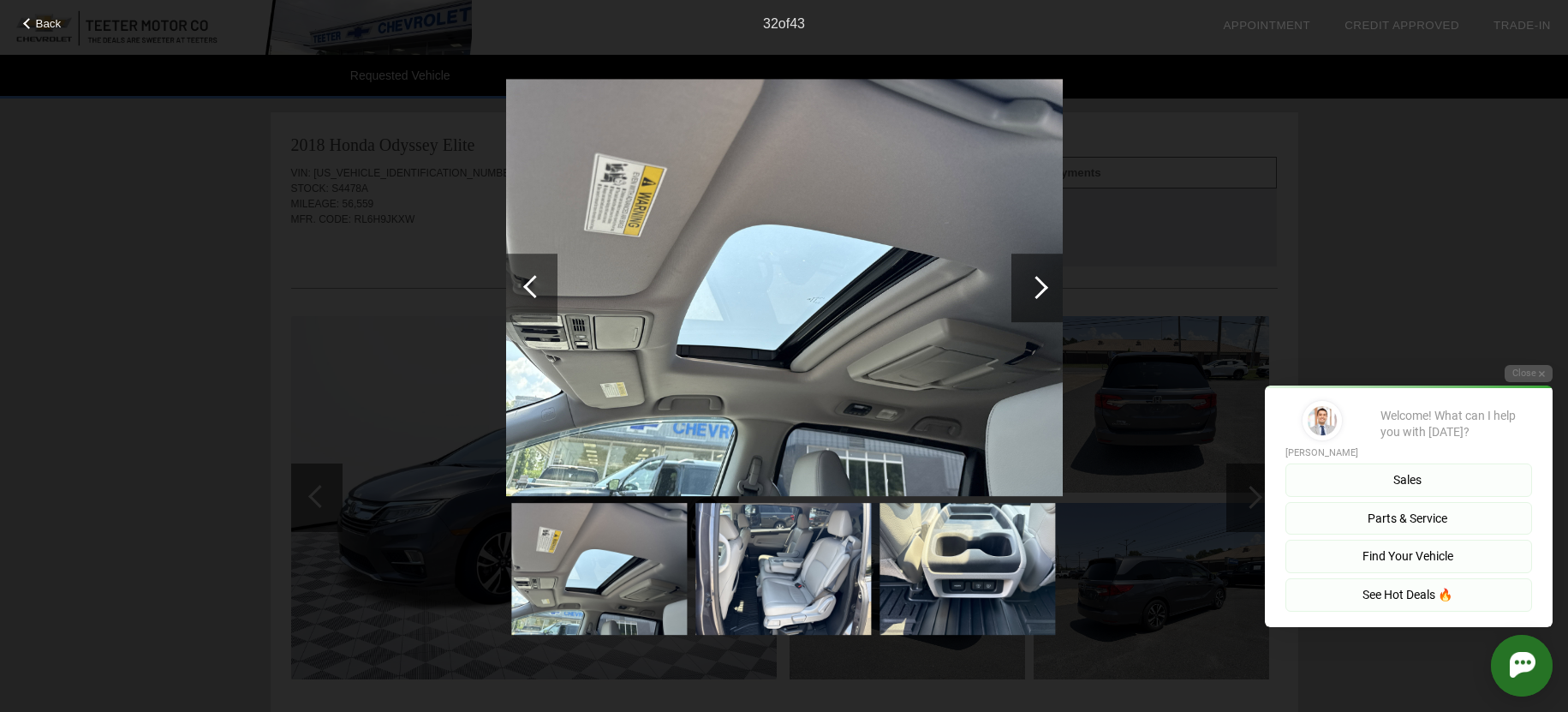
click at [1048, 302] on div at bounding box center [1037, 287] width 52 height 68
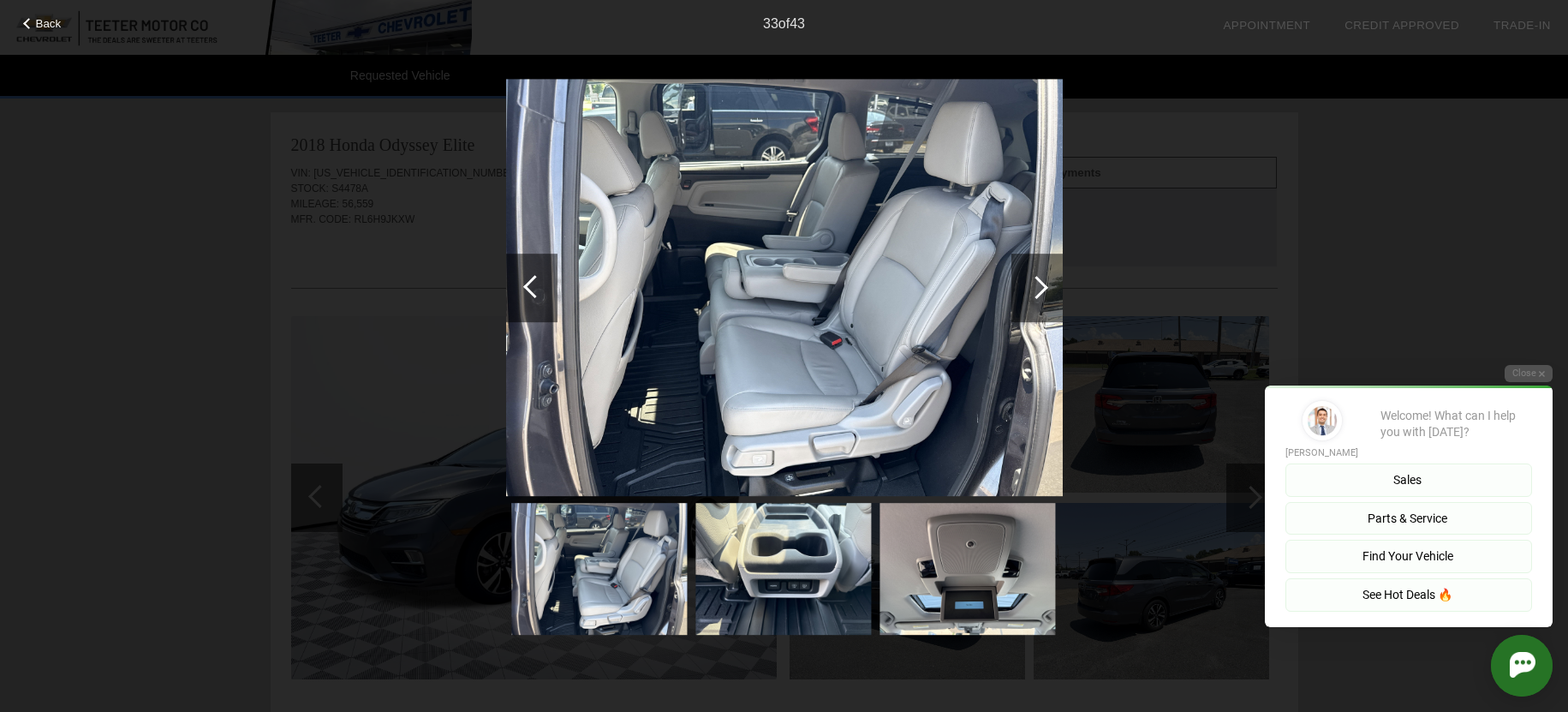
click at [1048, 302] on div at bounding box center [1037, 287] width 52 height 68
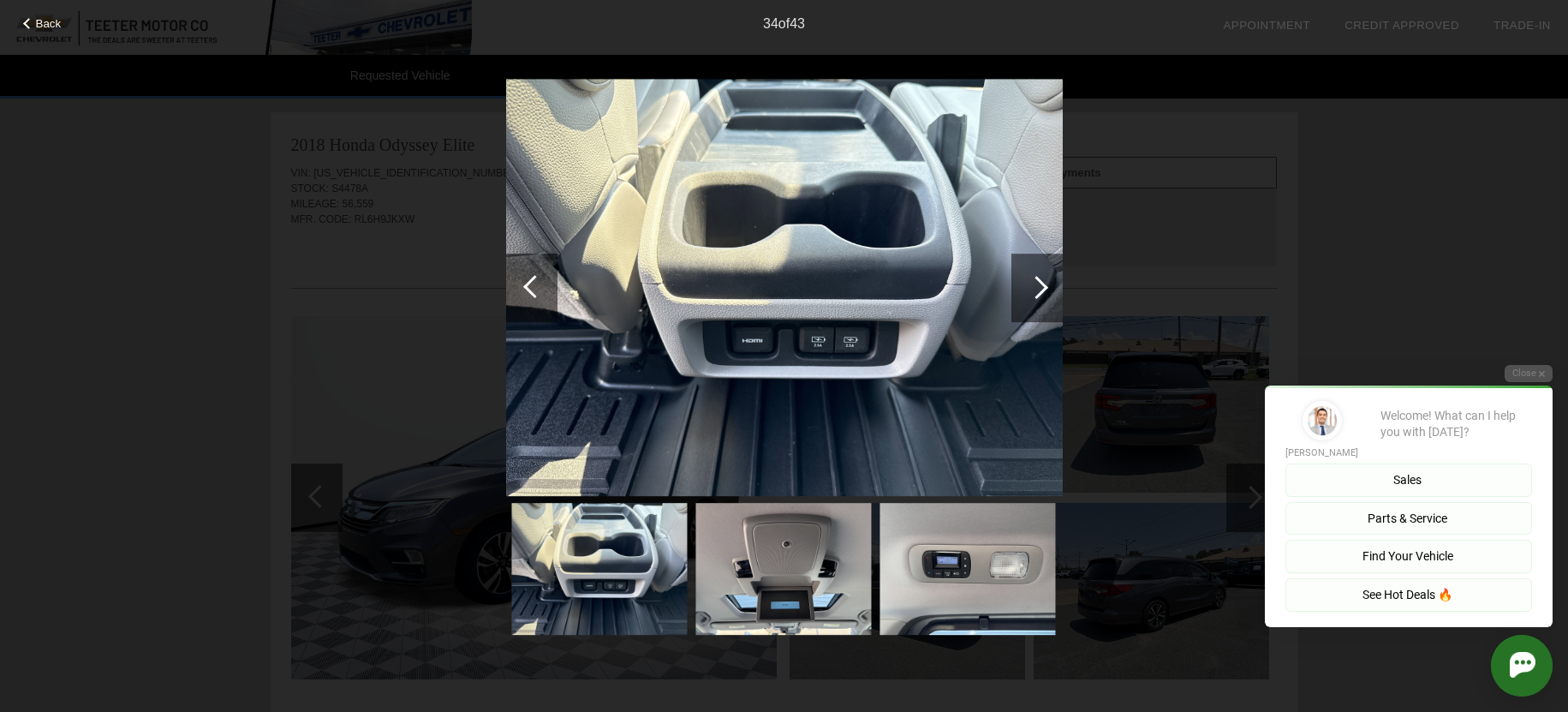
click at [201, 180] on div "Back 34 of 43" at bounding box center [784, 356] width 1568 height 712
click at [50, 26] on span "Back" at bounding box center [48, 23] width 26 height 12
